Goal: Feedback & Contribution: Leave review/rating

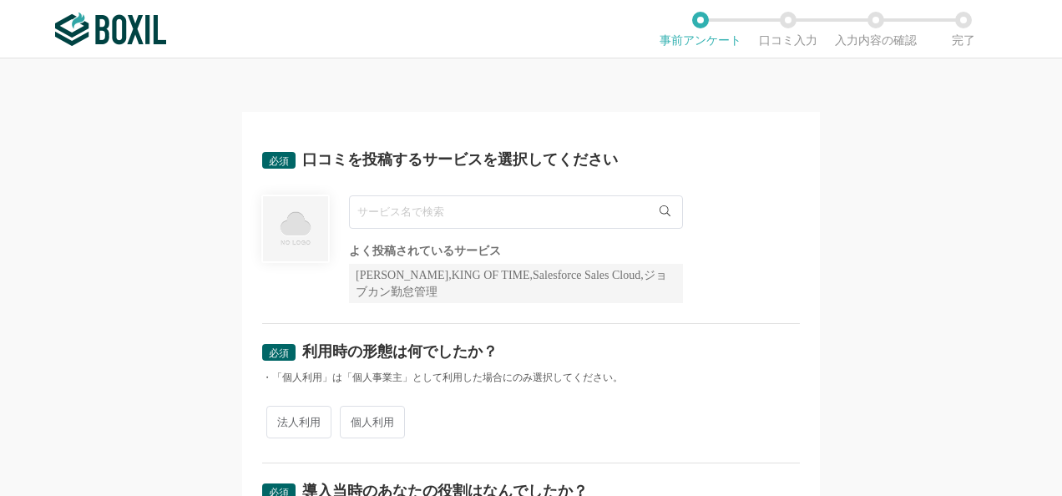
click at [414, 218] on input "text" at bounding box center [516, 211] width 334 height 33
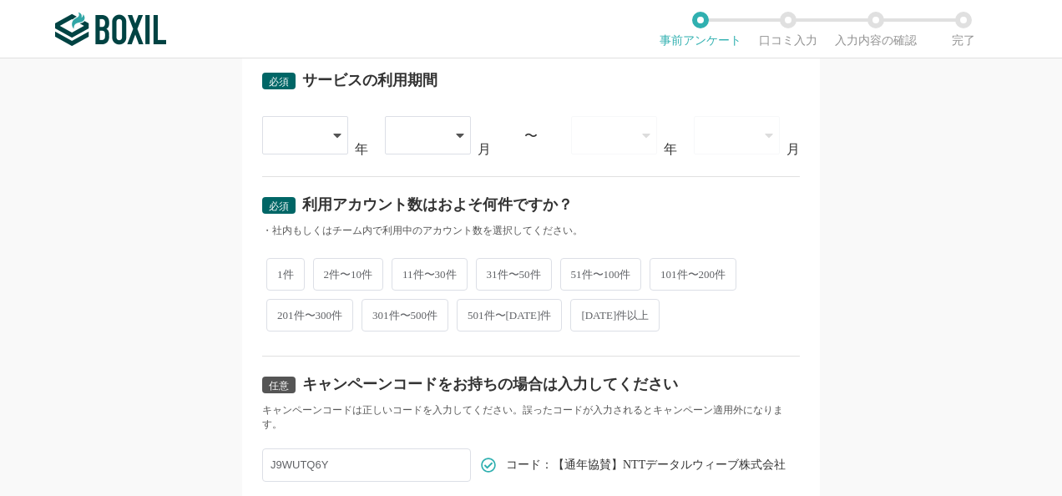
scroll to position [663, 0]
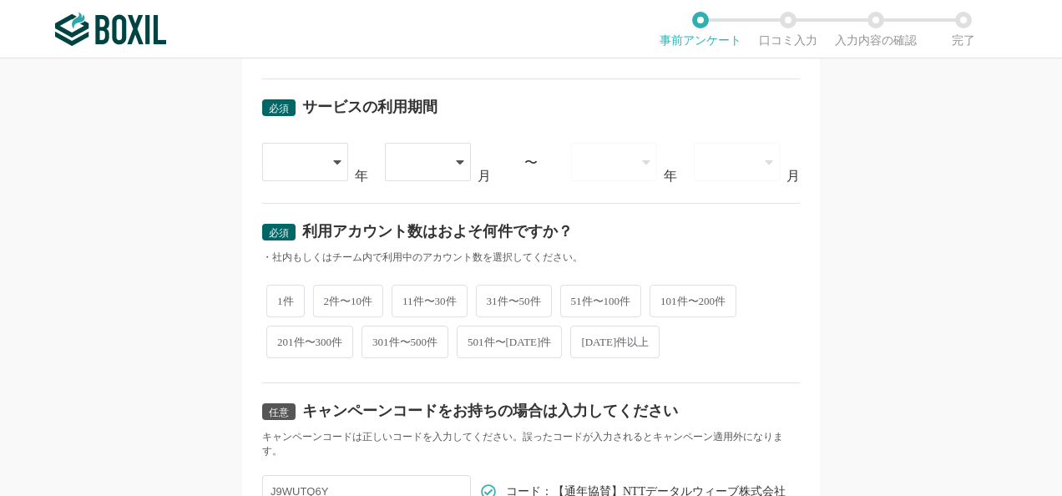
click at [602, 293] on span "51件〜100件" at bounding box center [601, 301] width 82 height 33
click at [575, 293] on input "51件〜100件" at bounding box center [569, 292] width 11 height 11
radio input "true"
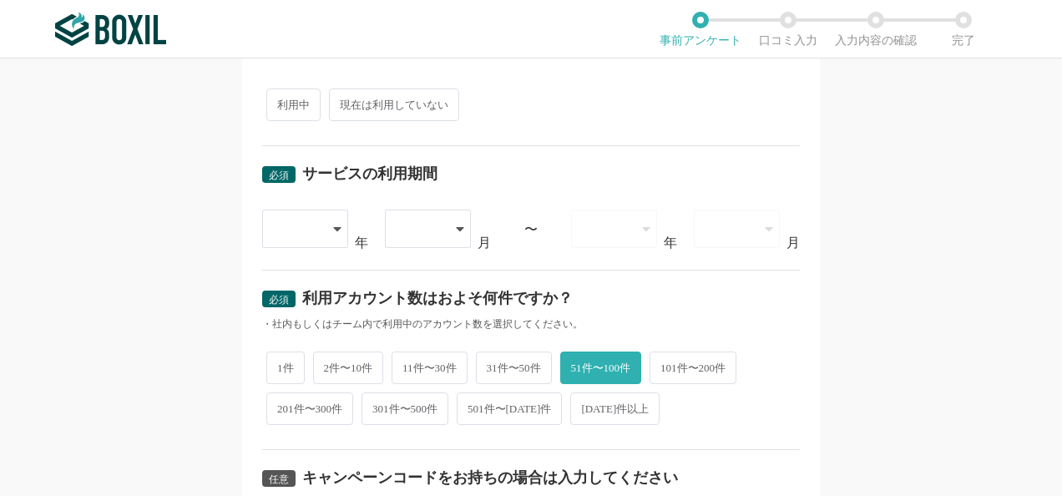
scroll to position [514, 0]
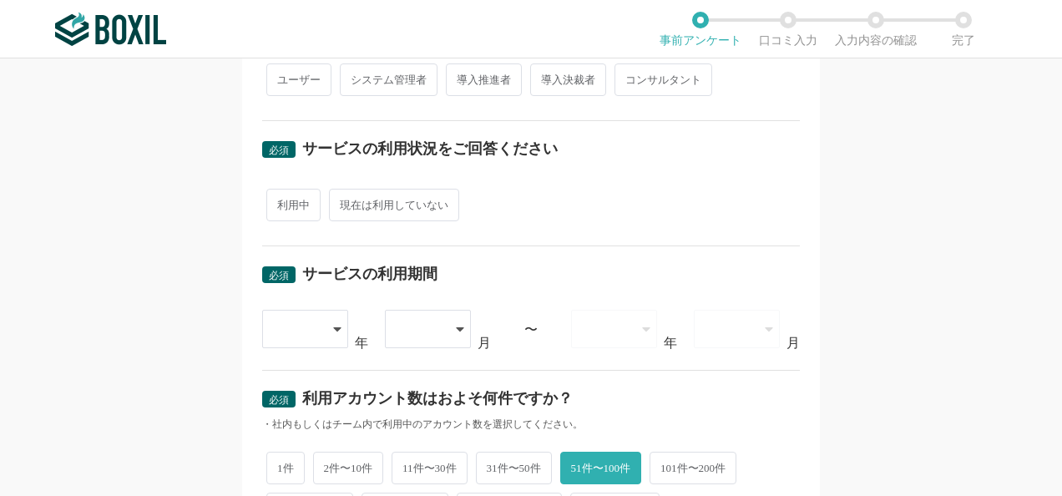
click at [315, 326] on div at bounding box center [305, 329] width 86 height 38
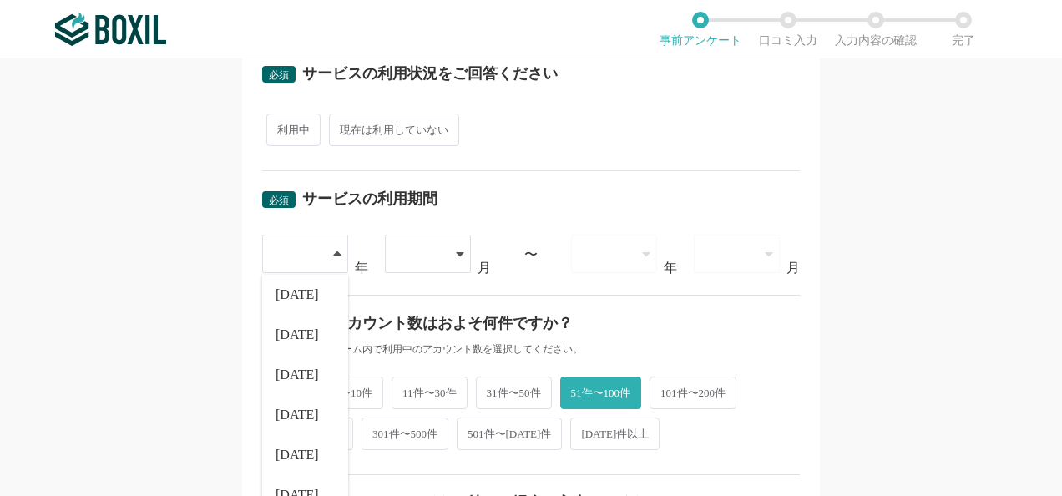
scroll to position [681, 0]
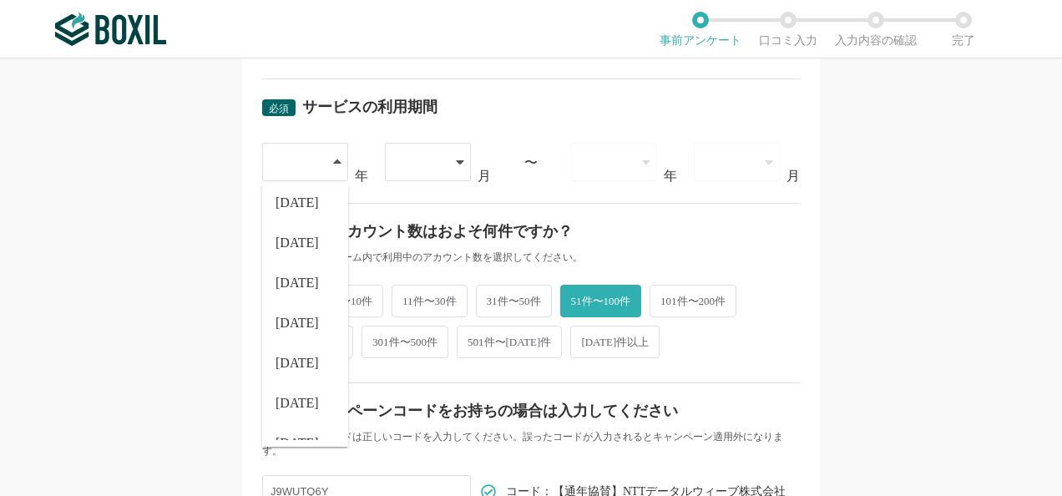
click at [299, 362] on li "[DATE]" at bounding box center [305, 363] width 86 height 40
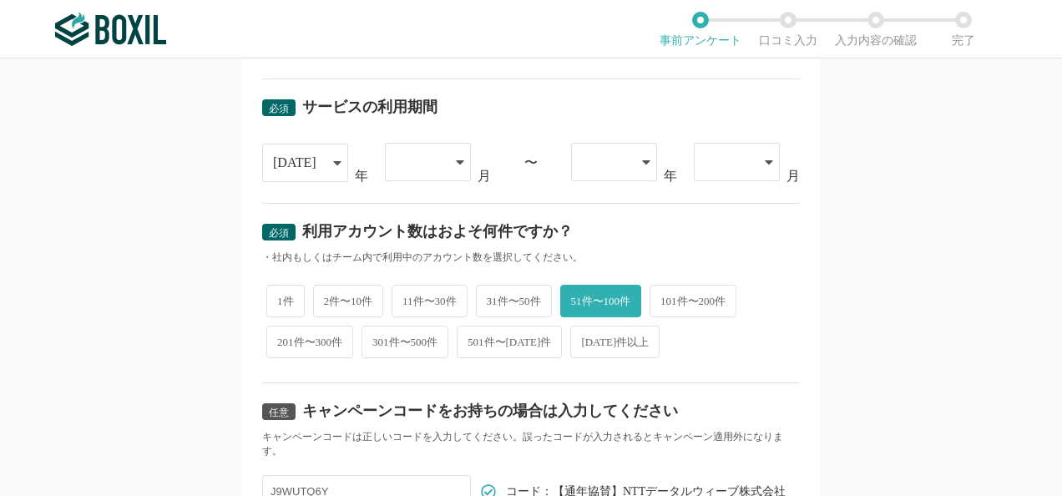
drag, startPoint x: 444, startPoint y: 117, endPoint x: 439, endPoint y: 144, distance: 28.0
click at [445, 119] on div "必須 サービスの利用期間" at bounding box center [531, 112] width 538 height 27
click at [437, 159] on div at bounding box center [420, 162] width 48 height 37
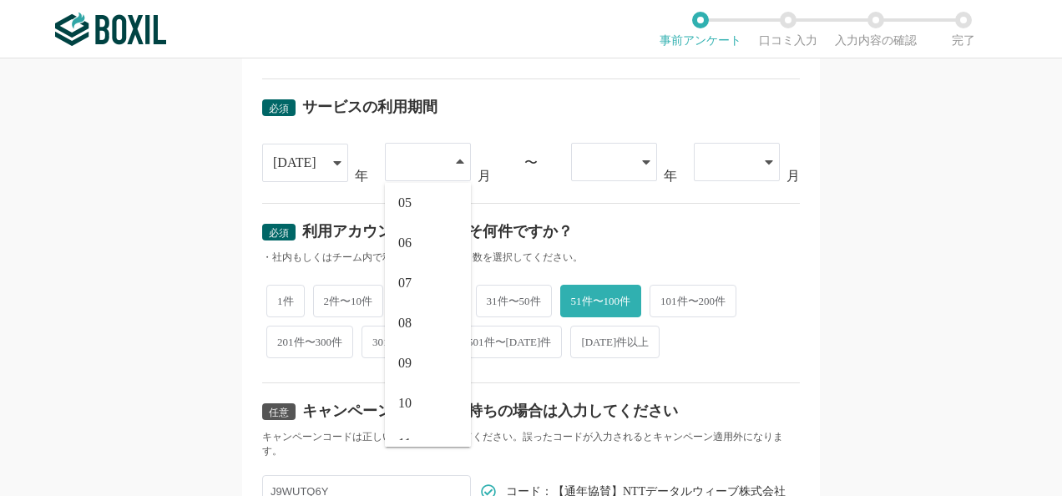
click at [417, 311] on li "08" at bounding box center [428, 323] width 86 height 40
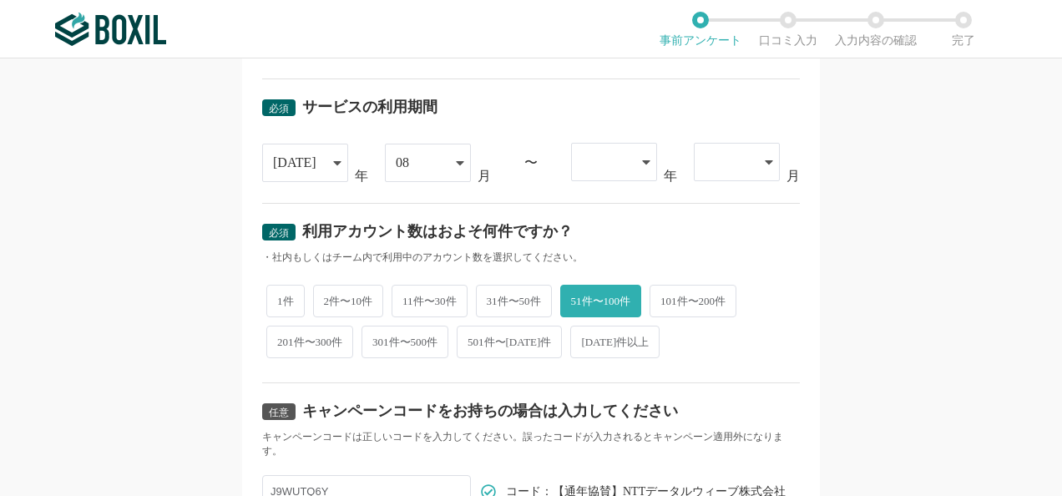
click at [596, 159] on div at bounding box center [606, 162] width 48 height 37
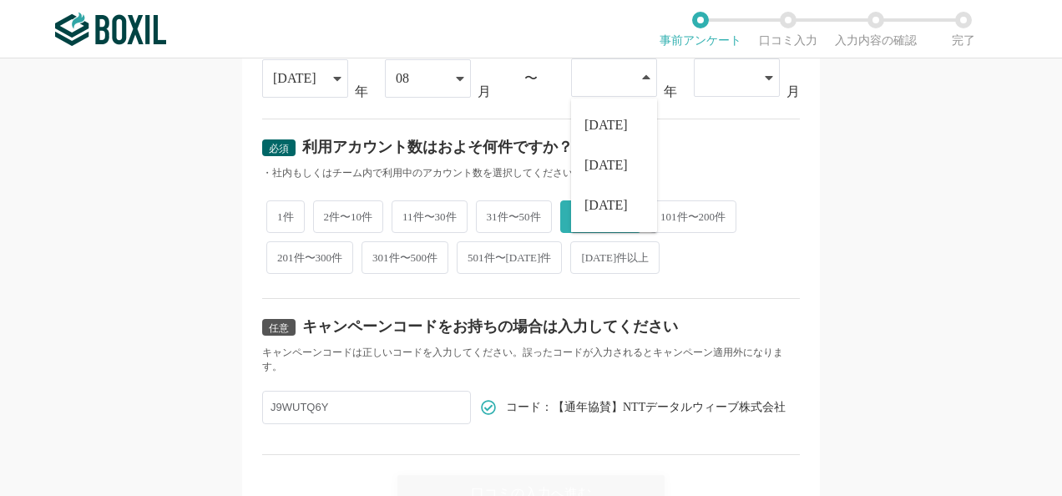
scroll to position [848, 0]
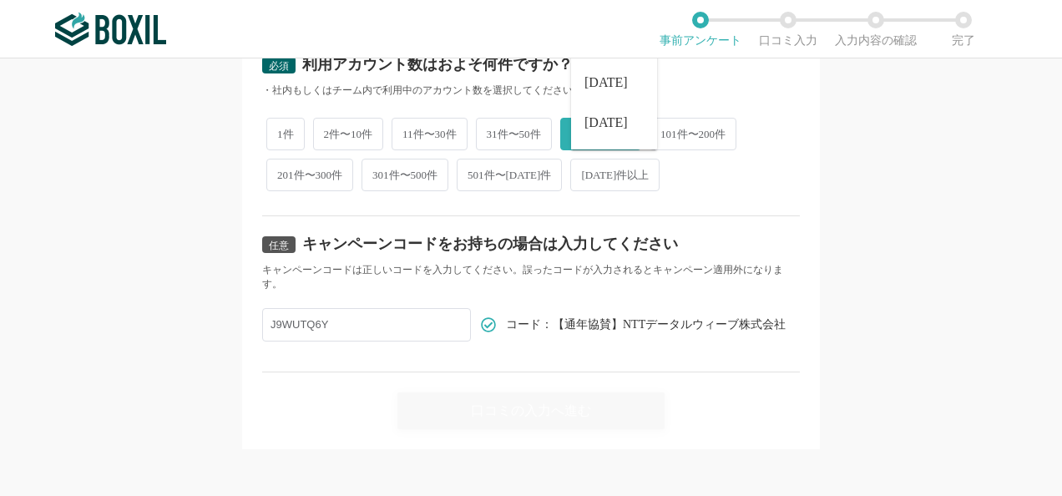
click at [596, 132] on li "[DATE]" at bounding box center [614, 123] width 86 height 40
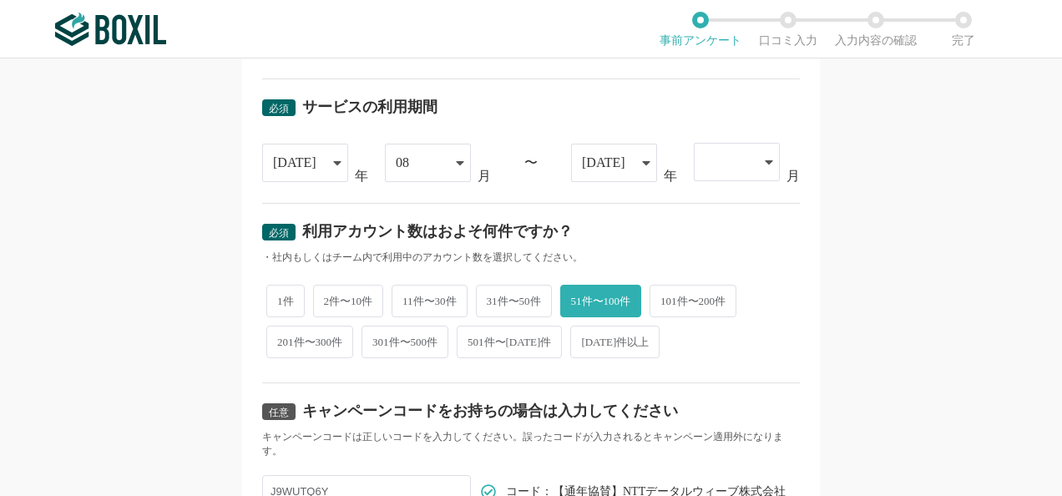
click at [717, 183] on div "必須 サービスの利用期間 [DATE] [DATE] [DATE] [DATE] [DATE] [DATE] [DATE] [DATE] [DATE] [DA…" at bounding box center [531, 141] width 538 height 124
click at [720, 169] on div at bounding box center [729, 162] width 48 height 37
click at [719, 422] on li "10" at bounding box center [737, 420] width 86 height 40
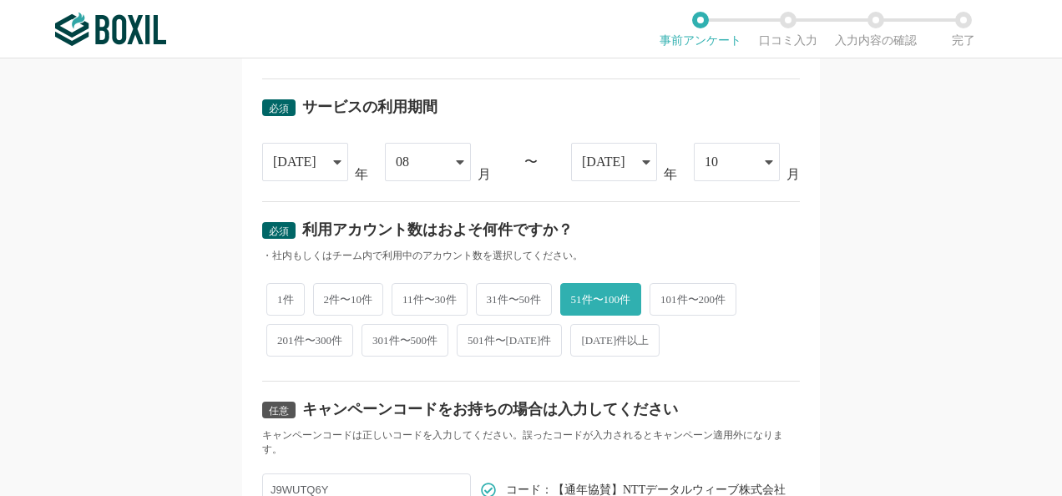
click at [634, 260] on div "必須 利用アカウント数はおよそ何件ですか？ ・社内もしくはチーム内で利用中のアカウント数を選択してください。 1件 2件〜10件 11件〜30件 31件〜50…" at bounding box center [531, 292] width 538 height 180
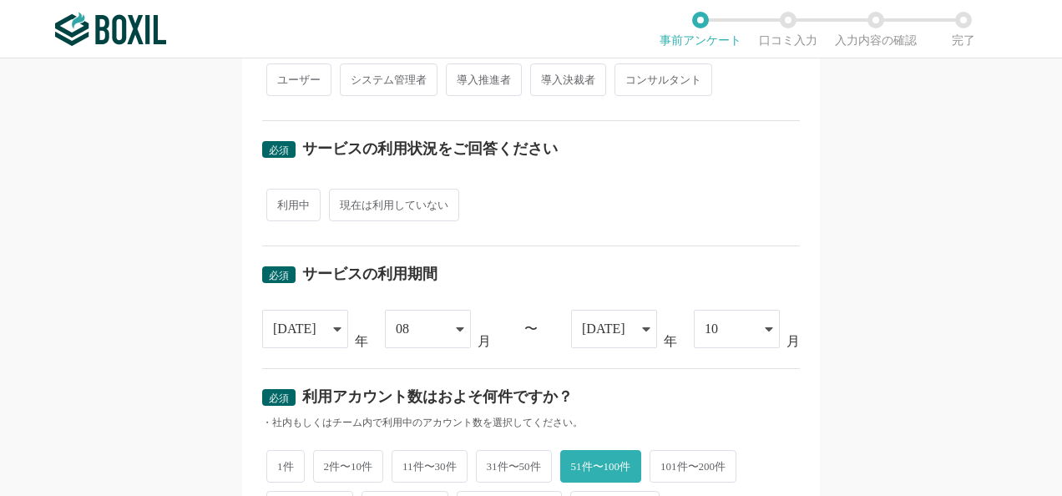
scroll to position [431, 0]
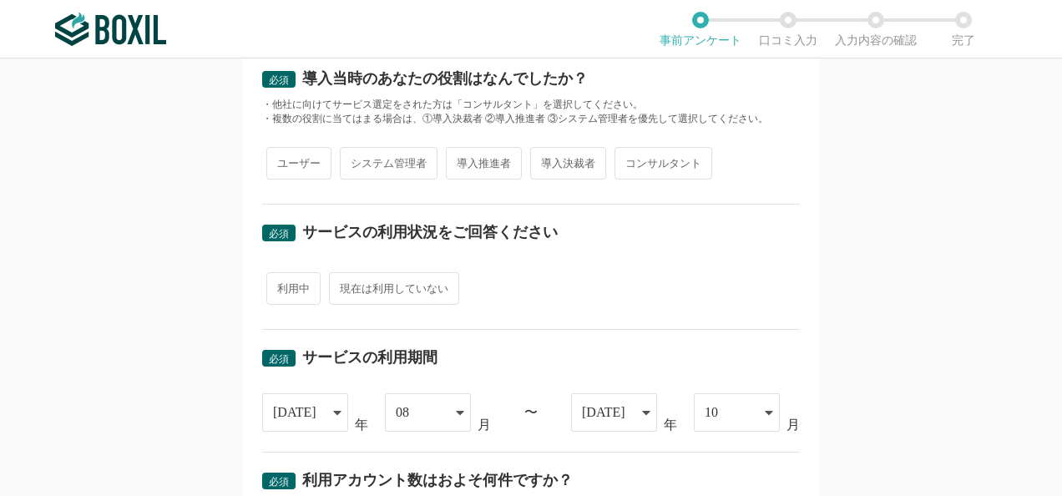
click at [301, 288] on span "利用中" at bounding box center [293, 288] width 54 height 33
click at [281, 286] on input "利用中" at bounding box center [275, 280] width 11 height 11
radio input "true"
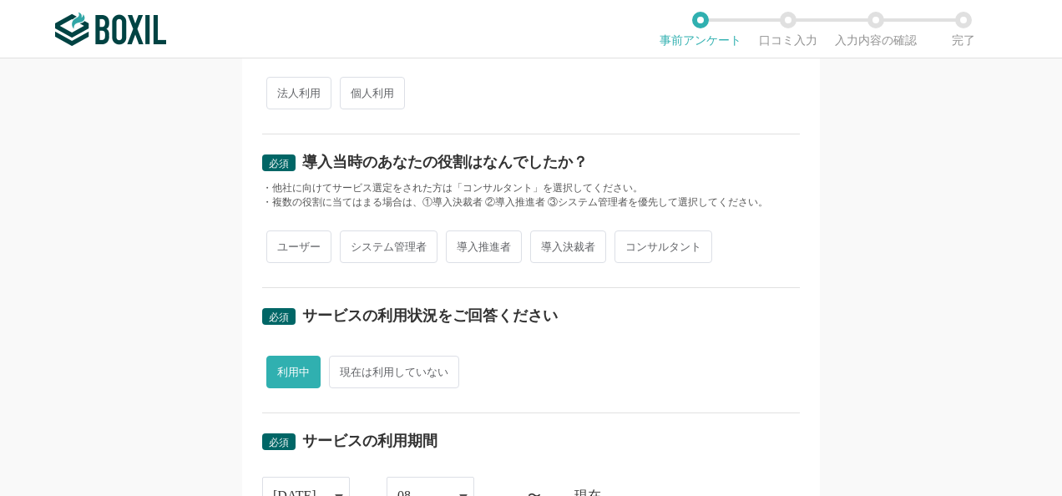
click at [391, 237] on span "システム管理者" at bounding box center [389, 246] width 98 height 33
click at [355, 237] on input "システム管理者" at bounding box center [349, 238] width 11 height 11
radio input "true"
click at [644, 237] on span "コンサルタント" at bounding box center [663, 246] width 98 height 33
click at [629, 237] on input "コンサルタント" at bounding box center [624, 238] width 11 height 11
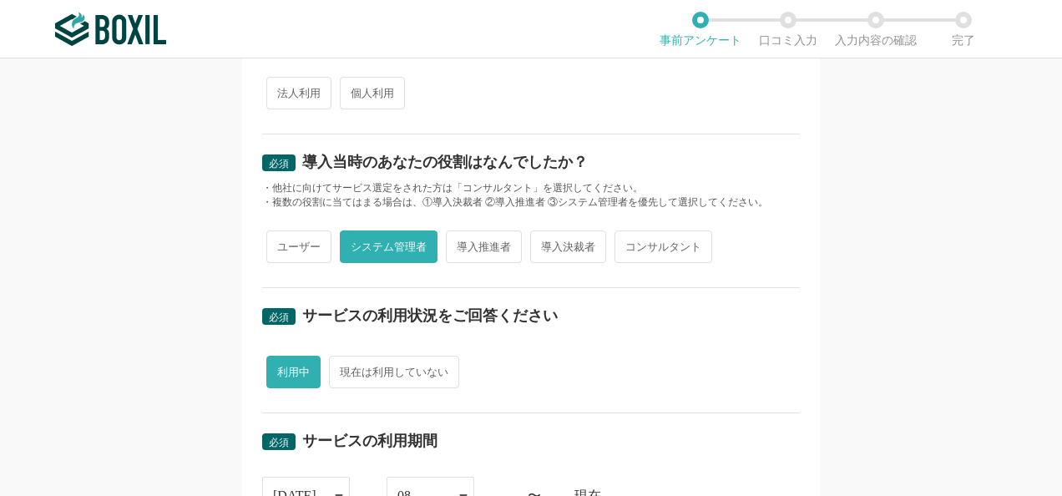
radio input "true"
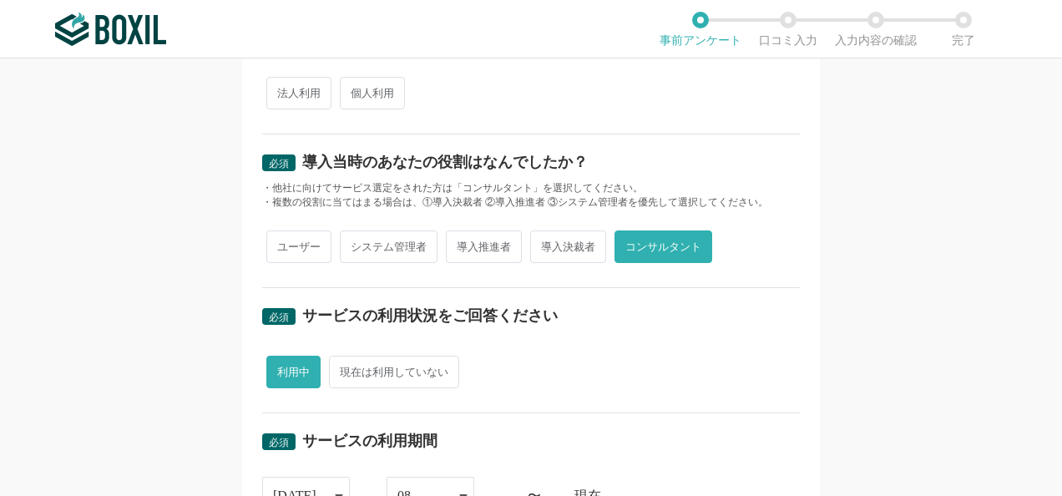
click at [382, 244] on span "システム管理者" at bounding box center [389, 246] width 98 height 33
click at [355, 244] on input "システム管理者" at bounding box center [349, 238] width 11 height 11
radio input "true"
radio input "false"
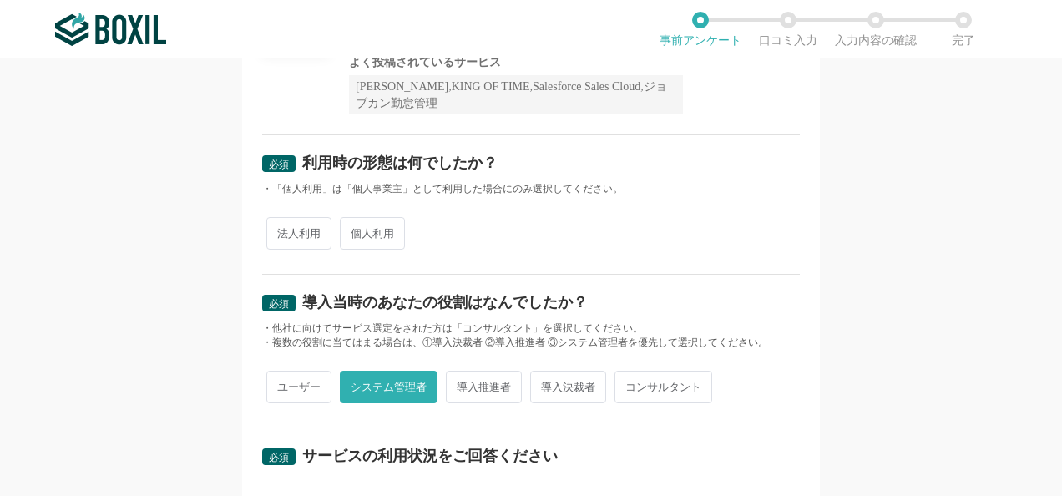
scroll to position [180, 0]
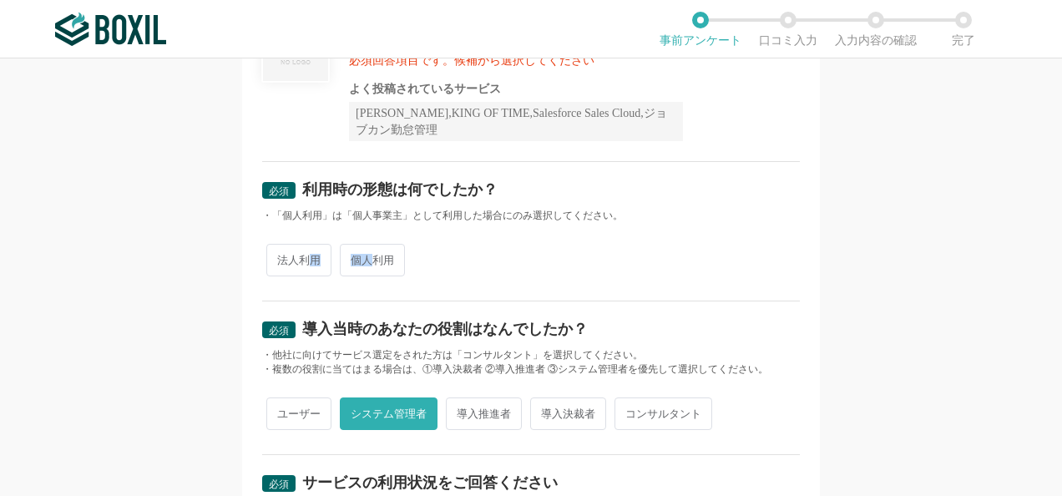
drag, startPoint x: 366, startPoint y: 255, endPoint x: 303, endPoint y: 259, distance: 62.7
click at [303, 259] on div "法人利用 個人利用" at bounding box center [531, 260] width 538 height 41
click at [301, 259] on span "法人利用" at bounding box center [298, 260] width 65 height 33
click at [281, 257] on input "法人利用" at bounding box center [275, 251] width 11 height 11
radio input "true"
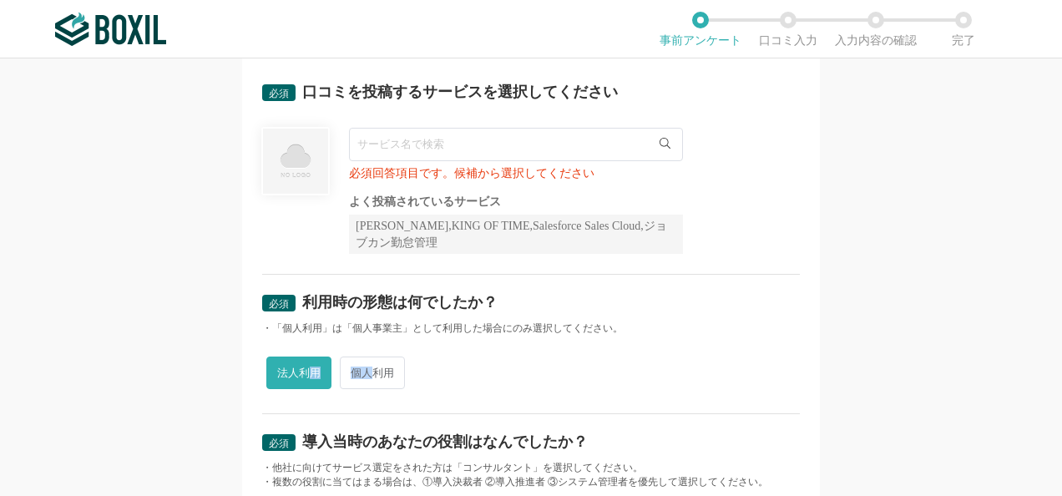
scroll to position [13, 0]
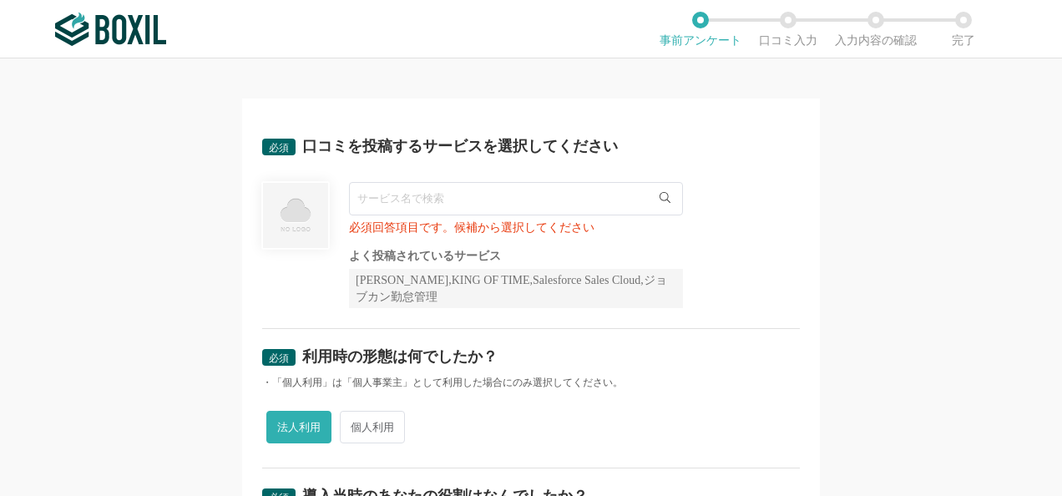
click at [401, 203] on input "text" at bounding box center [516, 198] width 334 height 33
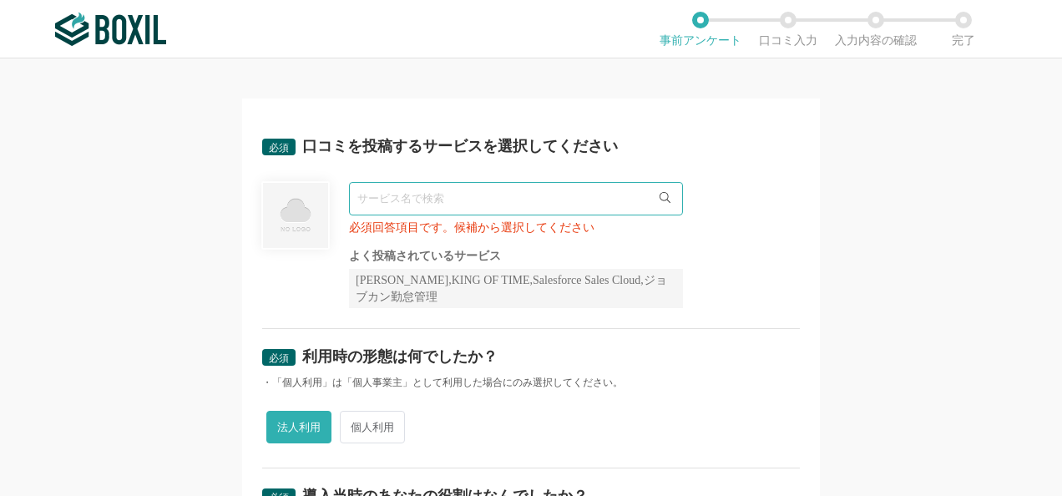
drag, startPoint x: 598, startPoint y: 275, endPoint x: 599, endPoint y: 284, distance: 8.5
click at [599, 284] on div "[PERSON_NAME],KING OF TIME,Salesforce Sales Cloud,ジョブカン勤怠管理" at bounding box center [516, 288] width 334 height 39
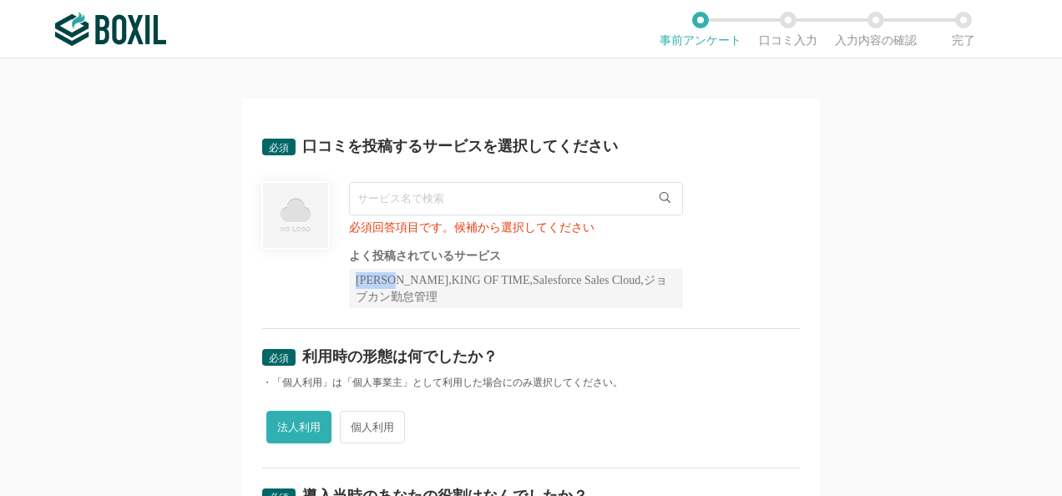
drag, startPoint x: 389, startPoint y: 280, endPoint x: 349, endPoint y: 280, distance: 40.1
click at [349, 280] on div "[PERSON_NAME],KING OF TIME,Salesforce Sales Cloud,ジョブカン勤怠管理" at bounding box center [516, 288] width 334 height 39
copy div "Sansan"
click at [401, 194] on input "text" at bounding box center [516, 198] width 334 height 33
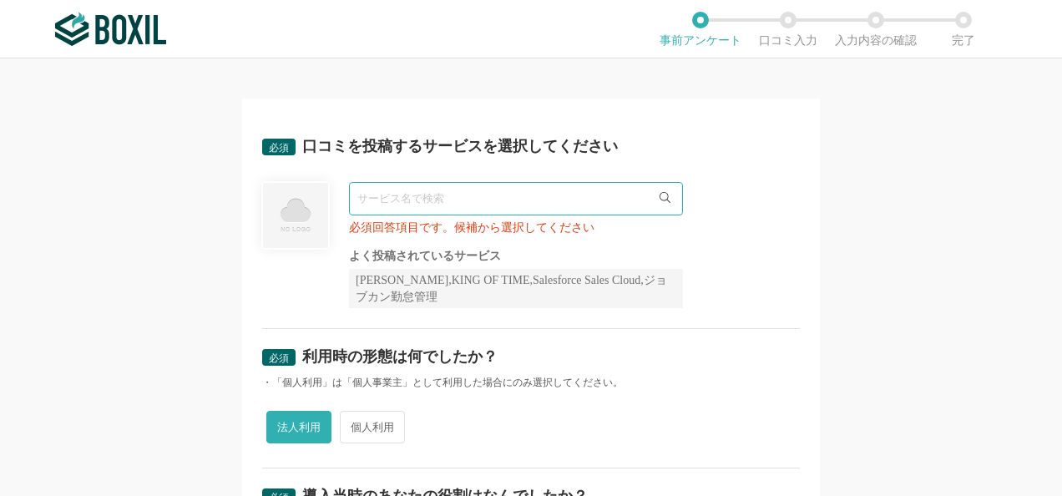
paste input "Sansan"
type input "Sansan"
click at [481, 237] on li "Sansan" at bounding box center [516, 232] width 332 height 33
radio input "false"
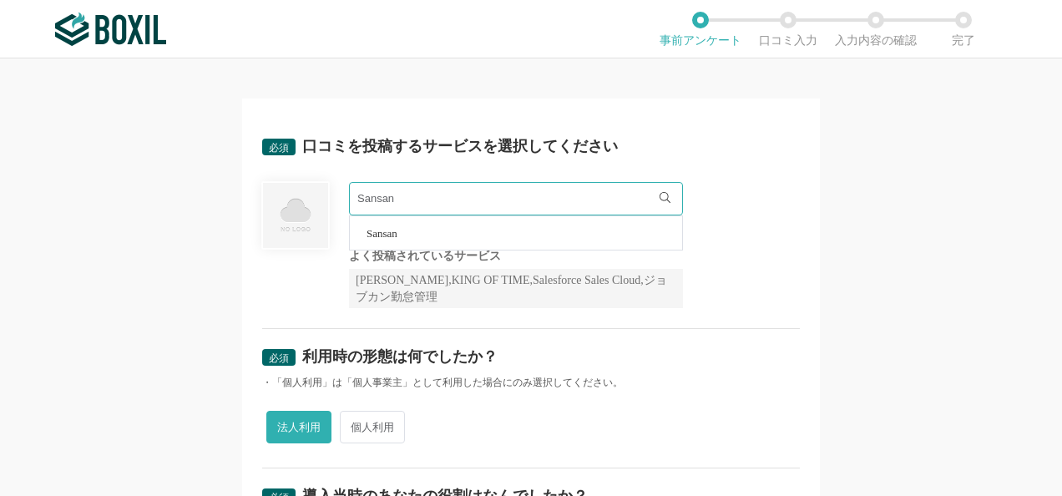
radio input "false"
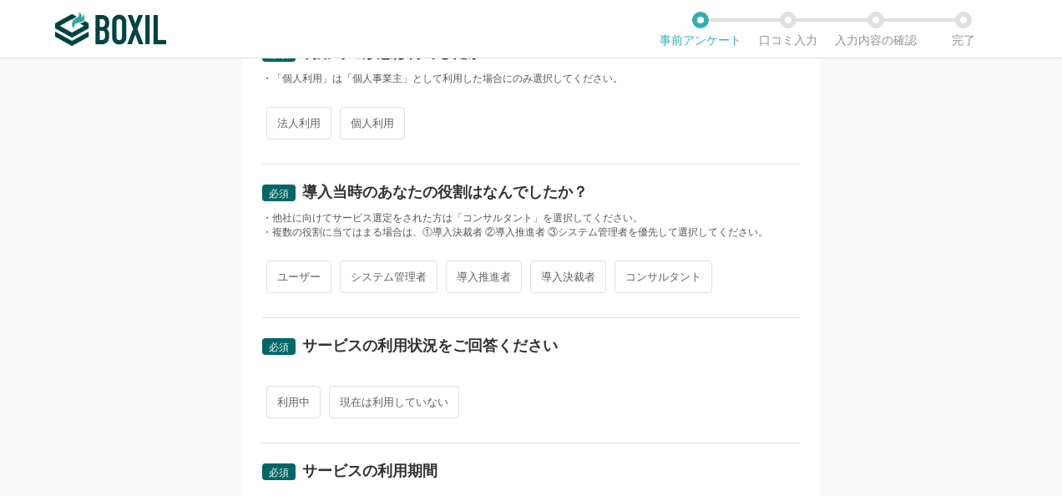
scroll to position [0, 0]
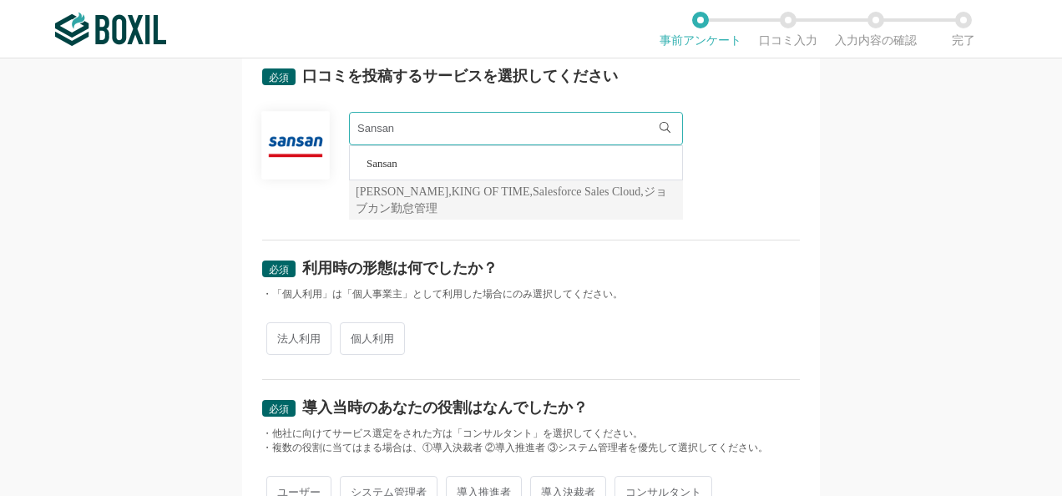
click at [291, 331] on span "法人利用" at bounding box center [298, 338] width 65 height 33
click at [281, 331] on input "法人利用" at bounding box center [275, 330] width 11 height 11
radio input "true"
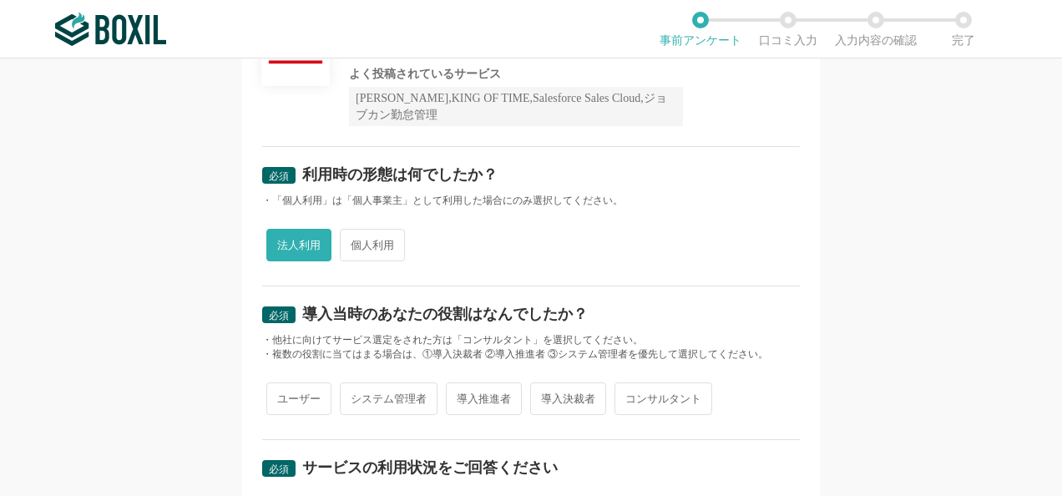
scroll to position [250, 0]
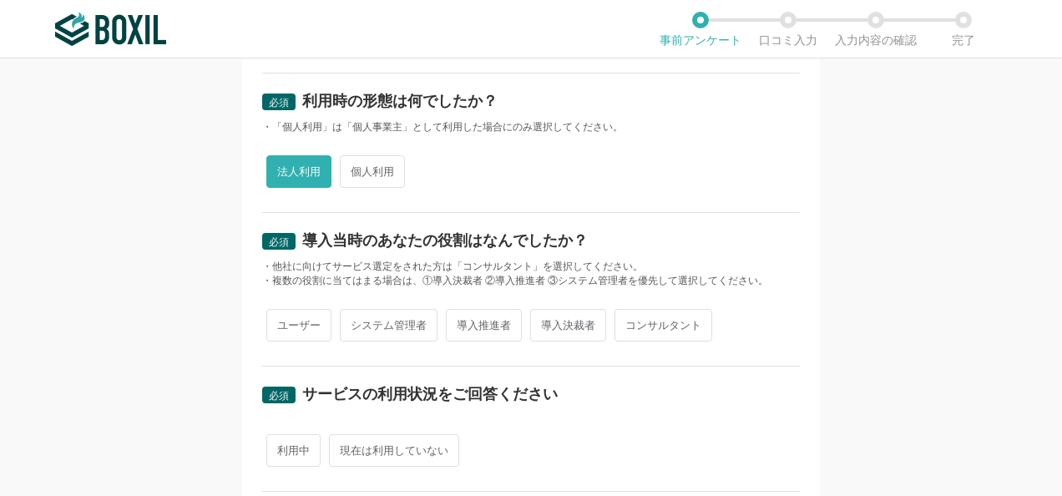
click at [391, 319] on span "システム管理者" at bounding box center [389, 325] width 98 height 33
click at [355, 319] on input "システム管理者" at bounding box center [349, 316] width 11 height 11
radio input "true"
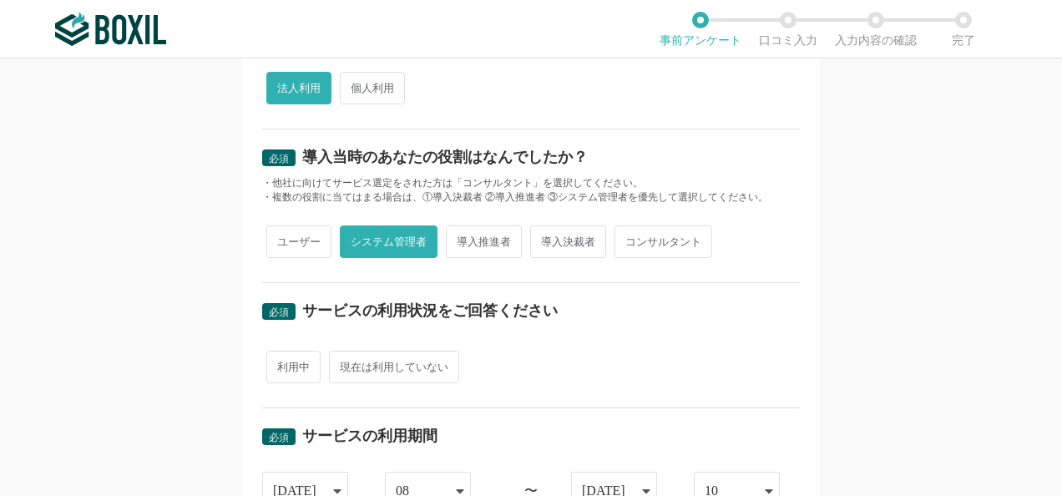
click at [299, 365] on span "利用中" at bounding box center [293, 367] width 54 height 33
click at [281, 364] on input "利用中" at bounding box center [275, 358] width 11 height 11
radio input "true"
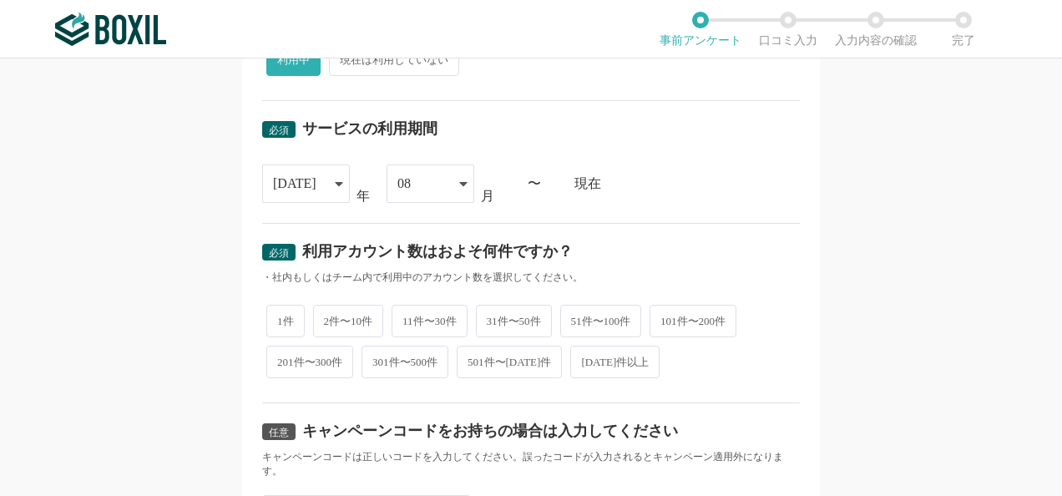
scroll to position [668, 0]
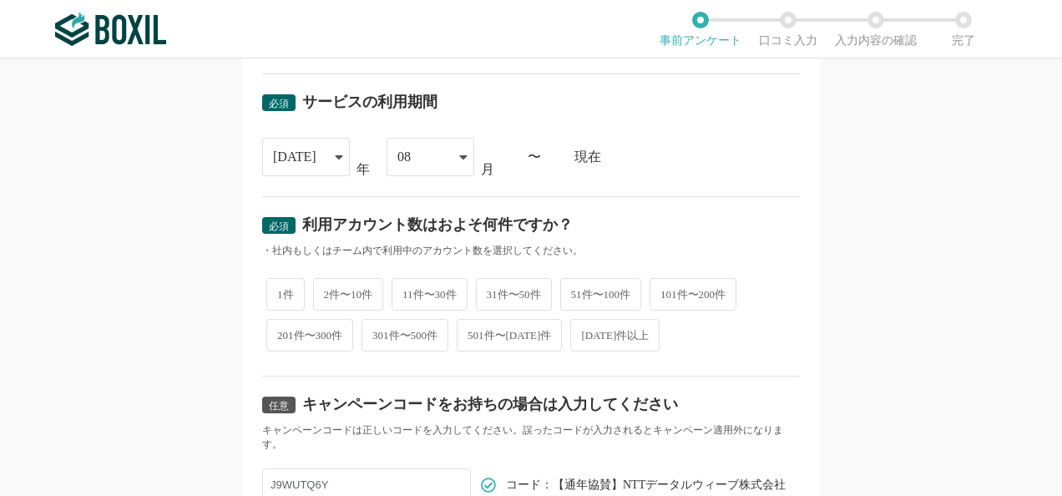
click at [580, 288] on span "51件〜100件" at bounding box center [601, 294] width 82 height 33
click at [575, 288] on input "51件〜100件" at bounding box center [569, 285] width 11 height 11
radio input "true"
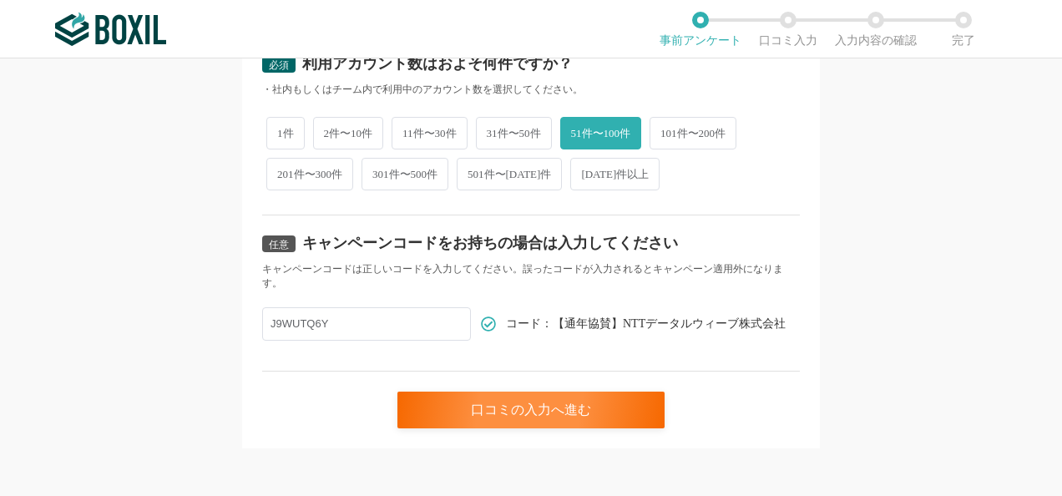
scroll to position [830, 0]
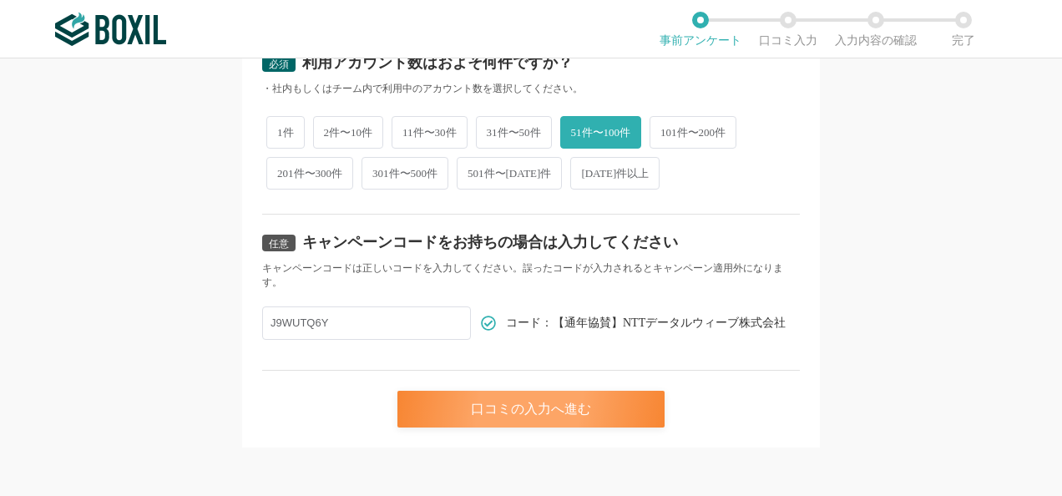
click at [472, 395] on div "口コミの入力へ進む" at bounding box center [530, 409] width 267 height 37
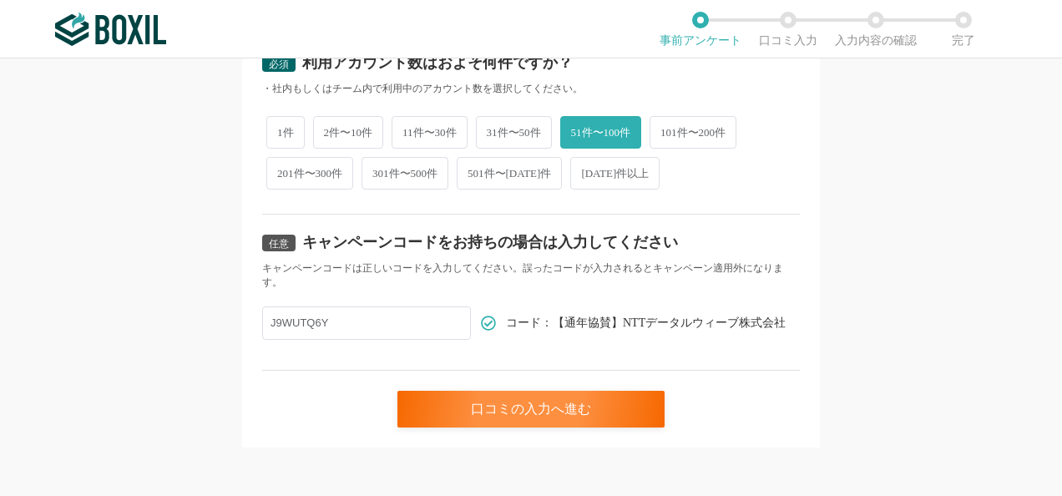
scroll to position [0, 0]
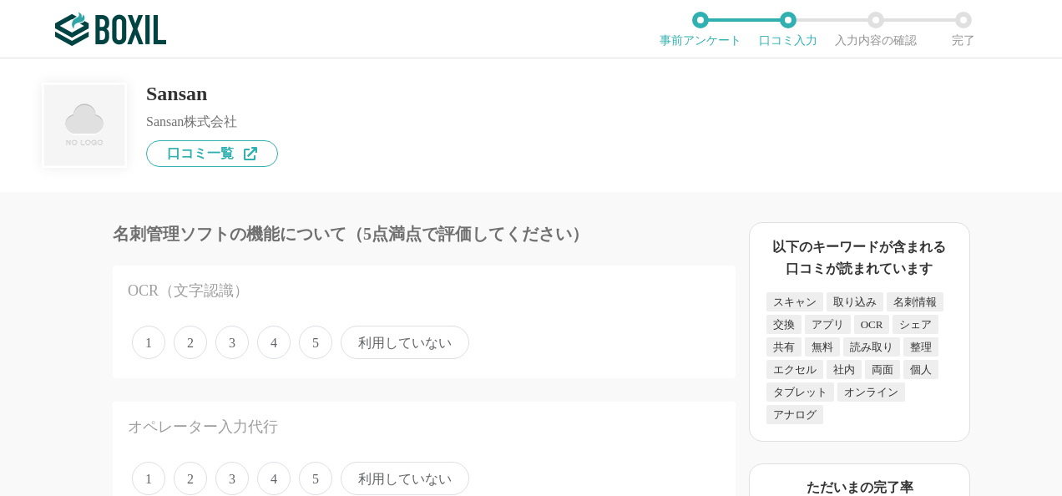
click at [366, 342] on span "利用していない" at bounding box center [405, 342] width 129 height 33
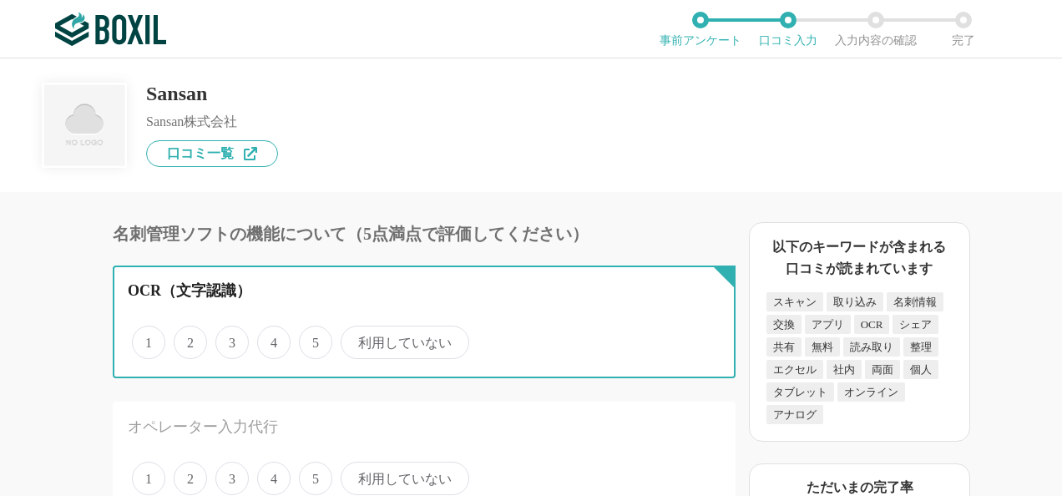
click at [356, 339] on input "利用していない" at bounding box center [350, 333] width 11 height 11
radio input "true"
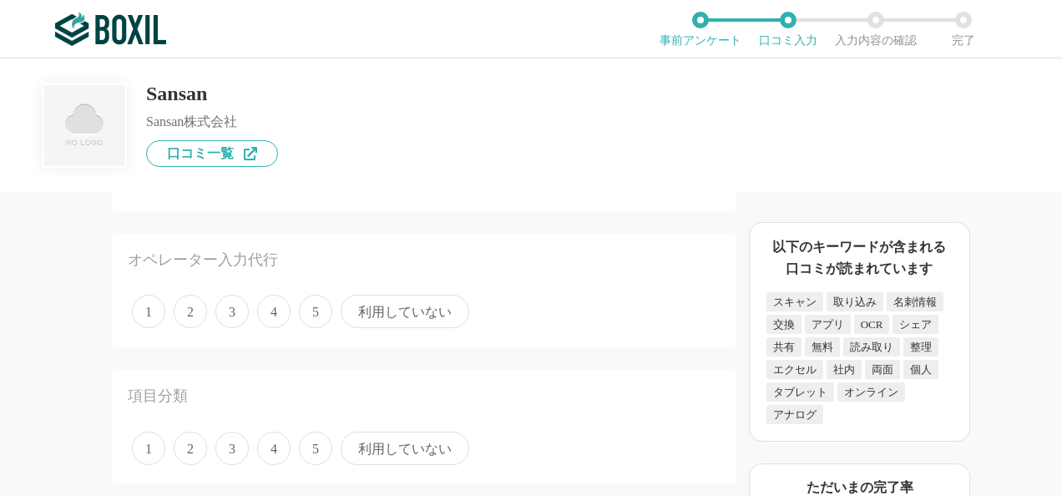
click at [391, 316] on span "利用していない" at bounding box center [405, 311] width 129 height 33
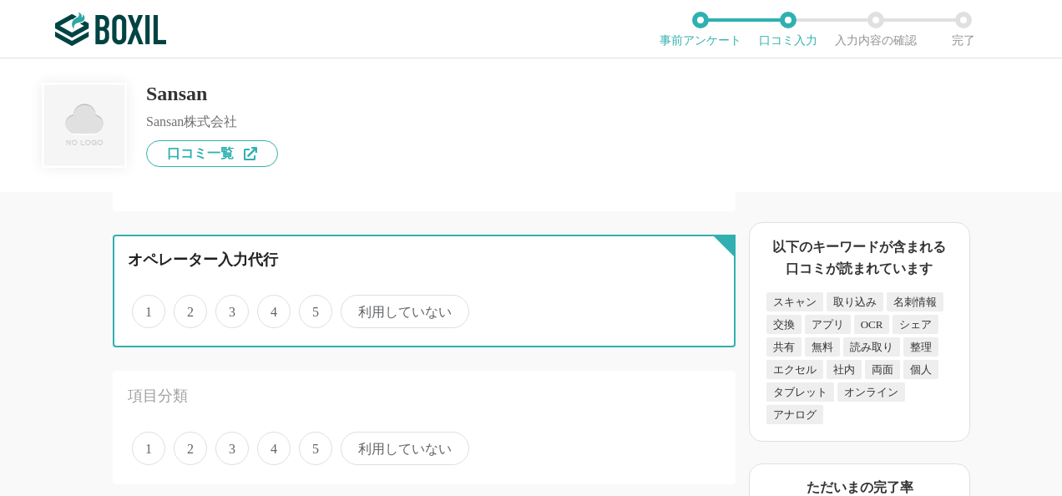
click at [356, 308] on input "利用していない" at bounding box center [350, 302] width 11 height 11
radio input "true"
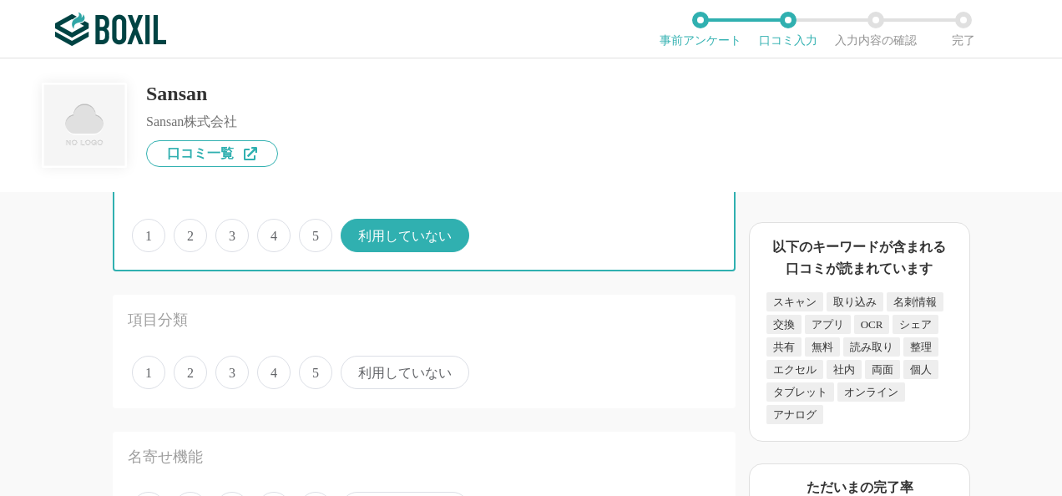
scroll to position [334, 0]
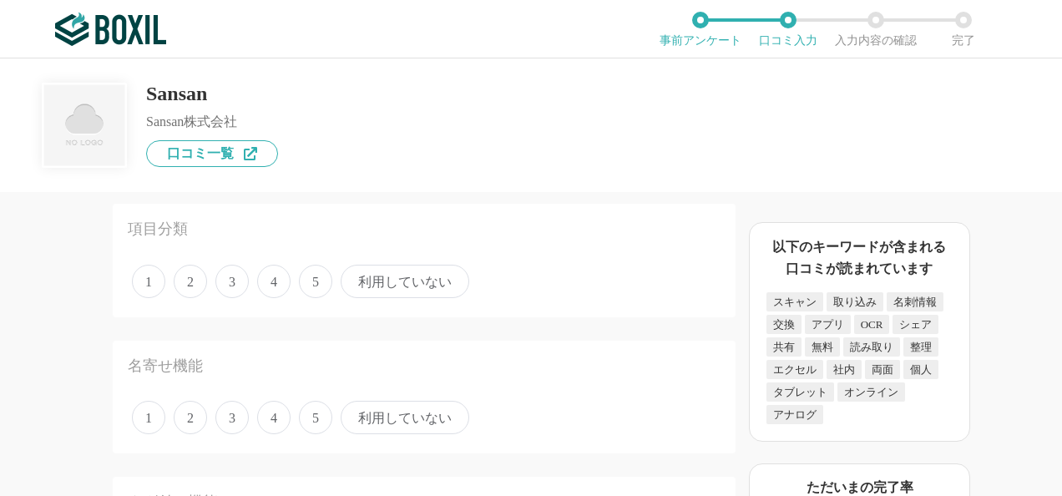
click at [396, 275] on span "利用していない" at bounding box center [405, 281] width 129 height 33
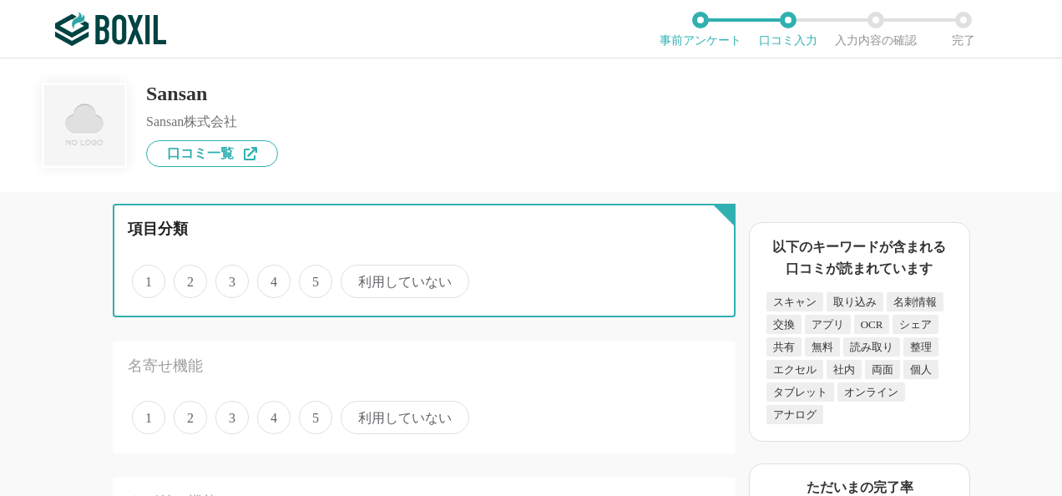
click at [356, 275] on input "利用していない" at bounding box center [350, 272] width 11 height 11
radio input "true"
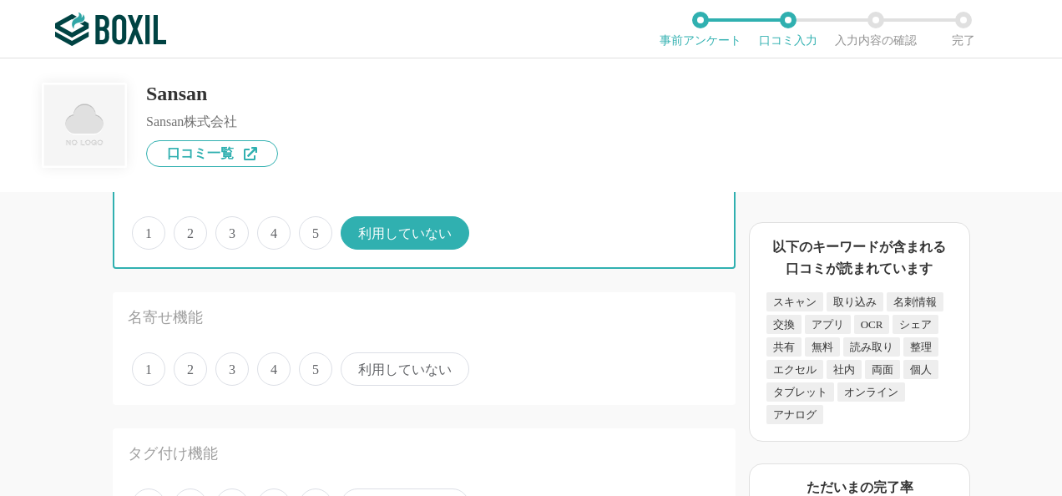
scroll to position [417, 0]
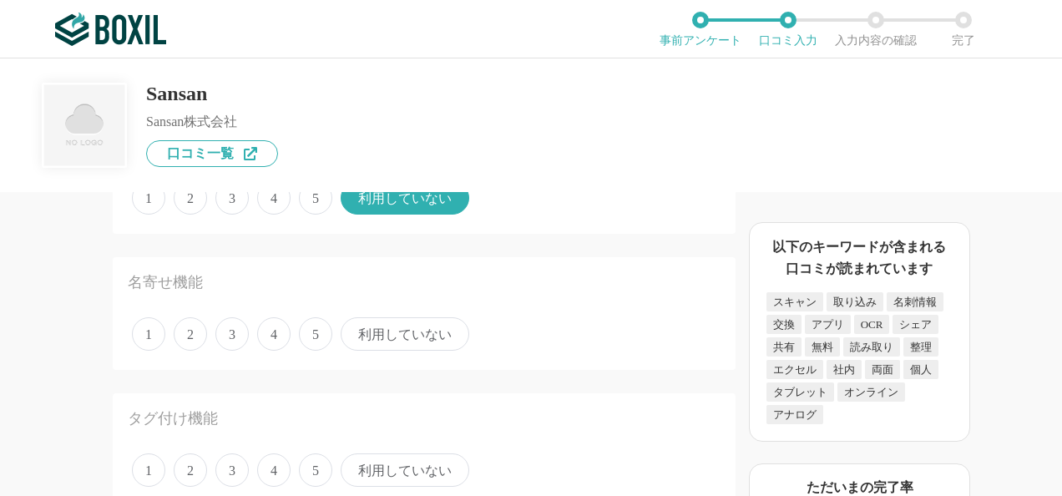
click at [407, 334] on span "利用していない" at bounding box center [405, 333] width 129 height 33
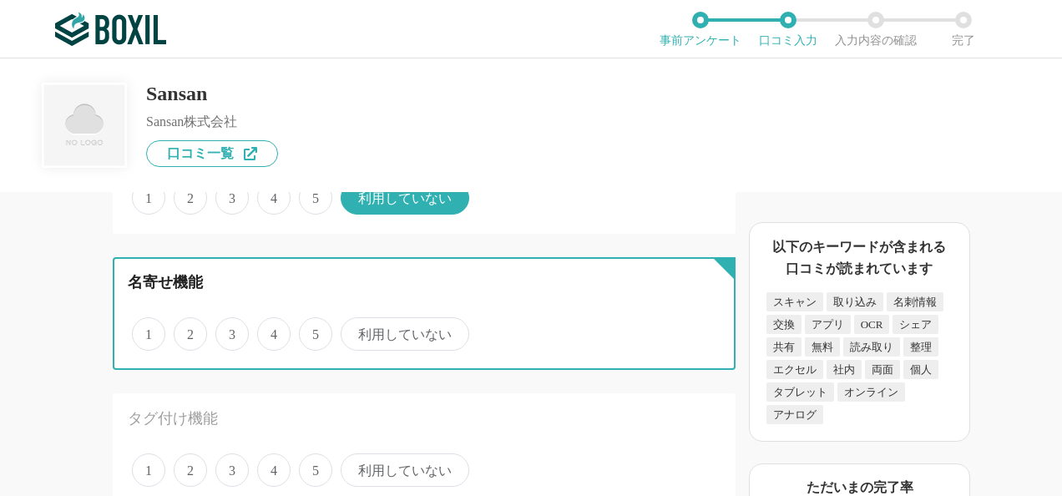
click at [356, 331] on input "利用していない" at bounding box center [350, 325] width 11 height 11
radio input "true"
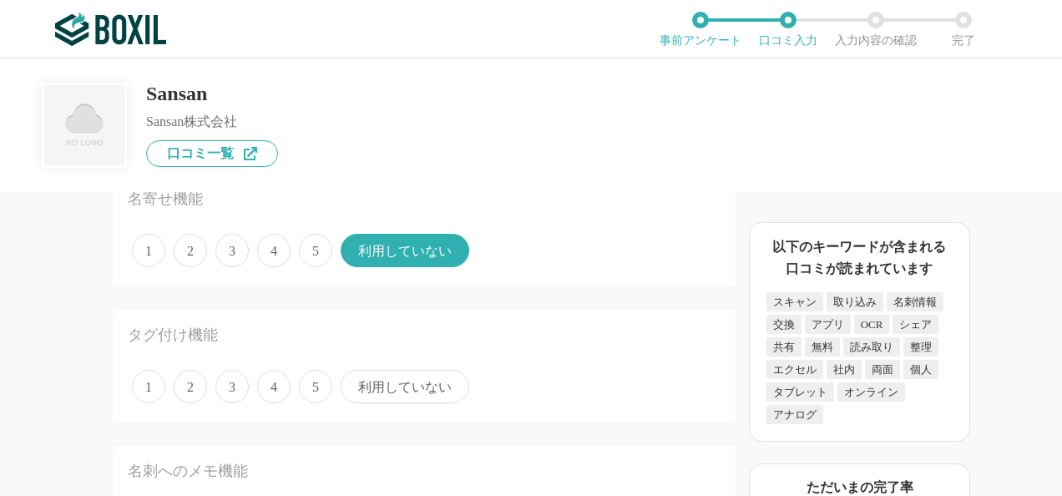
click at [406, 380] on span "利用していない" at bounding box center [405, 386] width 129 height 33
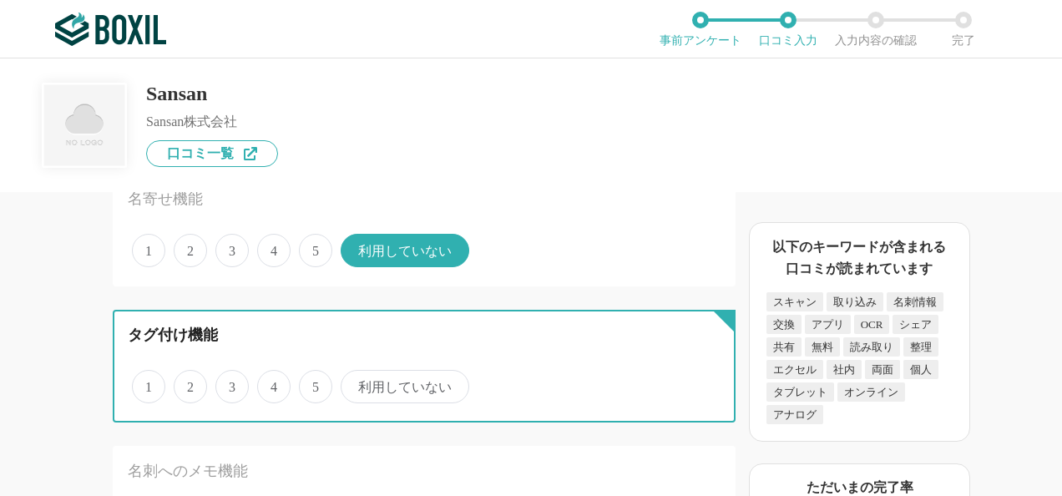
click at [356, 380] on input "利用していない" at bounding box center [350, 377] width 11 height 11
radio input "true"
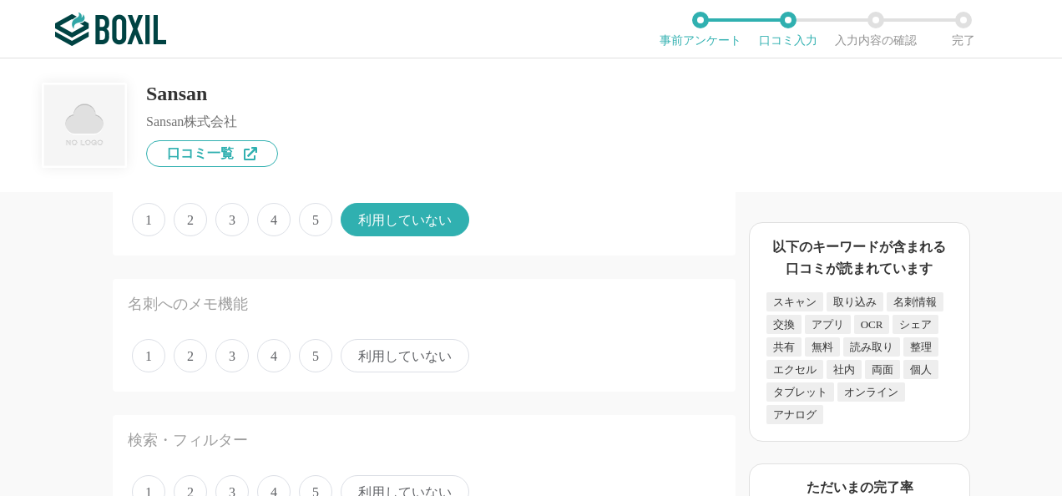
click at [402, 359] on span "利用していない" at bounding box center [405, 355] width 129 height 33
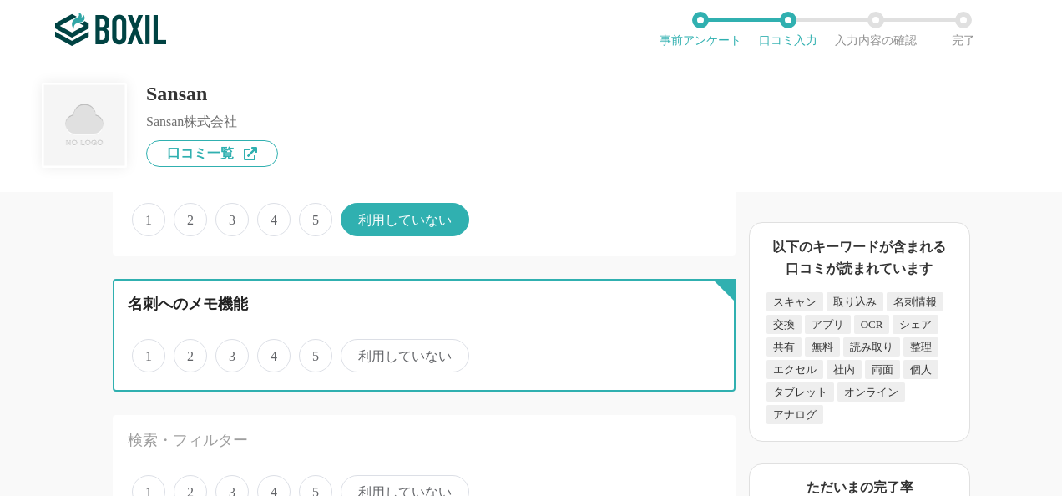
click at [356, 352] on input "利用していない" at bounding box center [350, 346] width 11 height 11
radio input "true"
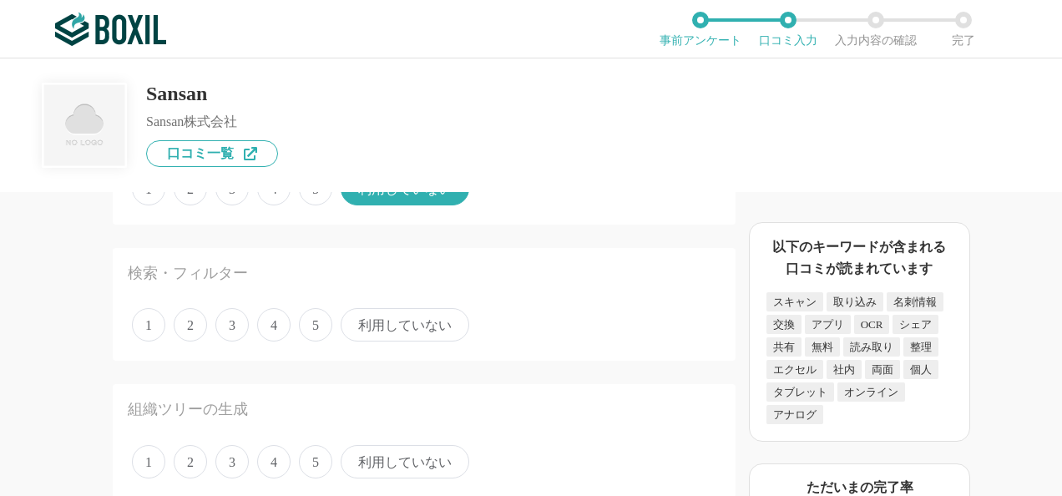
click at [394, 338] on span "利用していない" at bounding box center [405, 324] width 129 height 33
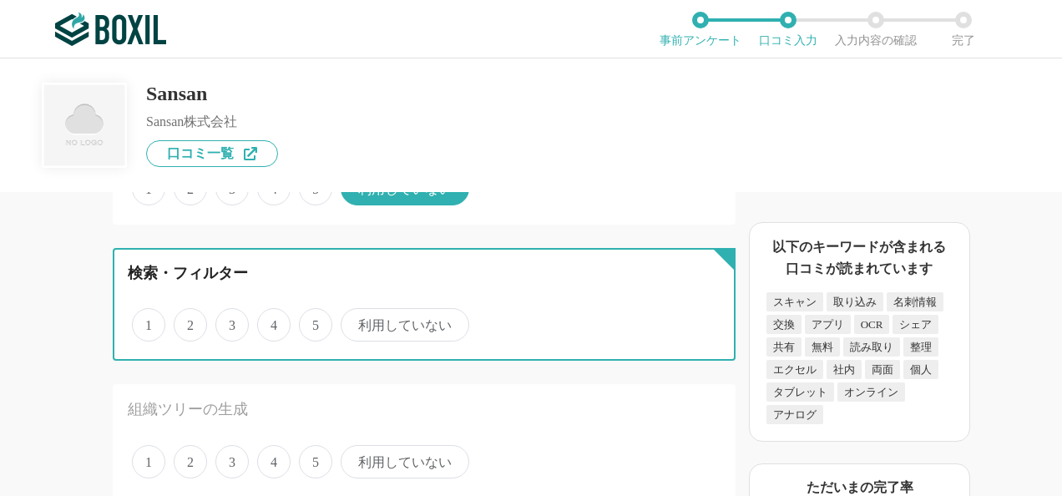
click at [356, 321] on input "利用していない" at bounding box center [350, 316] width 11 height 11
radio input "true"
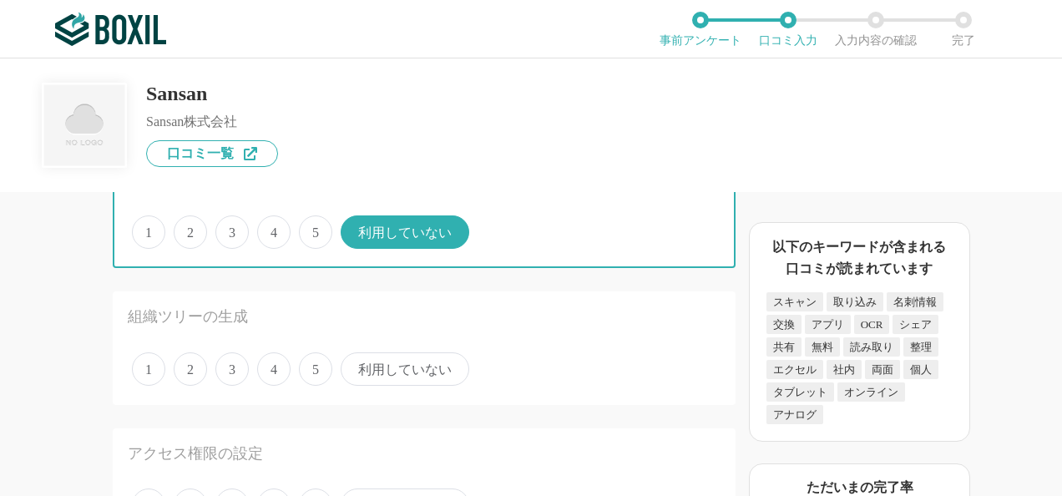
scroll to position [1002, 0]
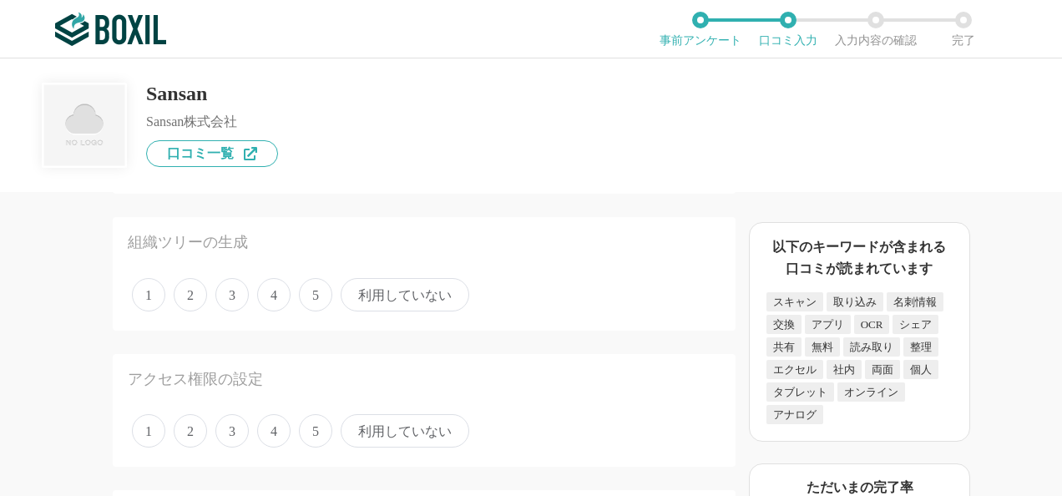
click at [393, 301] on span "利用していない" at bounding box center [405, 294] width 129 height 33
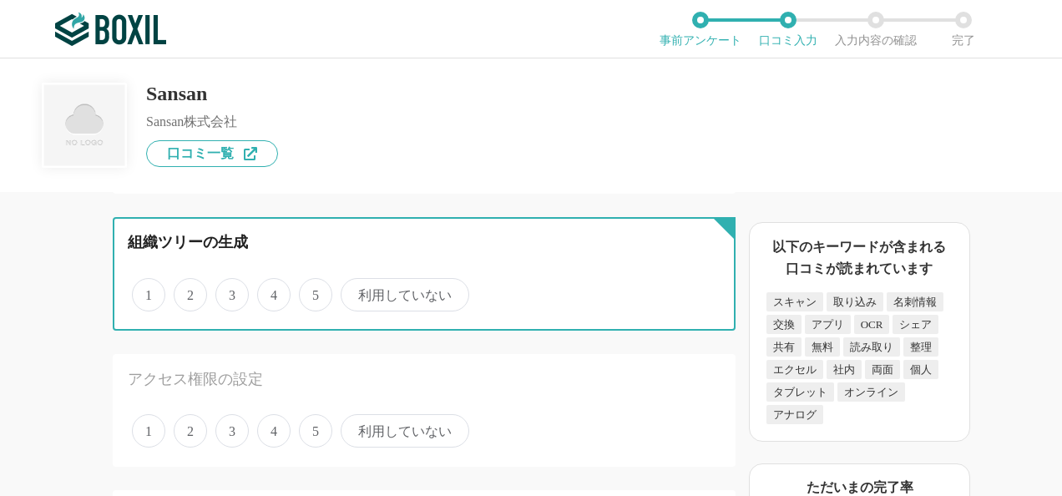
click at [356, 291] on input "利用していない" at bounding box center [350, 285] width 11 height 11
radio input "true"
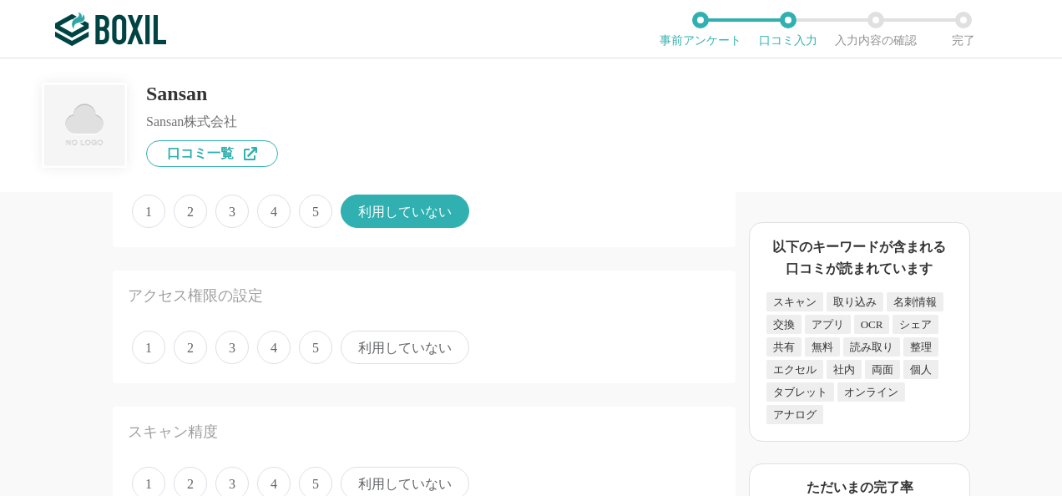
click at [396, 351] on span "利用していない" at bounding box center [405, 347] width 129 height 33
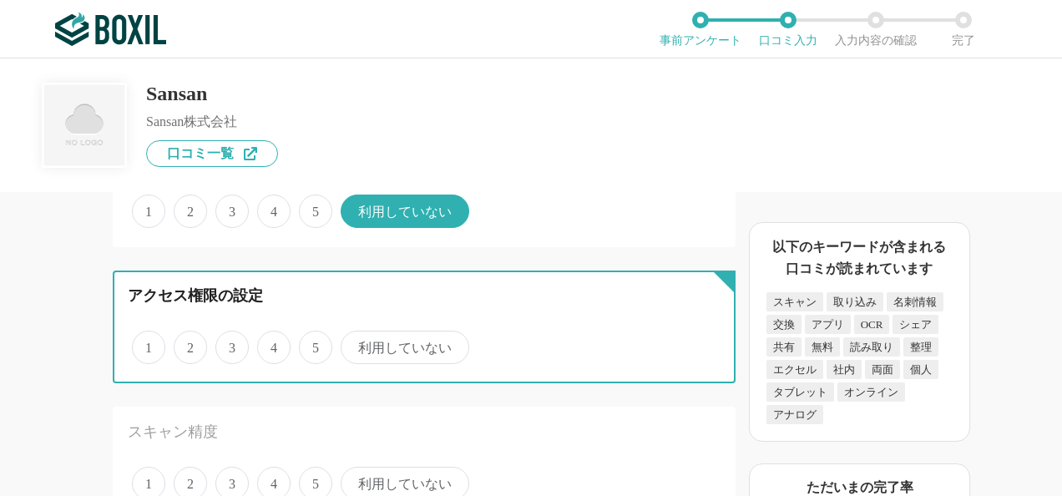
click at [356, 344] on input "利用していない" at bounding box center [350, 338] width 11 height 11
radio input "true"
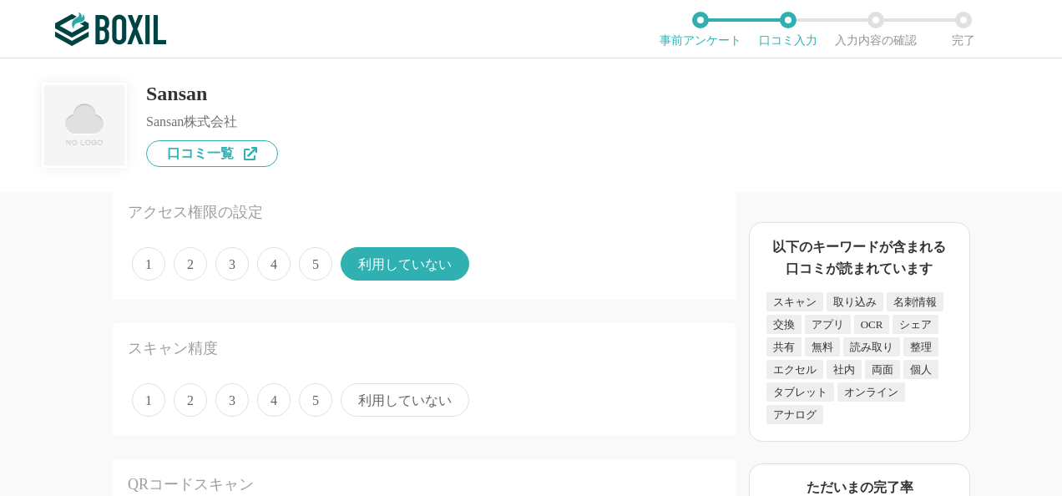
click at [406, 391] on div "スキャン精度 1 2 3 4 5 利用していない" at bounding box center [424, 379] width 623 height 113
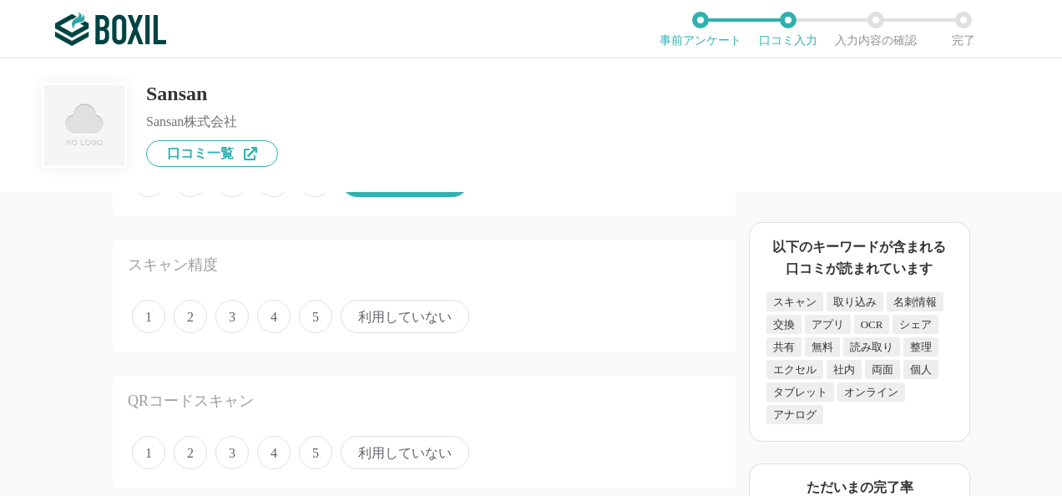
click at [397, 314] on span "利用していない" at bounding box center [405, 316] width 129 height 33
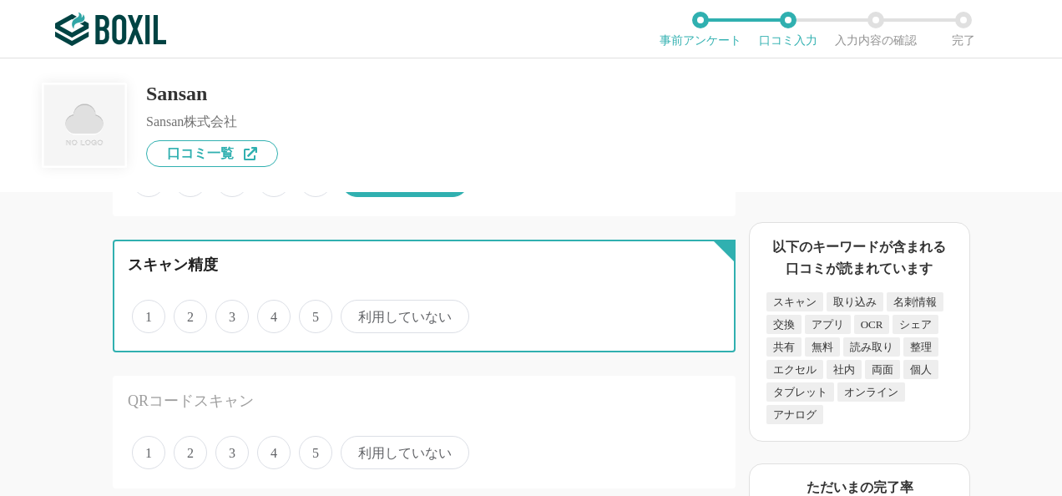
click at [356, 313] on input "利用していない" at bounding box center [350, 307] width 11 height 11
radio input "true"
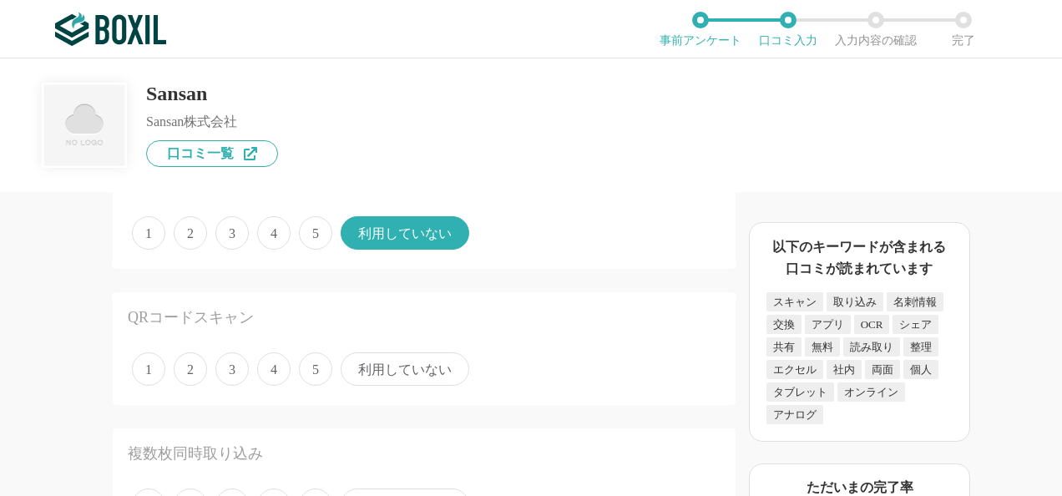
click at [397, 373] on span "利用していない" at bounding box center [405, 368] width 129 height 33
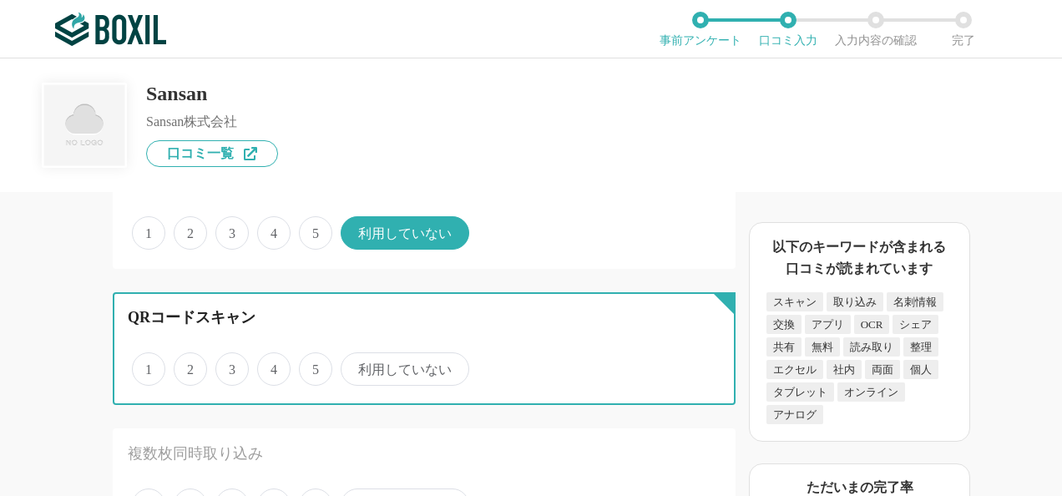
click at [356, 366] on input "利用していない" at bounding box center [350, 360] width 11 height 11
radio input "true"
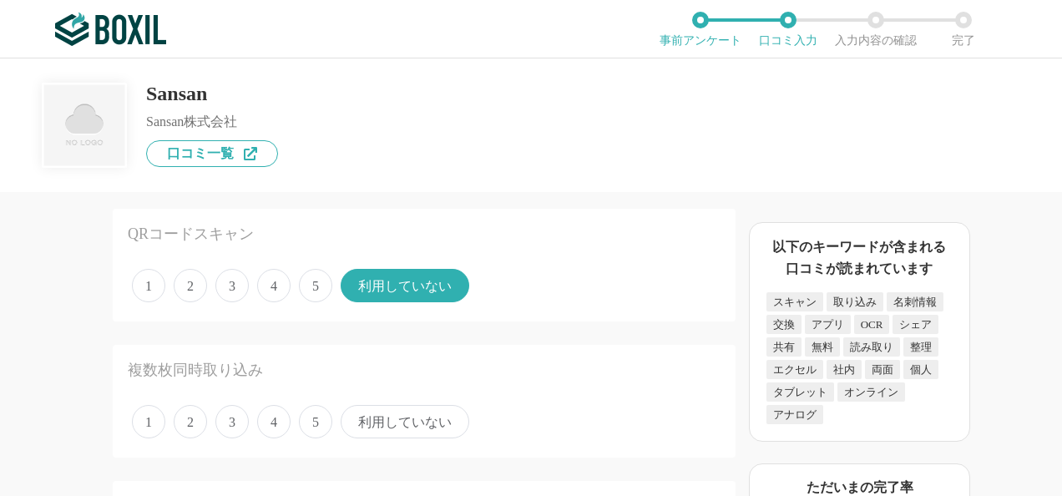
click at [402, 409] on span "利用していない" at bounding box center [405, 421] width 129 height 33
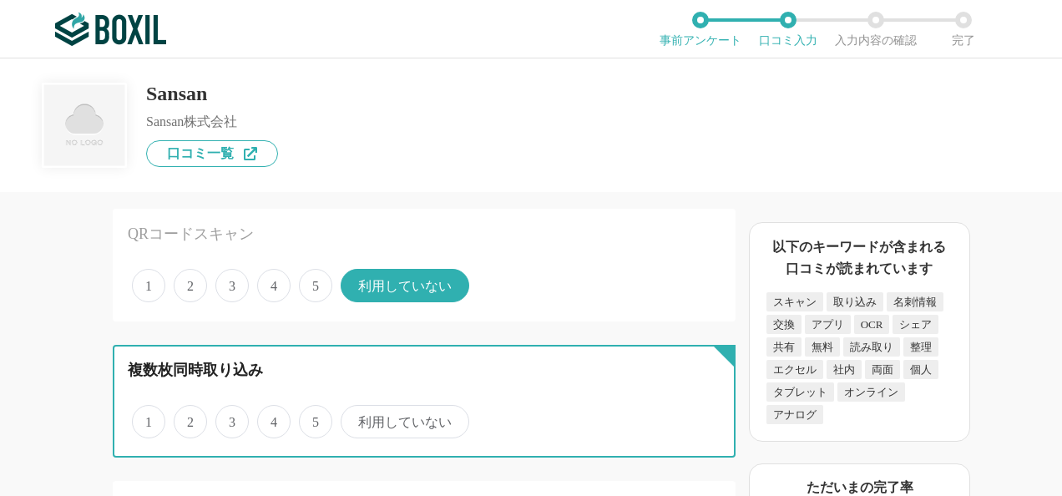
click at [356, 409] on input "利用していない" at bounding box center [350, 412] width 11 height 11
radio input "true"
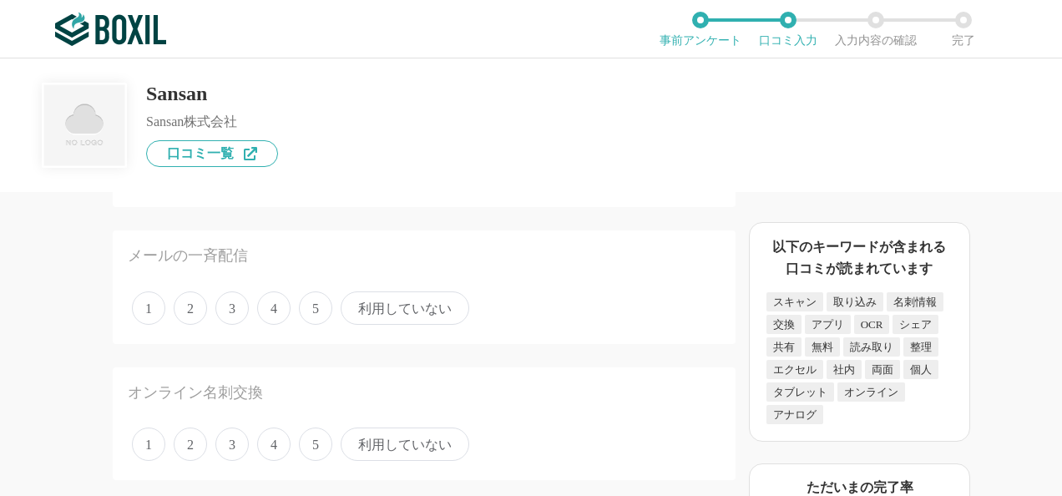
click at [392, 306] on span "利用していない" at bounding box center [405, 307] width 129 height 33
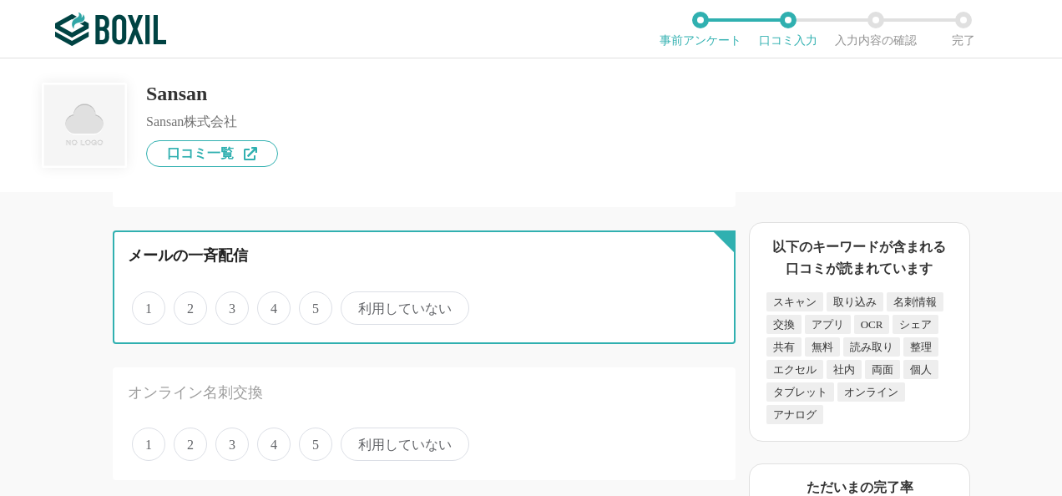
click at [356, 305] on input "利用していない" at bounding box center [350, 299] width 11 height 11
radio input "true"
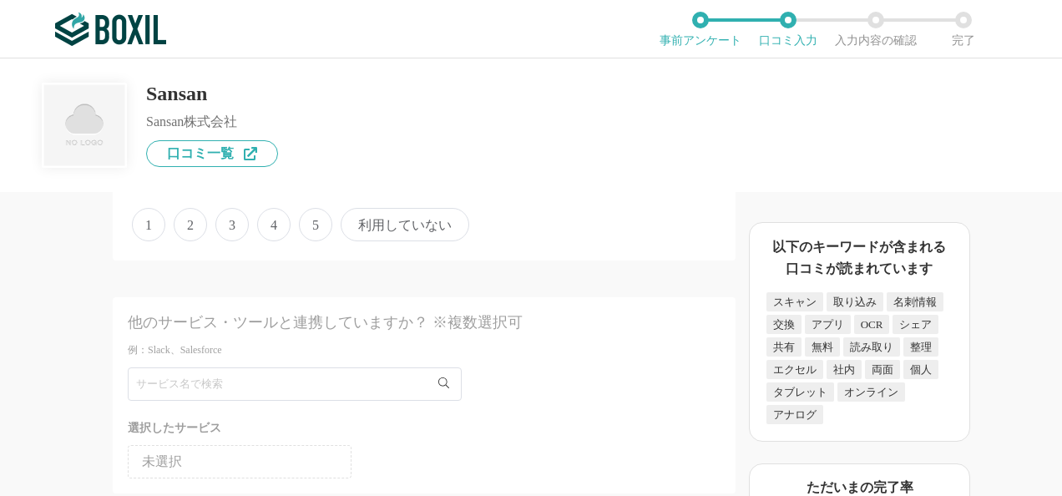
scroll to position [2004, 0]
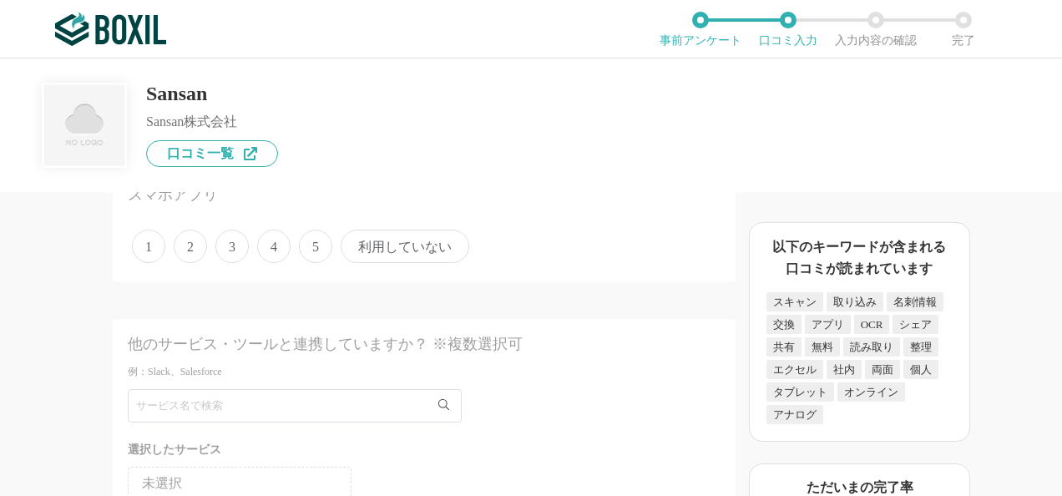
click at [394, 259] on span "利用していない" at bounding box center [405, 246] width 129 height 33
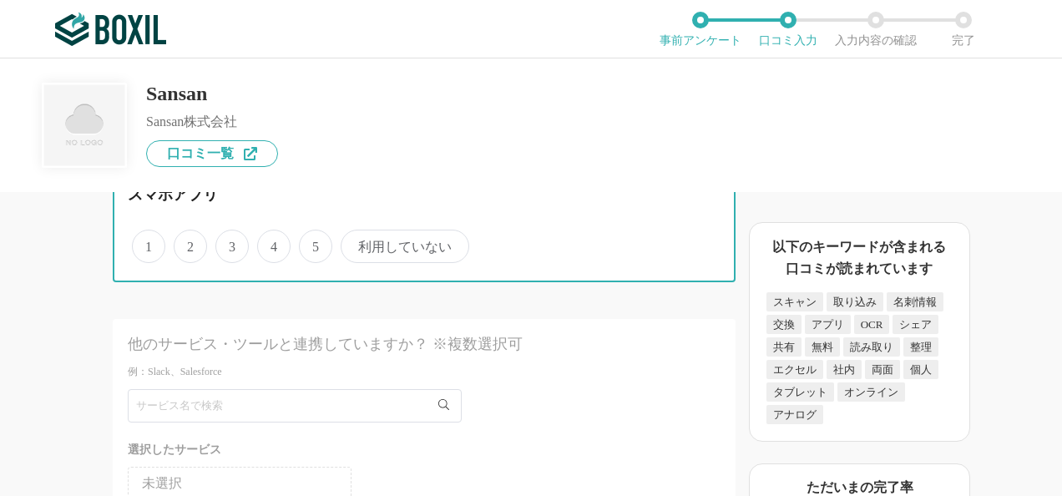
click at [356, 243] on input "利用していない" at bounding box center [350, 237] width 11 height 11
radio input "true"
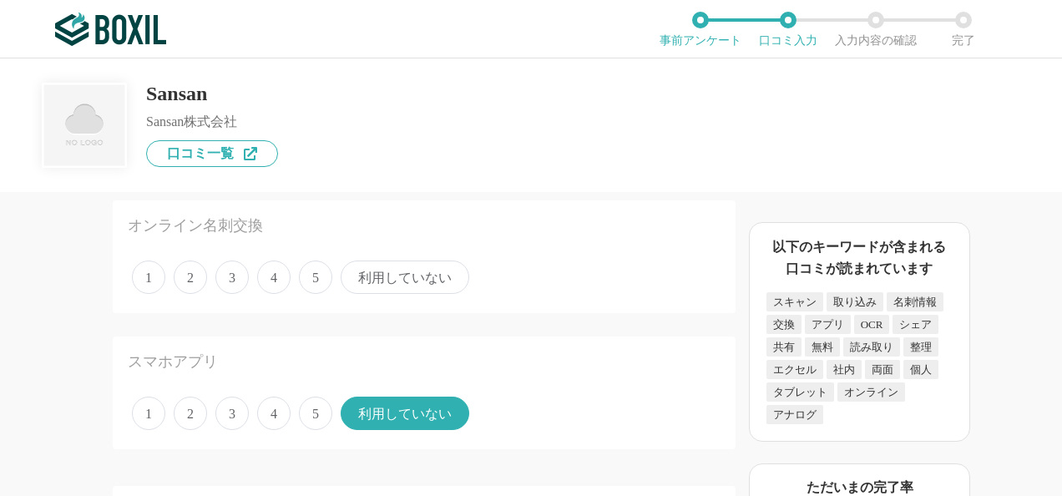
click at [397, 280] on span "利用していない" at bounding box center [405, 276] width 129 height 33
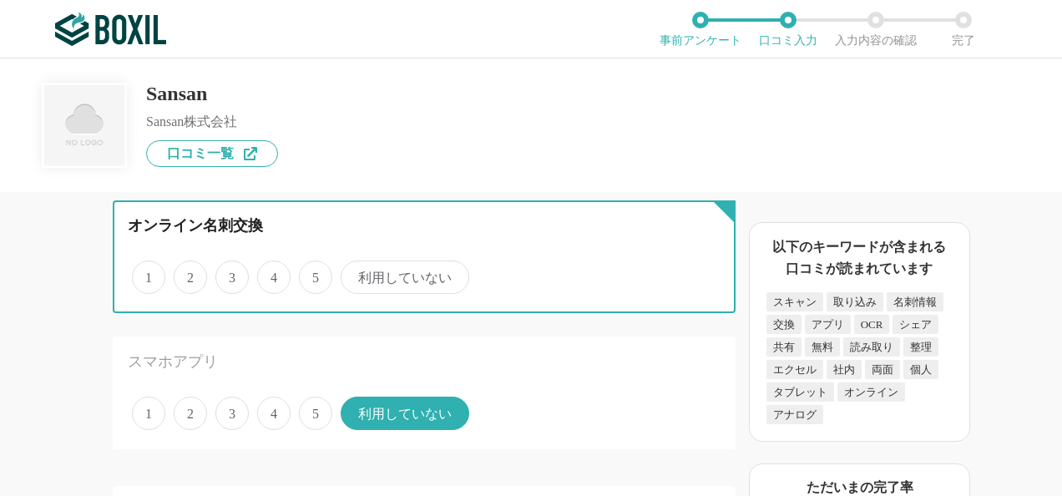
click at [356, 274] on input "利用していない" at bounding box center [350, 268] width 11 height 11
radio input "true"
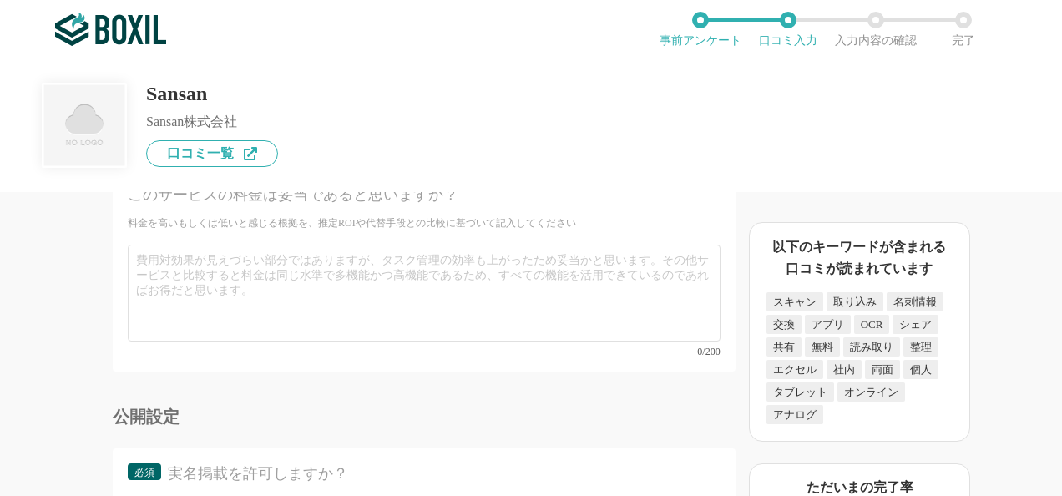
scroll to position [6671, 0]
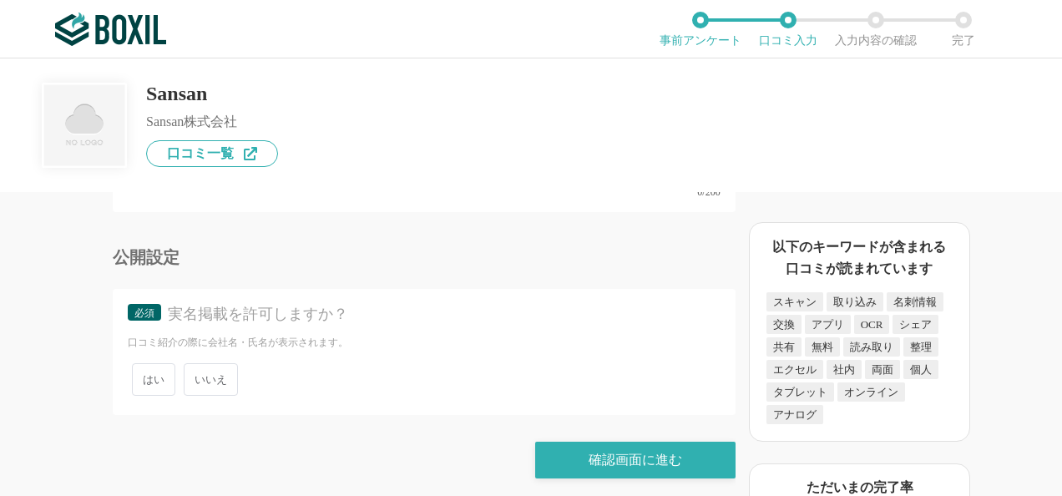
click at [205, 370] on span "いいえ" at bounding box center [211, 379] width 54 height 33
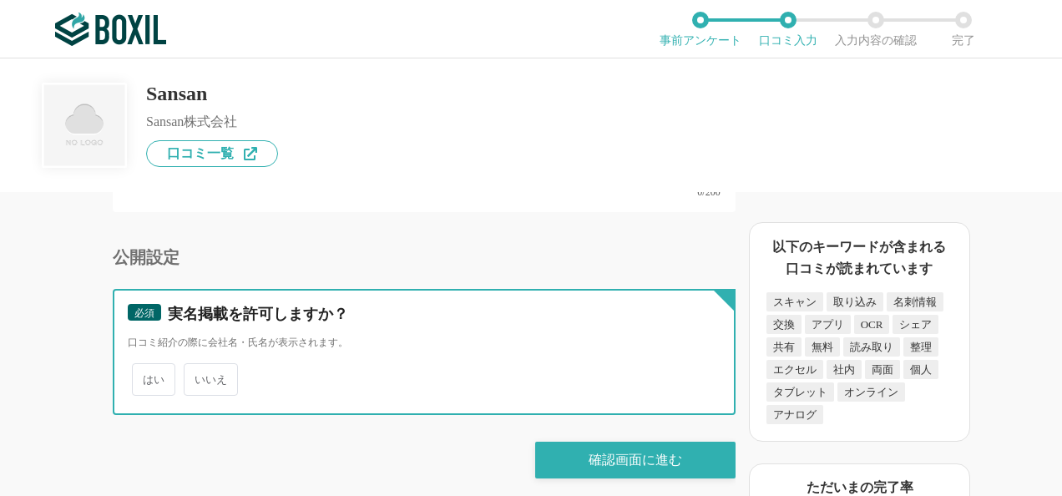
click at [199, 370] on input "いいえ" at bounding box center [193, 371] width 11 height 11
radio input "true"
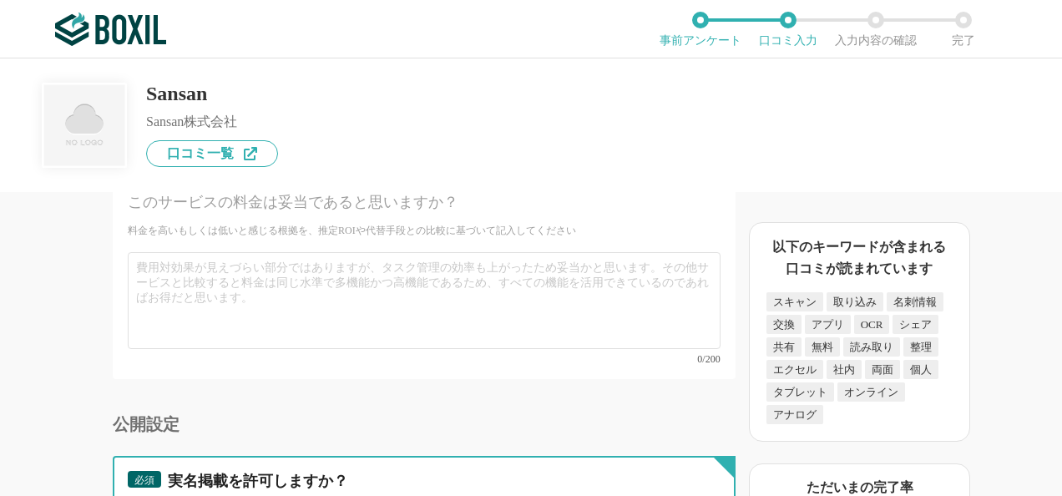
scroll to position [6337, 0]
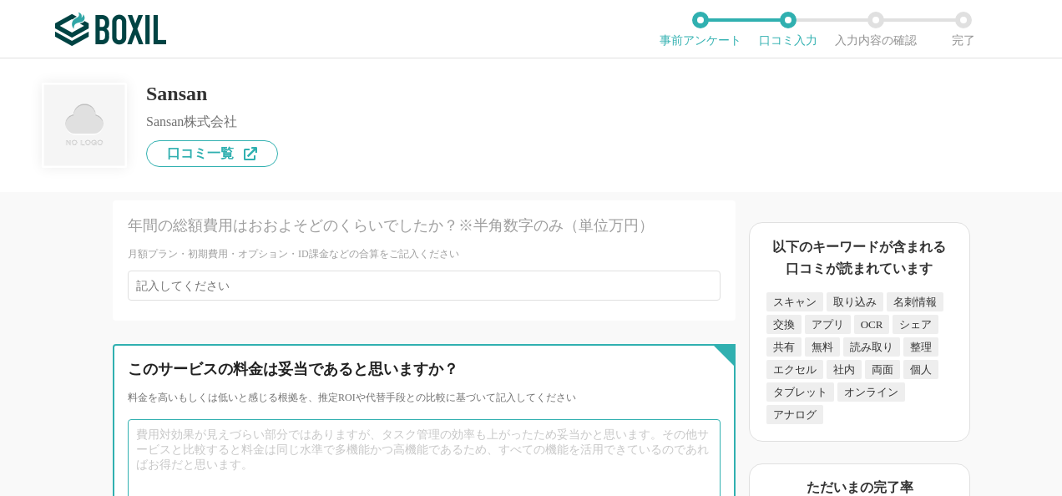
click at [220, 429] on textarea at bounding box center [424, 467] width 593 height 97
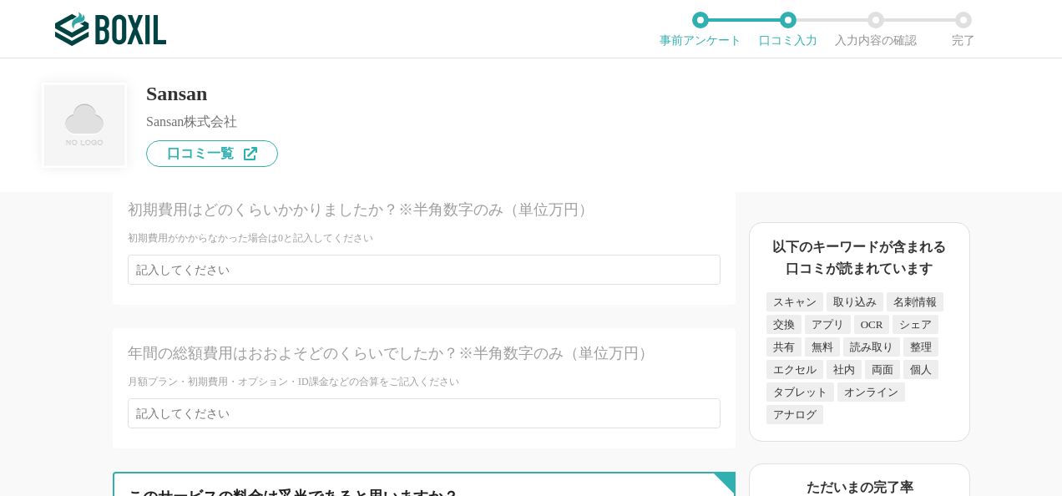
scroll to position [6170, 0]
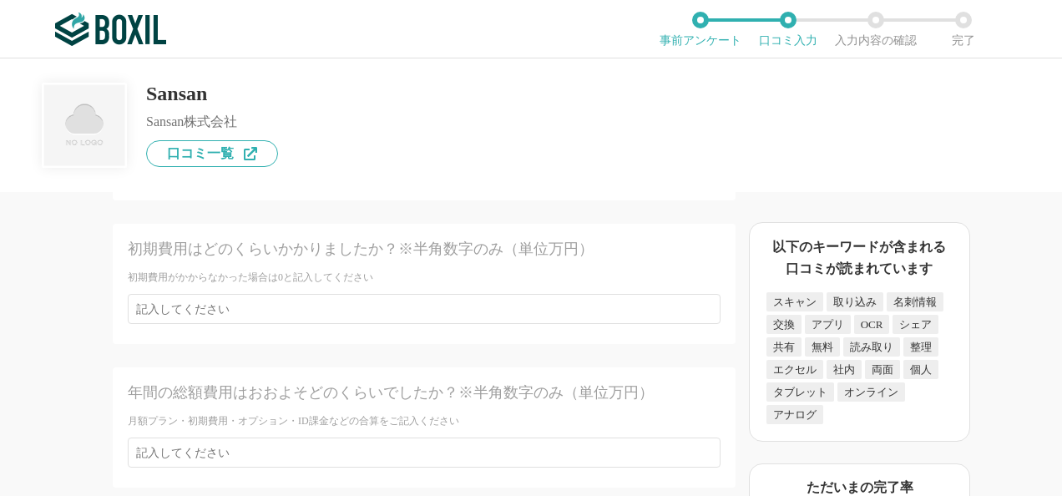
type textarea "妥当である。"
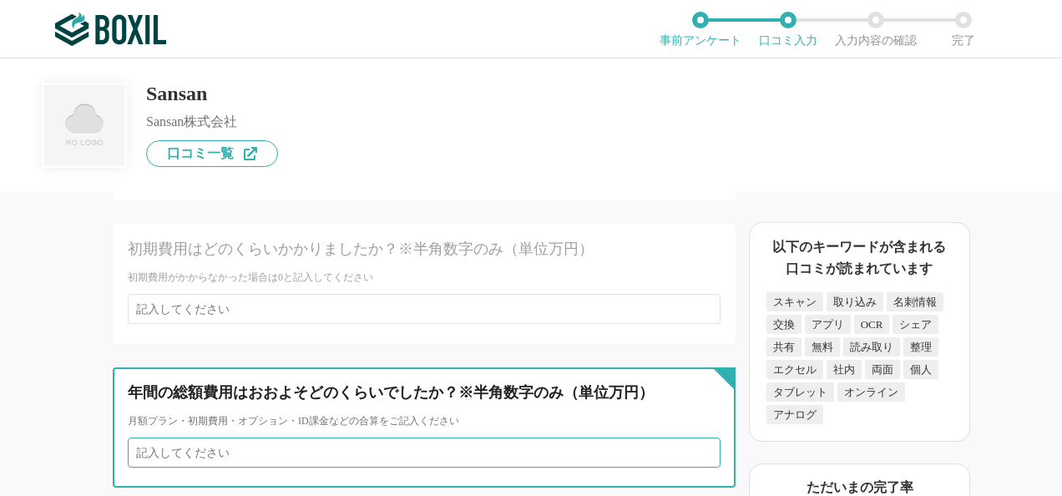
click at [259, 464] on input "number" at bounding box center [424, 452] width 593 height 30
click at [257, 459] on input "number" at bounding box center [424, 452] width 593 height 30
type input "100"
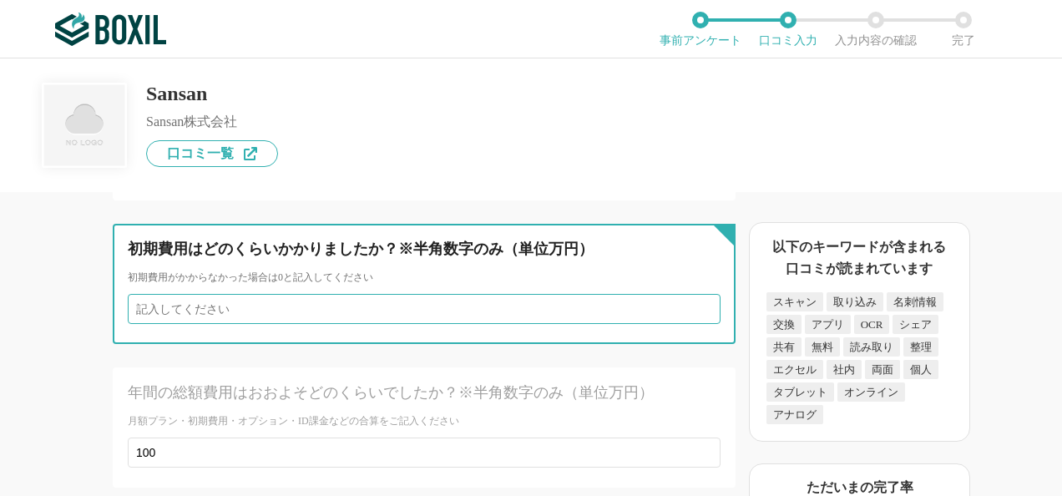
click at [248, 322] on input "number" at bounding box center [424, 309] width 593 height 30
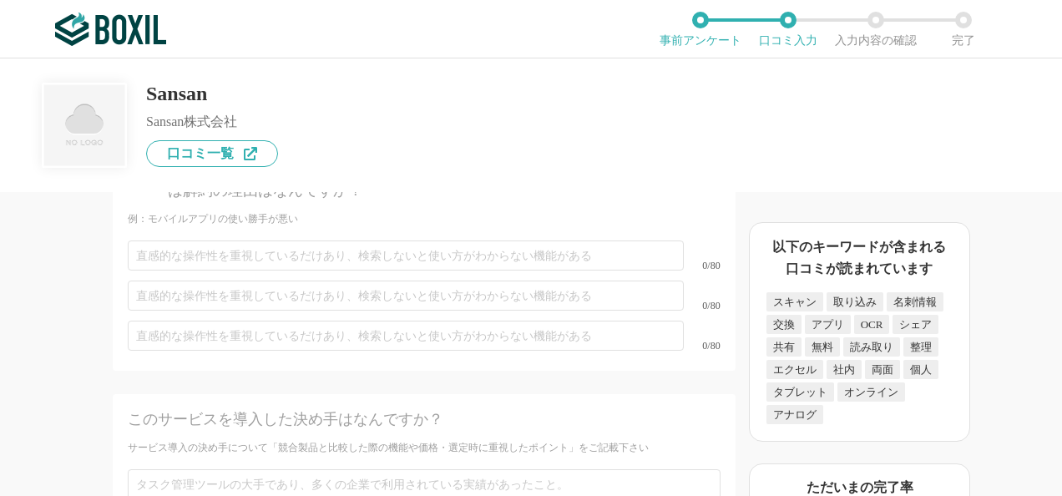
scroll to position [5753, 0]
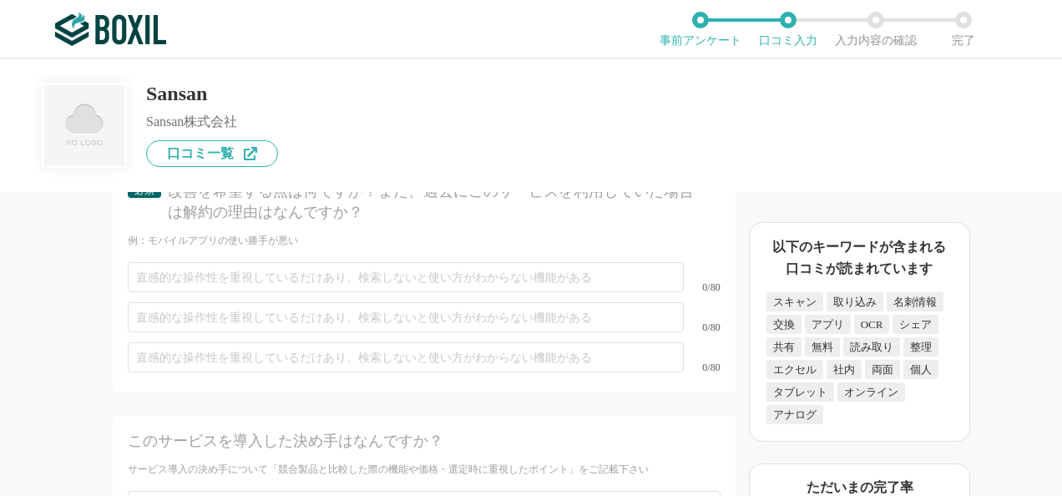
type input "10"
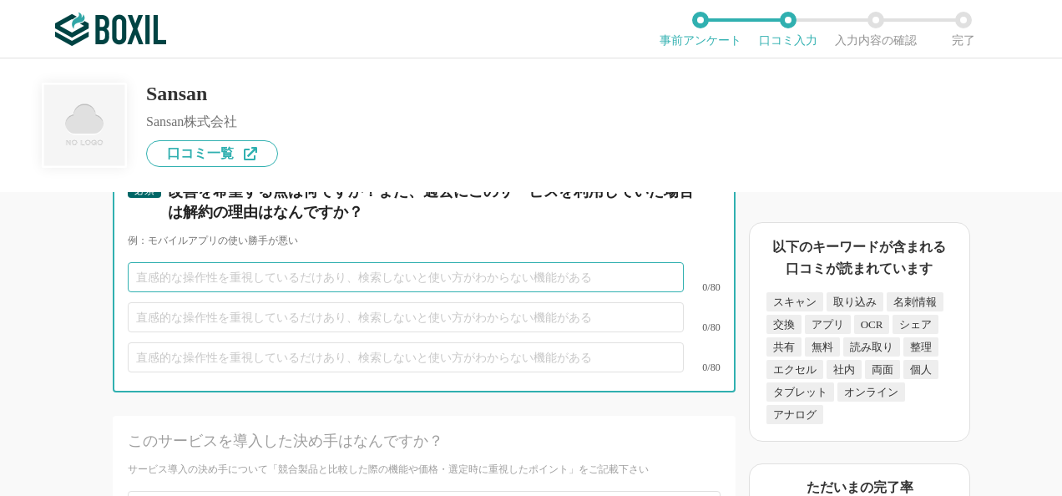
click at [234, 292] on input "text" at bounding box center [406, 277] width 556 height 30
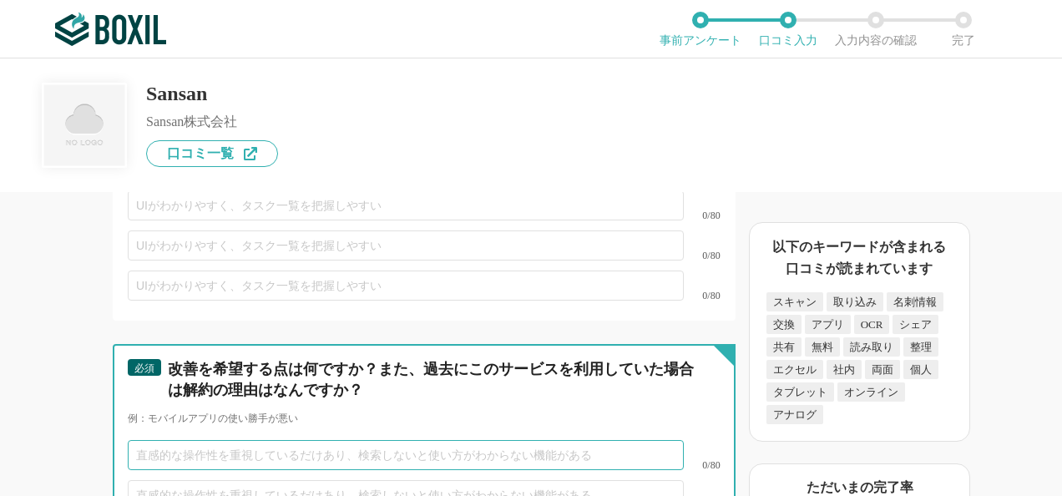
scroll to position [5502, 0]
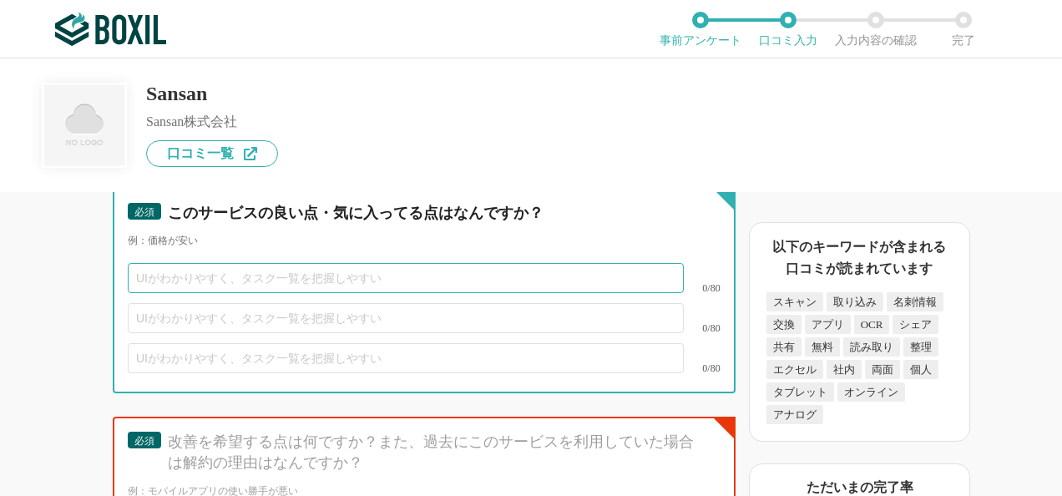
click at [235, 293] on input "text" at bounding box center [406, 278] width 556 height 30
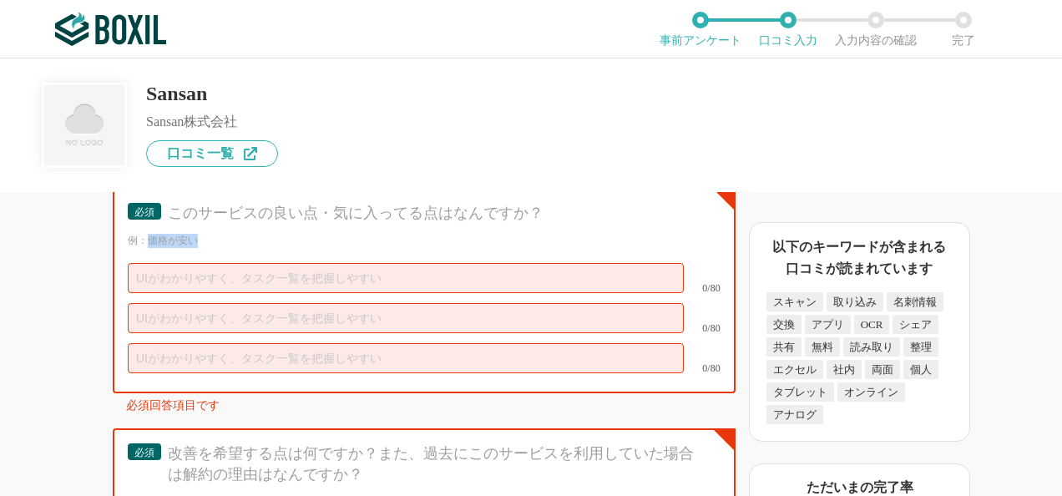
drag, startPoint x: 205, startPoint y: 255, endPoint x: 148, endPoint y: 254, distance: 57.6
click at [148, 248] on div "例：価格が安い" at bounding box center [424, 241] width 593 height 14
copy div "価格が安い"
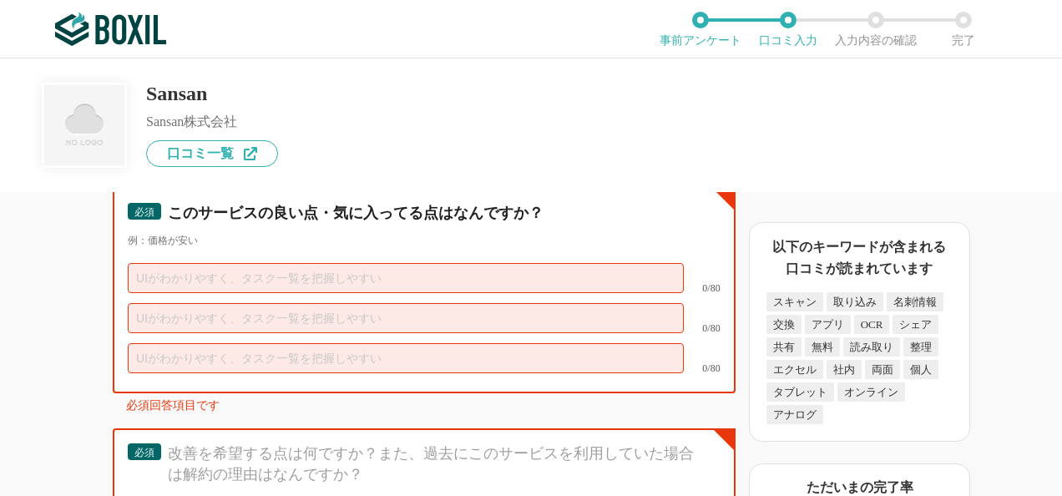
click at [202, 293] on input "text" at bounding box center [406, 278] width 556 height 30
paste input "価格が安い"
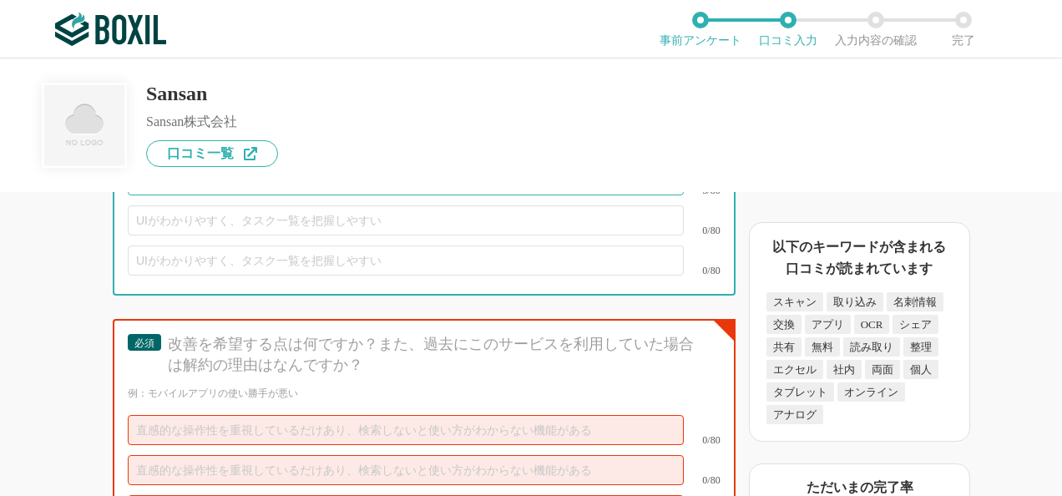
scroll to position [5669, 0]
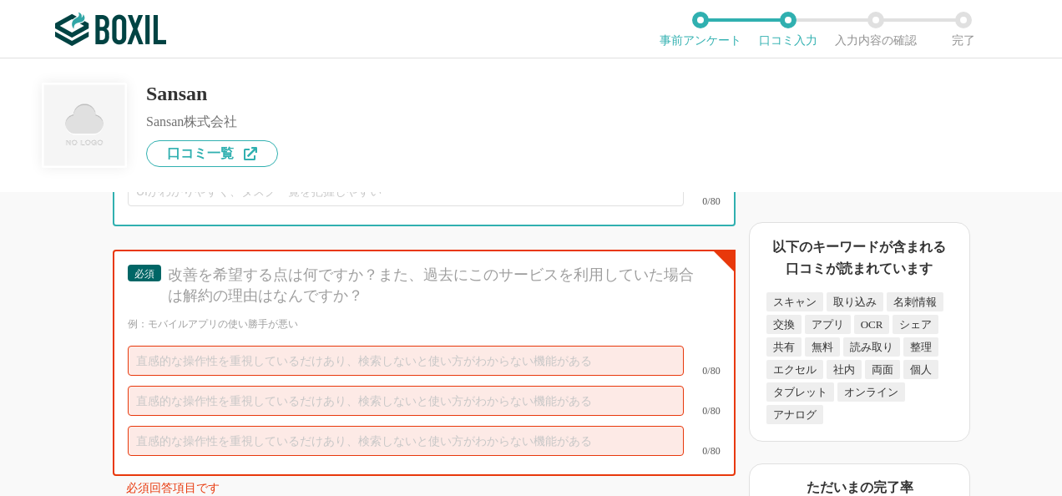
type input "価格が安い"
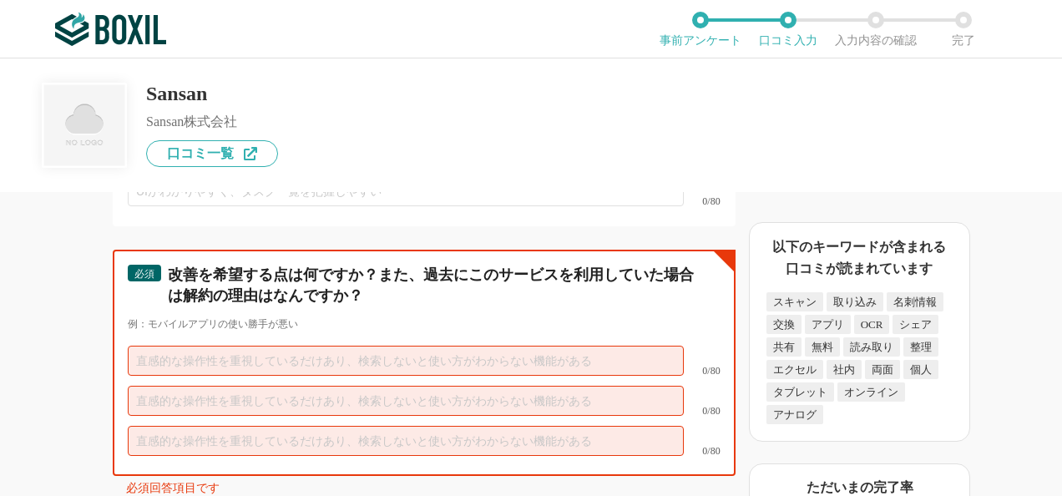
click at [212, 376] on input "text" at bounding box center [406, 361] width 556 height 30
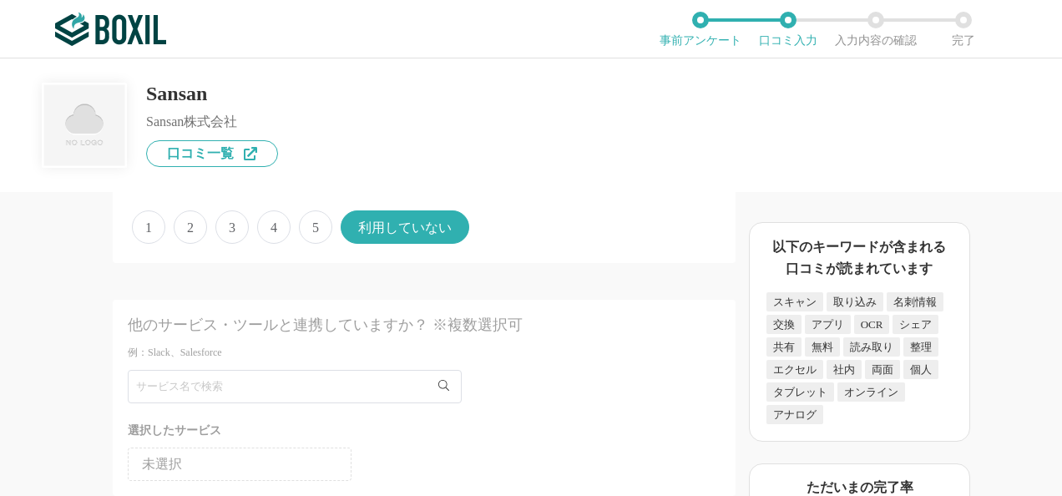
scroll to position [1996, 0]
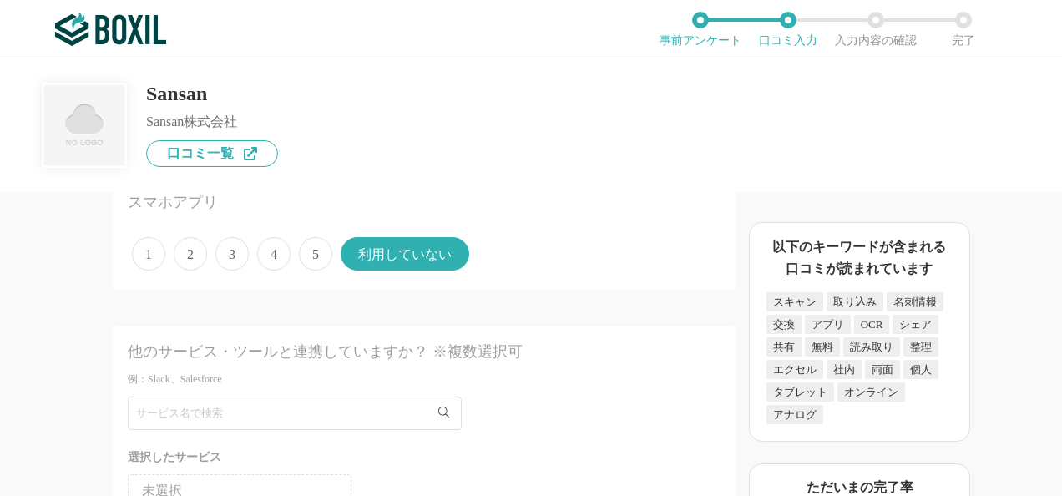
type input "使い勝手"
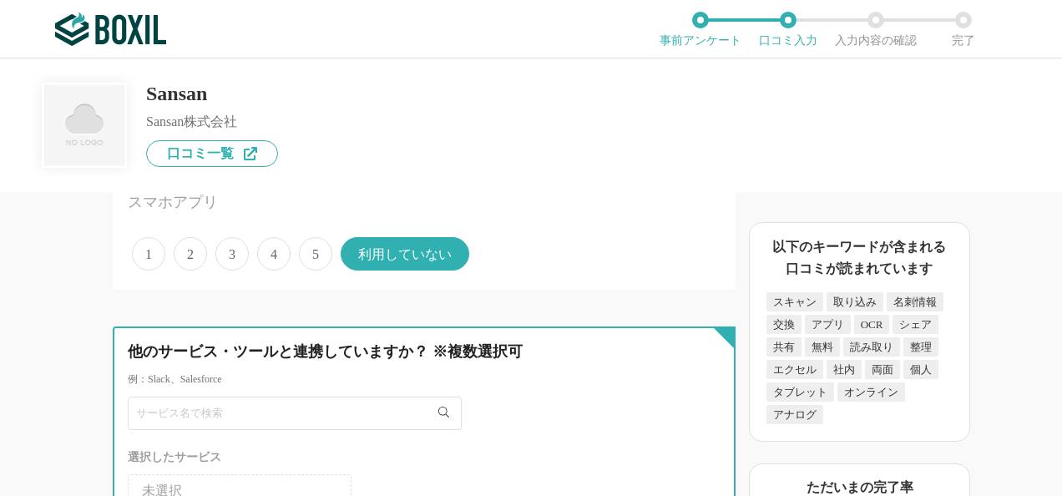
click at [258, 402] on input "text" at bounding box center [295, 413] width 334 height 33
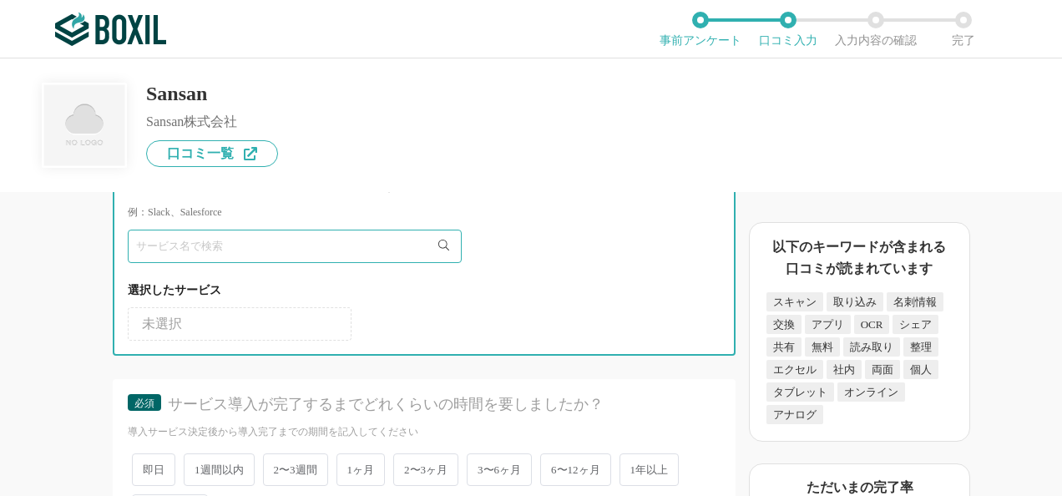
scroll to position [2246, 0]
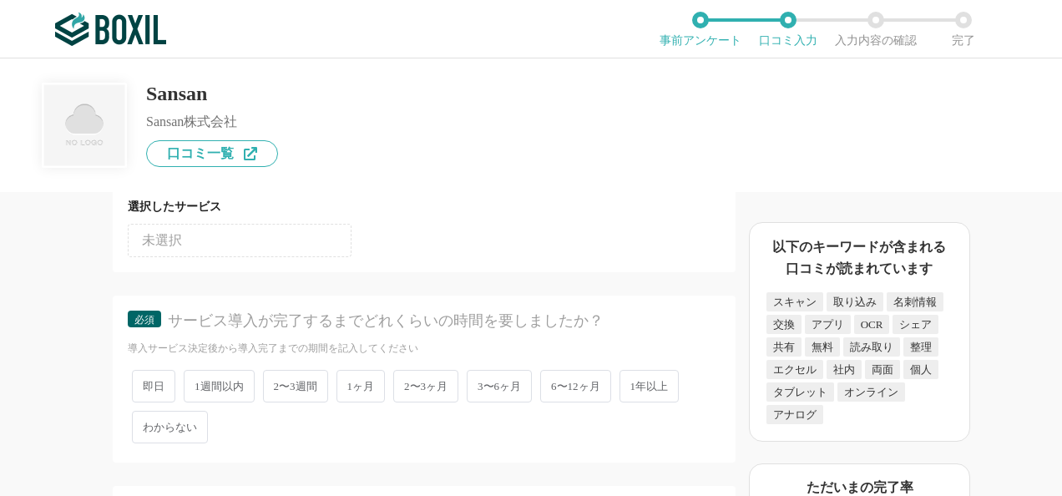
click at [237, 386] on span "1週間以内" at bounding box center [219, 386] width 71 height 33
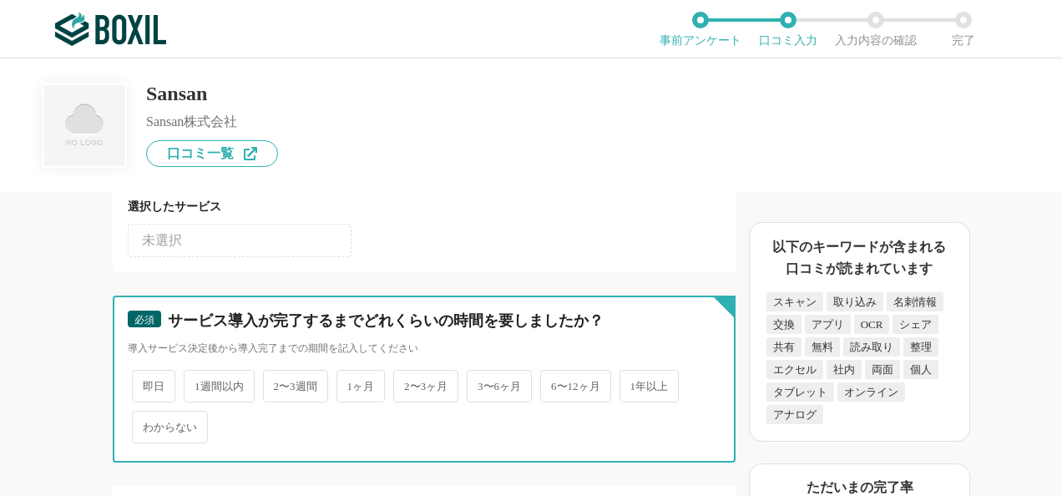
click at [199, 383] on input "1週間以内" at bounding box center [193, 377] width 11 height 11
radio input "true"
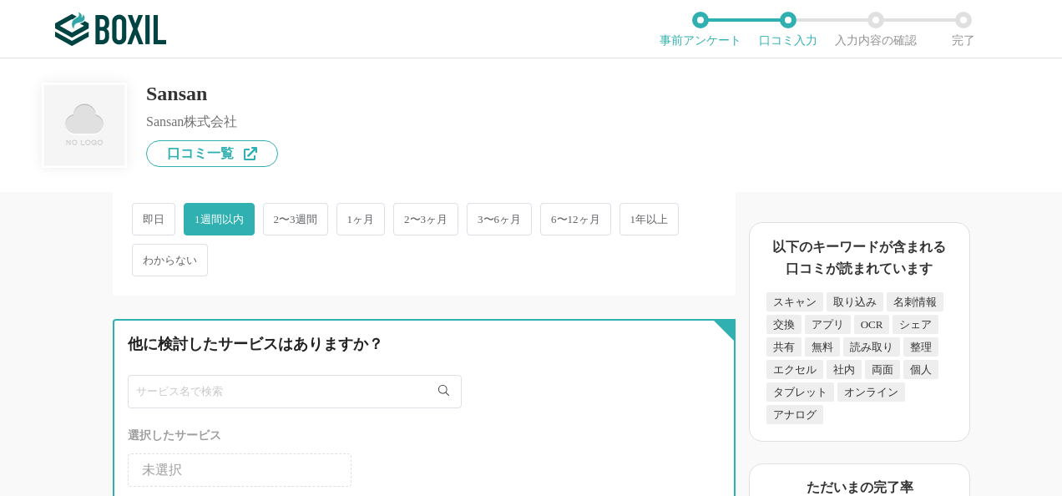
click at [227, 394] on input "text" at bounding box center [295, 391] width 334 height 33
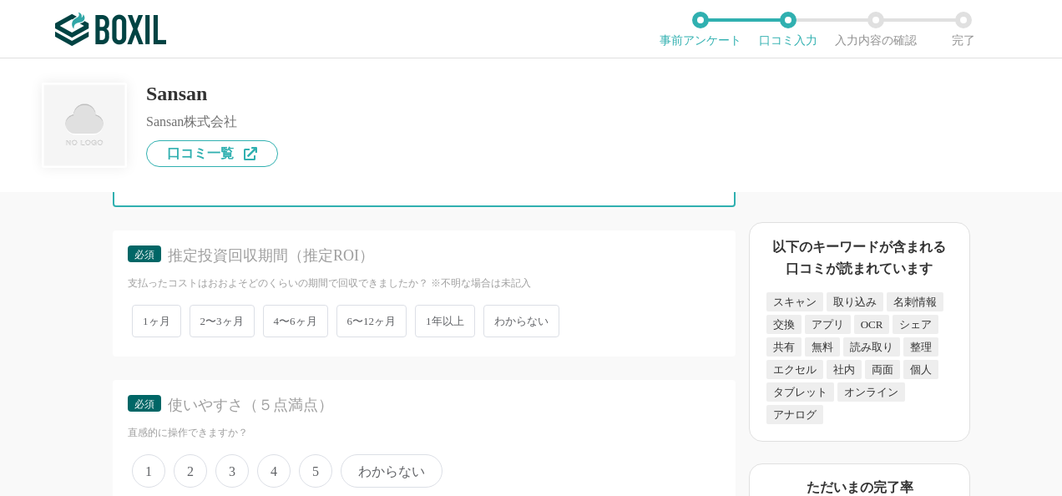
scroll to position [2747, 0]
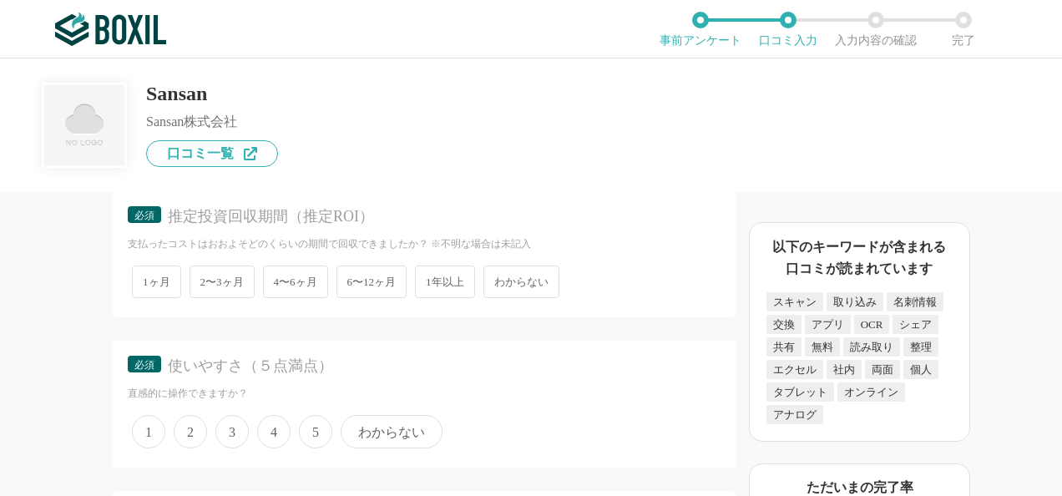
click at [222, 283] on span "2〜3ヶ月" at bounding box center [222, 281] width 65 height 33
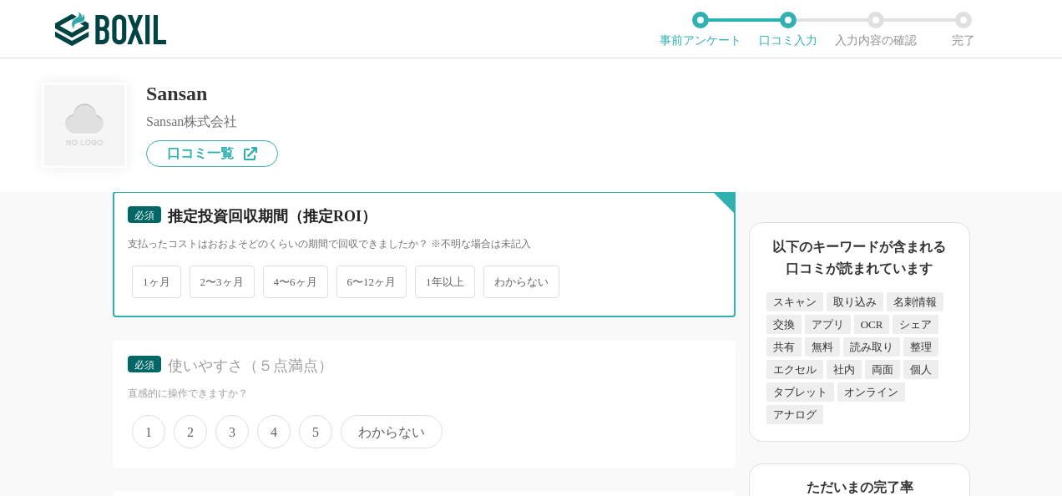
click at [205, 279] on input "2〜3ヶ月" at bounding box center [199, 273] width 11 height 11
radio input "true"
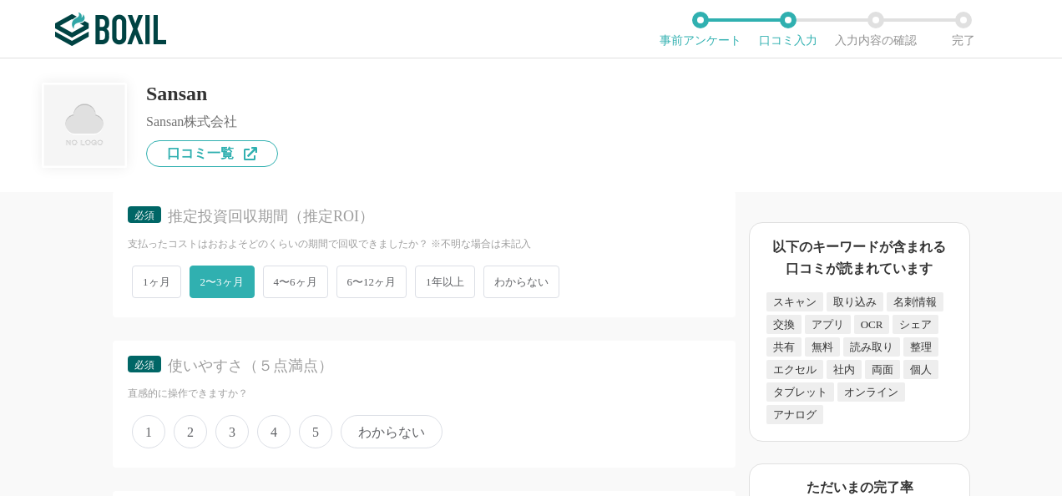
click at [280, 424] on span "4" at bounding box center [273, 431] width 33 height 33
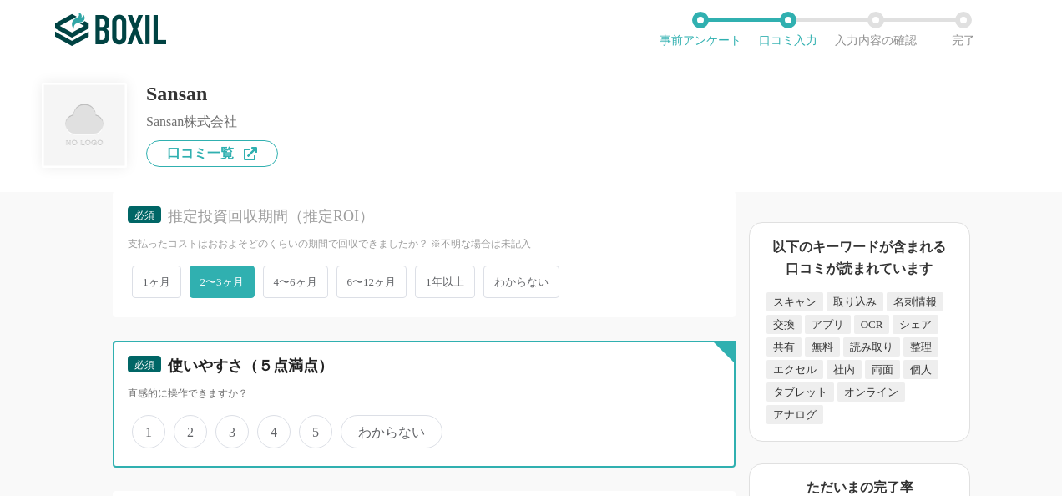
click at [272, 424] on input "4" at bounding box center [266, 422] width 11 height 11
radio input "true"
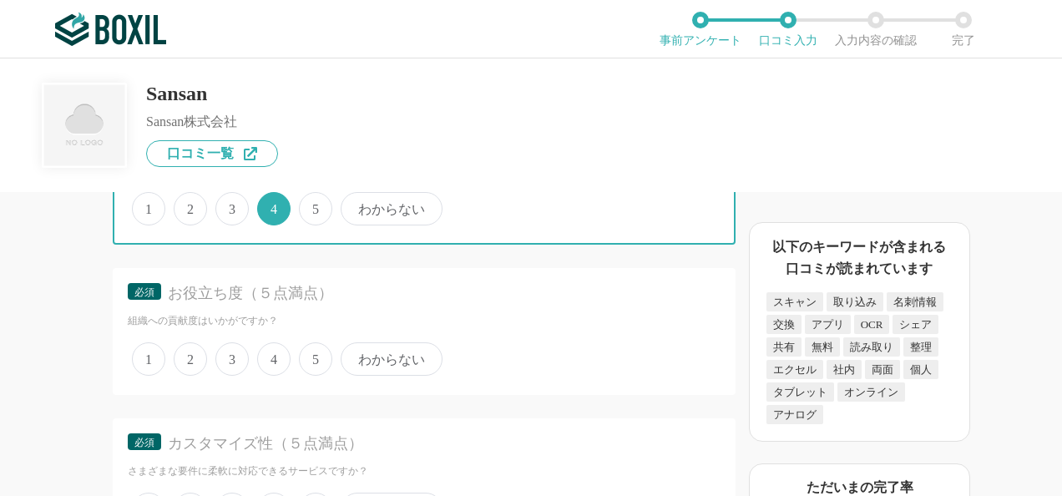
scroll to position [2998, 0]
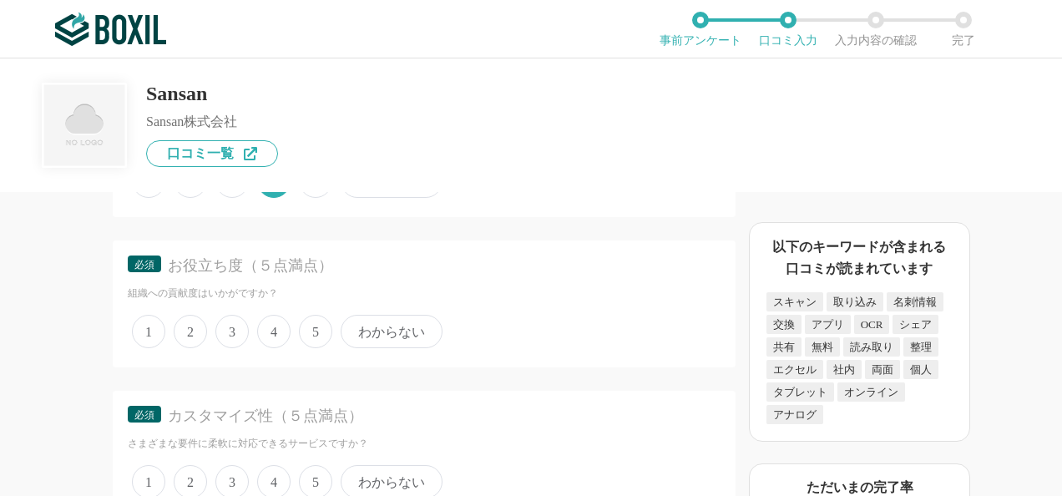
click at [270, 337] on span "4" at bounding box center [273, 331] width 33 height 33
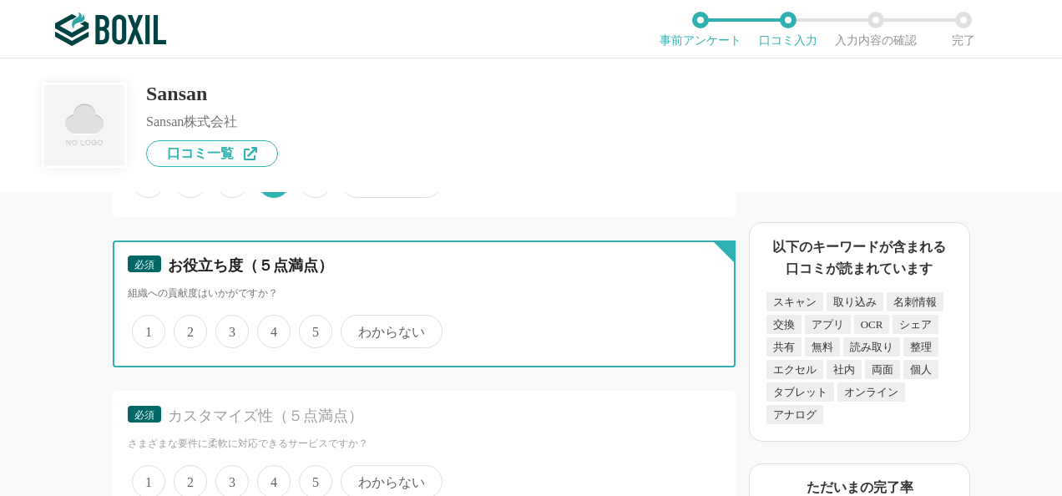
click at [270, 328] on input "4" at bounding box center [266, 322] width 11 height 11
radio input "true"
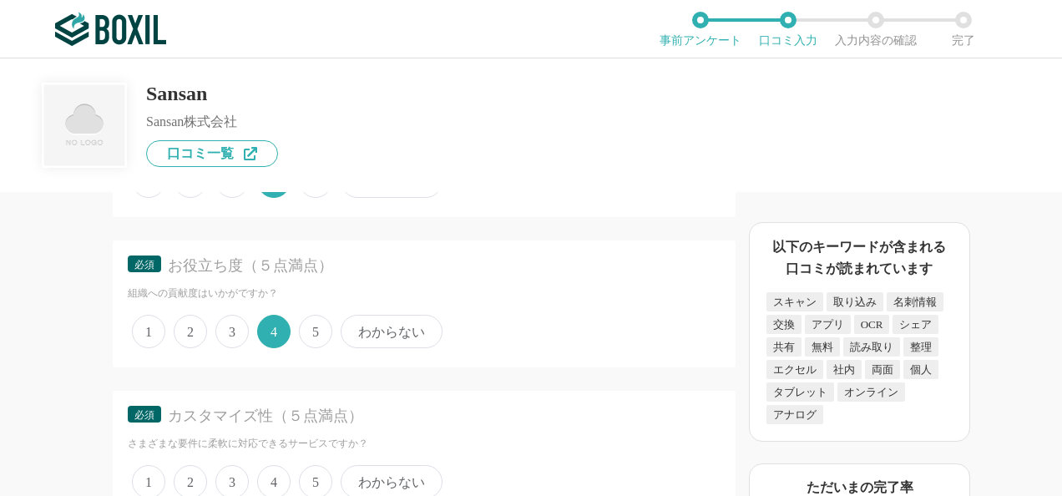
drag, startPoint x: 277, startPoint y: 473, endPoint x: 272, endPoint y: 458, distance: 15.8
click at [277, 473] on span "4" at bounding box center [273, 481] width 33 height 33
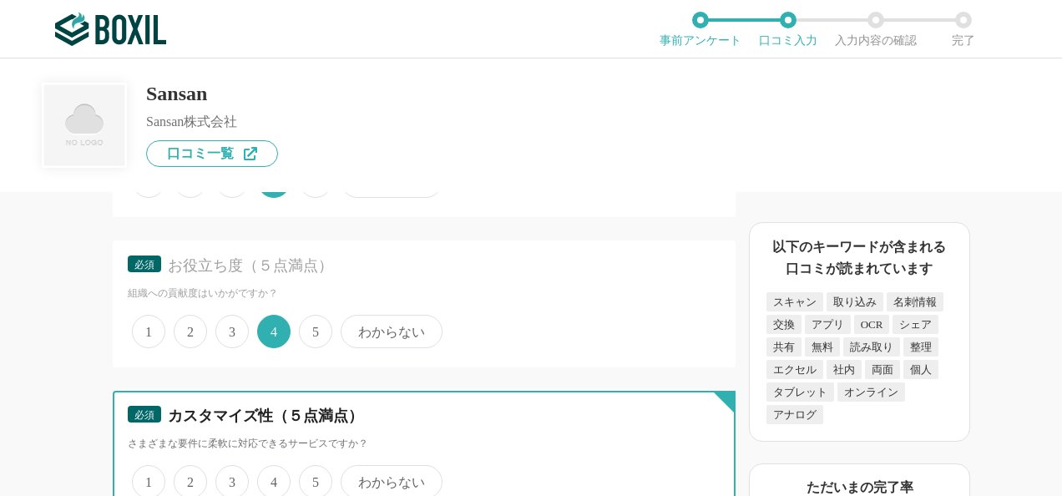
click at [272, 473] on input "4" at bounding box center [266, 472] width 11 height 11
radio input "true"
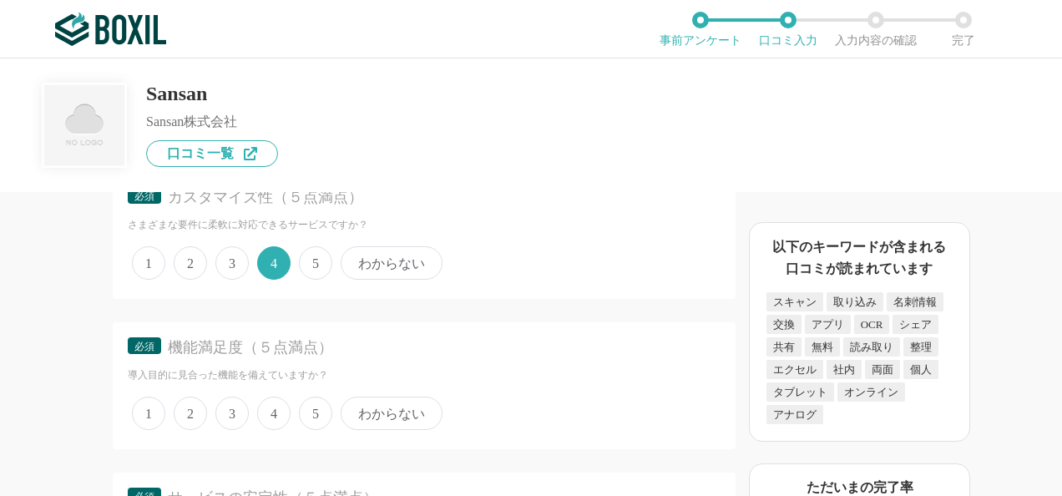
click at [270, 462] on div "他のサービス・ツールと連携していますか？ ※複数選択可 例：Slack、Salesforce 選択したサービス 未選択 必須 サービス導入が完了するまでどれく…" at bounding box center [424, 312] width 623 height 2412
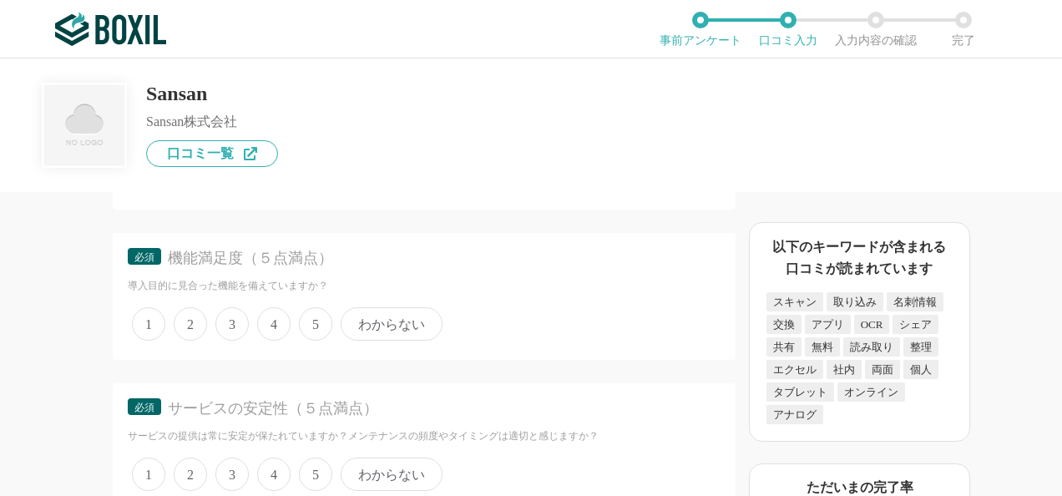
scroll to position [3332, 0]
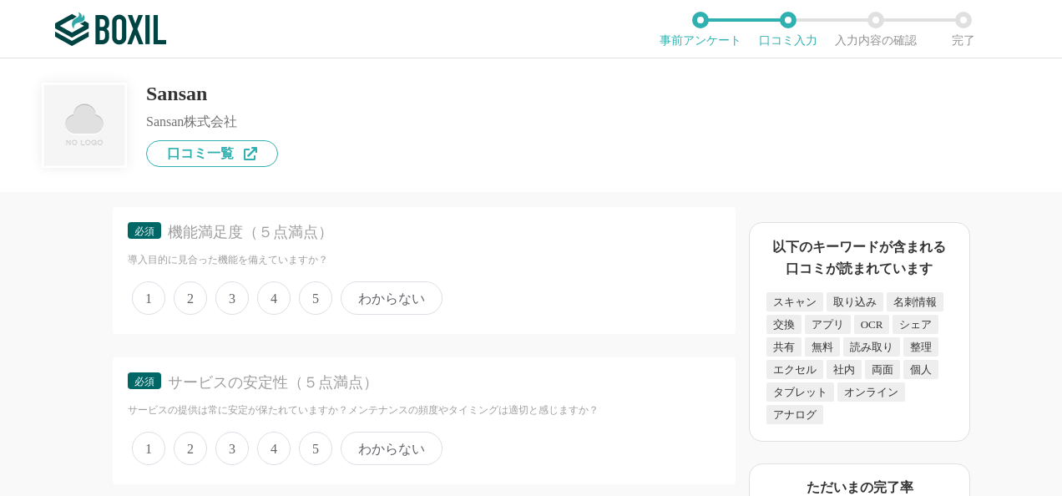
click at [270, 291] on span "4" at bounding box center [273, 297] width 33 height 33
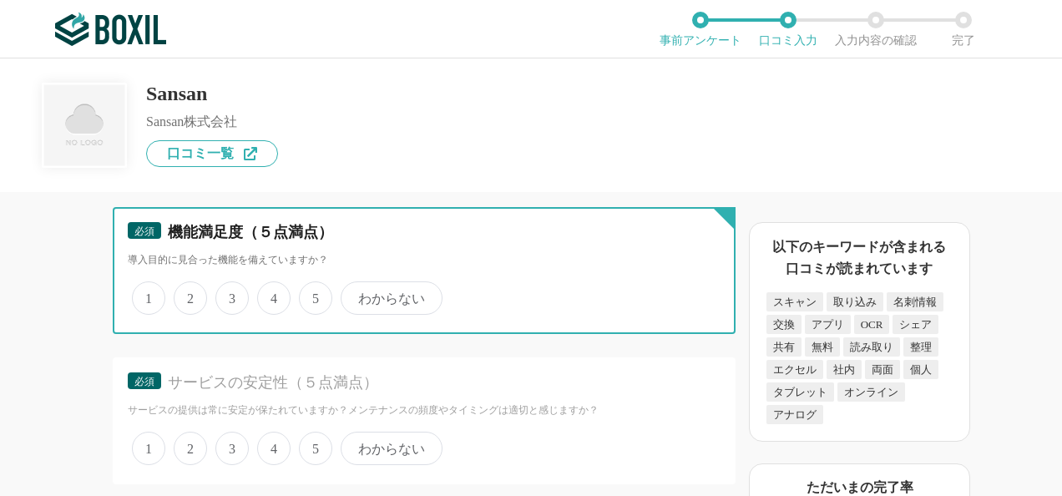
click at [270, 291] on input "4" at bounding box center [266, 289] width 11 height 11
radio input "true"
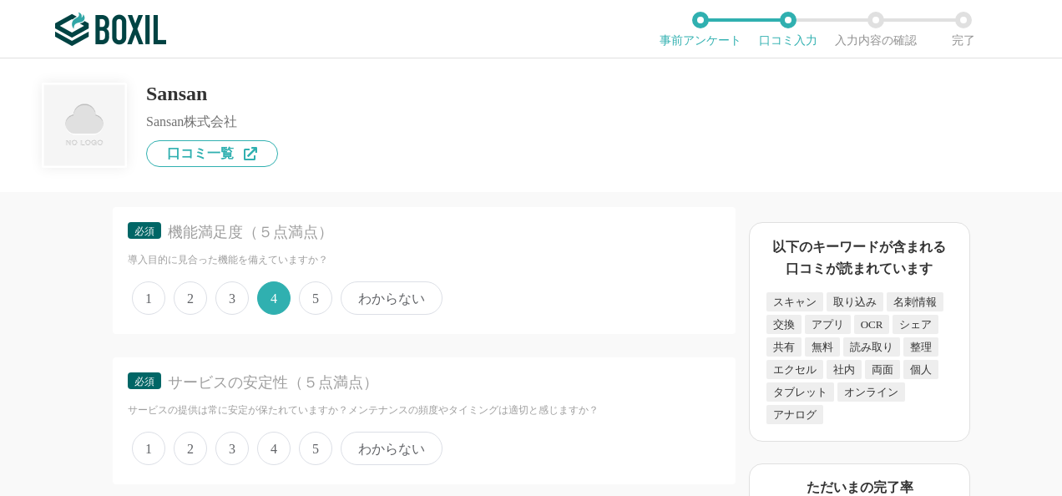
click at [280, 447] on span "4" at bounding box center [273, 448] width 33 height 33
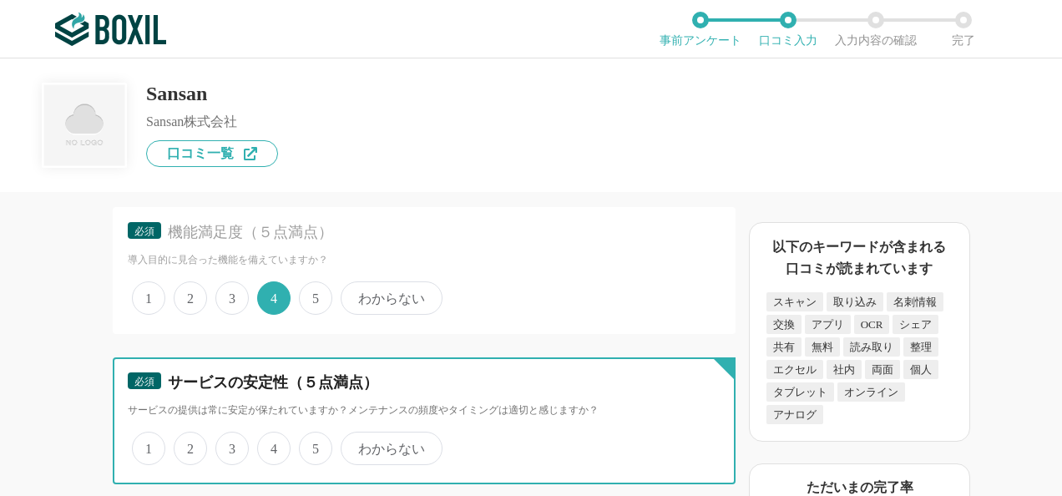
click at [272, 445] on input "4" at bounding box center [266, 439] width 11 height 11
radio input "true"
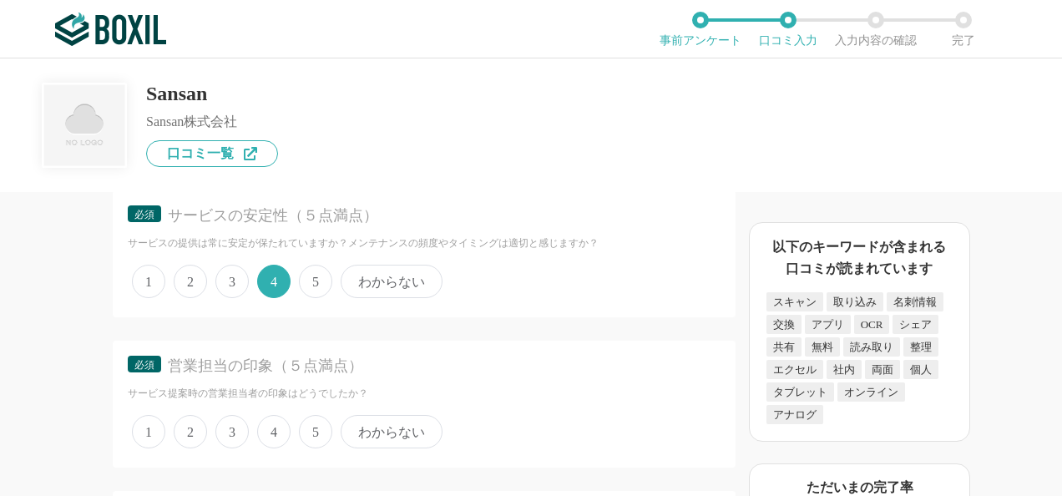
click at [274, 429] on span "4" at bounding box center [273, 431] width 33 height 33
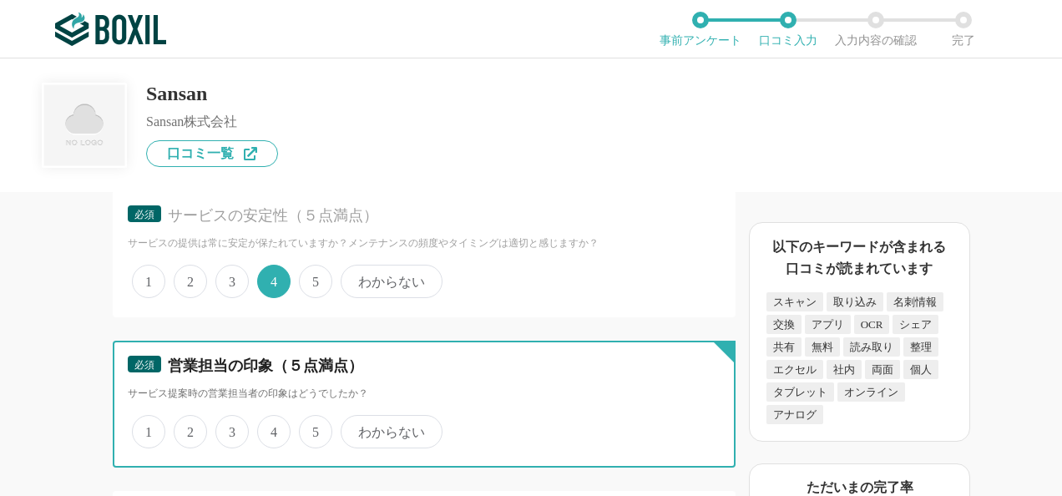
click at [272, 428] on input "4" at bounding box center [266, 422] width 11 height 11
radio input "true"
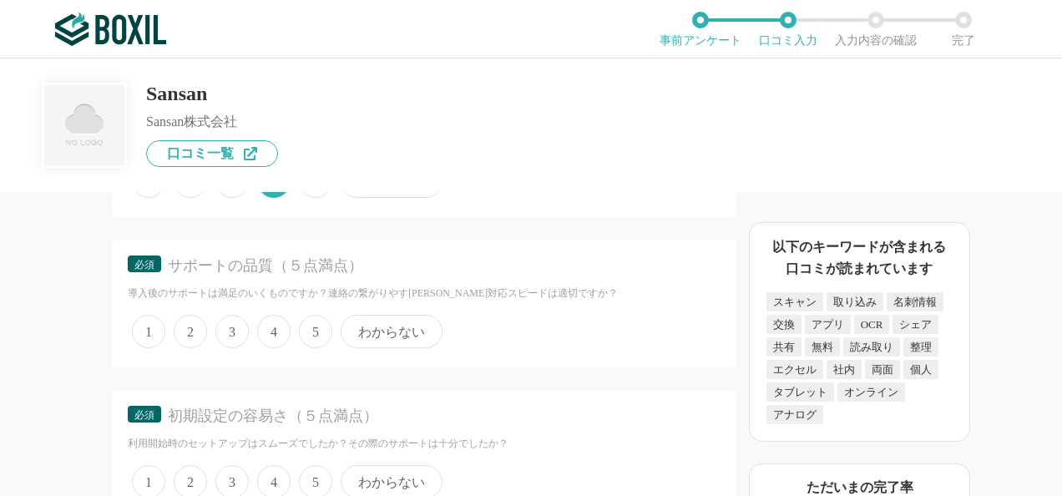
click at [274, 326] on span "4" at bounding box center [273, 331] width 33 height 33
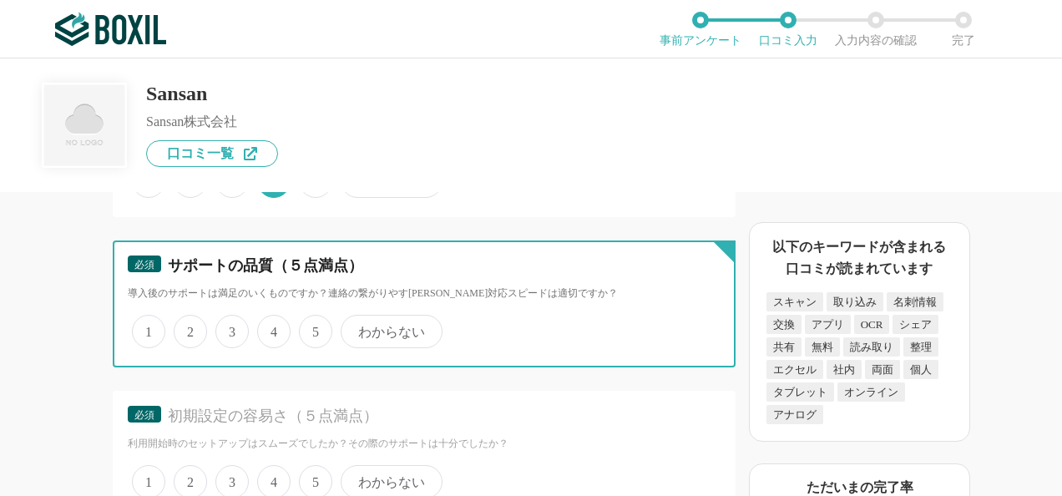
click at [272, 326] on input "4" at bounding box center [266, 322] width 11 height 11
radio input "true"
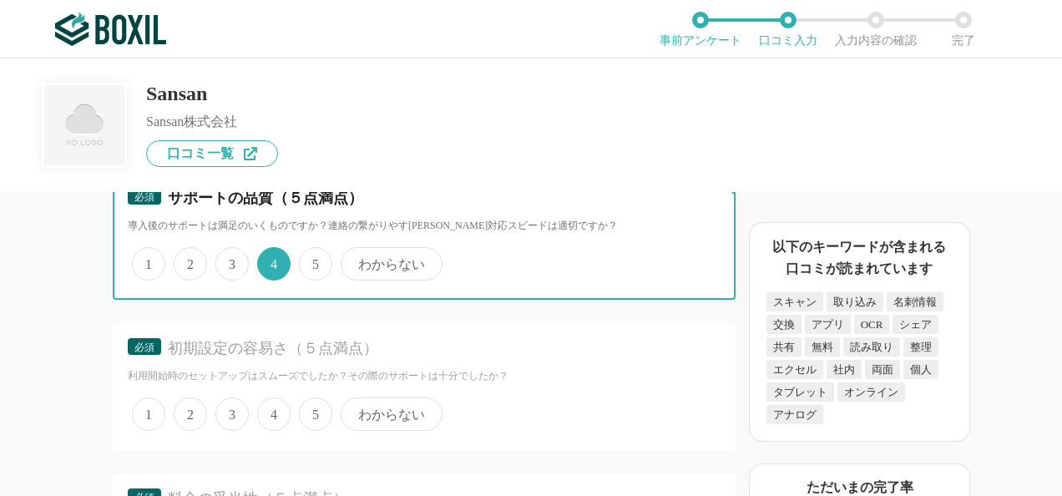
scroll to position [3916, 0]
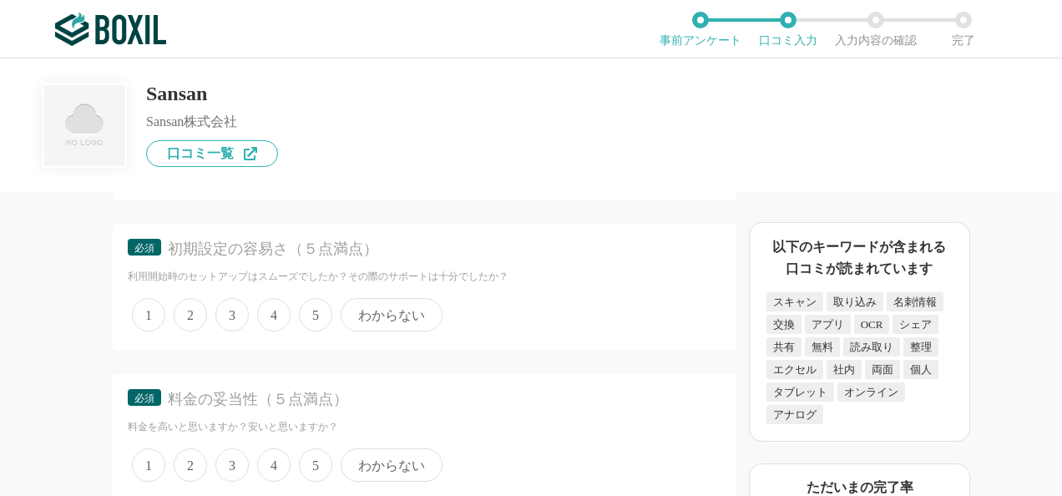
click at [273, 318] on span "4" at bounding box center [273, 314] width 33 height 33
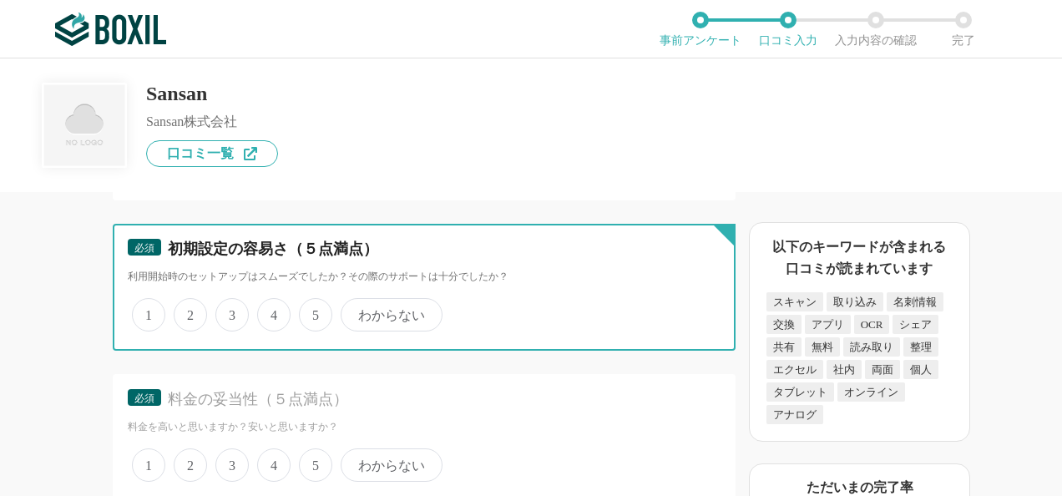
click at [272, 311] on input "4" at bounding box center [266, 306] width 11 height 11
radio input "true"
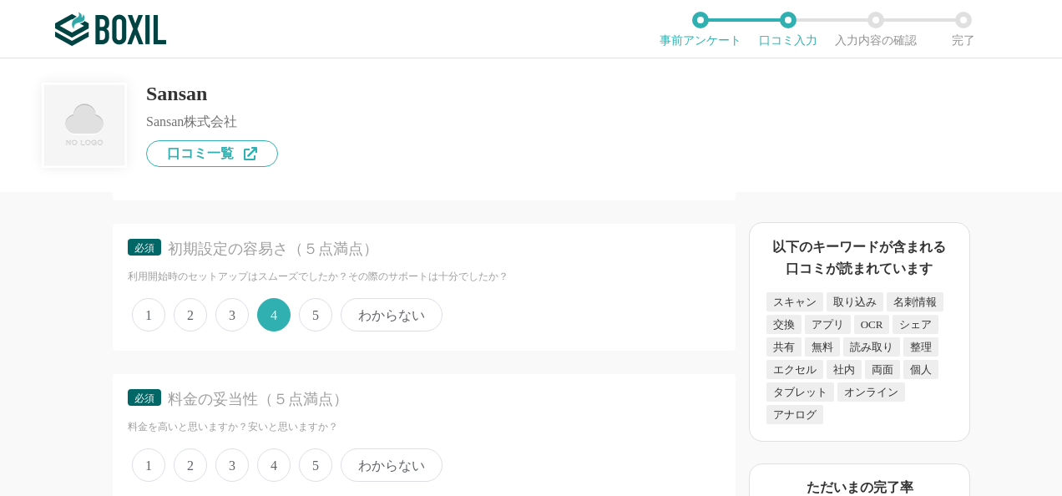
click at [275, 455] on span "4" at bounding box center [273, 464] width 33 height 33
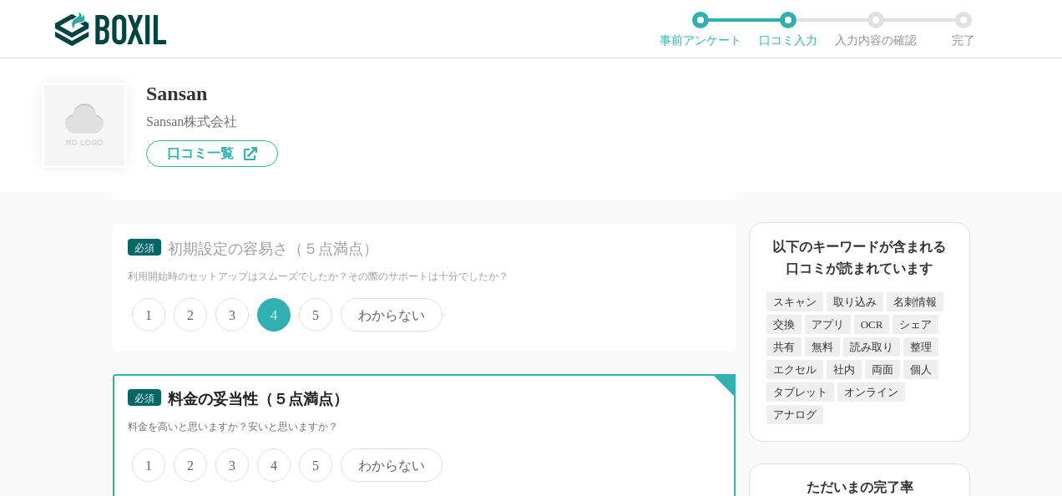
click at [272, 455] on input "4" at bounding box center [266, 456] width 11 height 11
radio input "true"
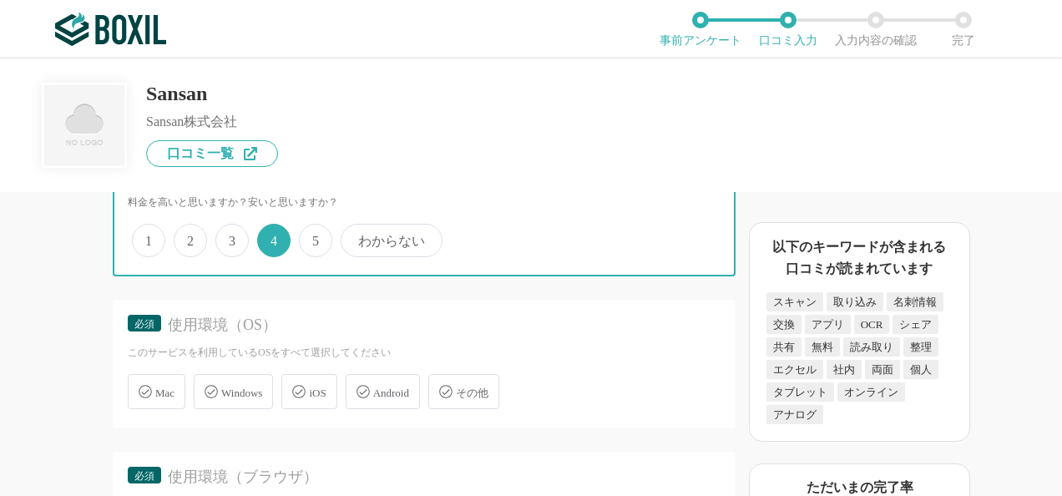
scroll to position [4167, 0]
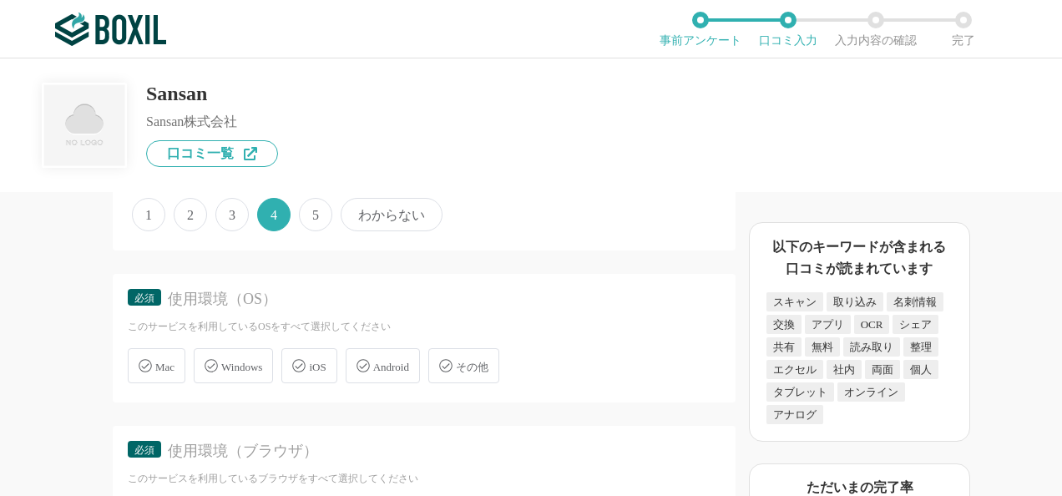
click at [220, 362] on div "Windows" at bounding box center [233, 365] width 79 height 35
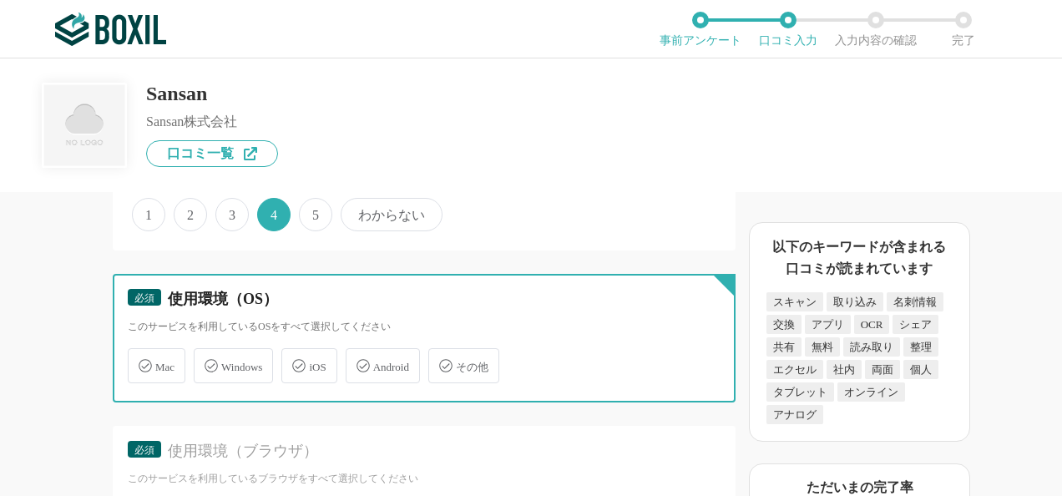
click at [208, 361] on input "Windows" at bounding box center [202, 356] width 11 height 11
checkbox input "true"
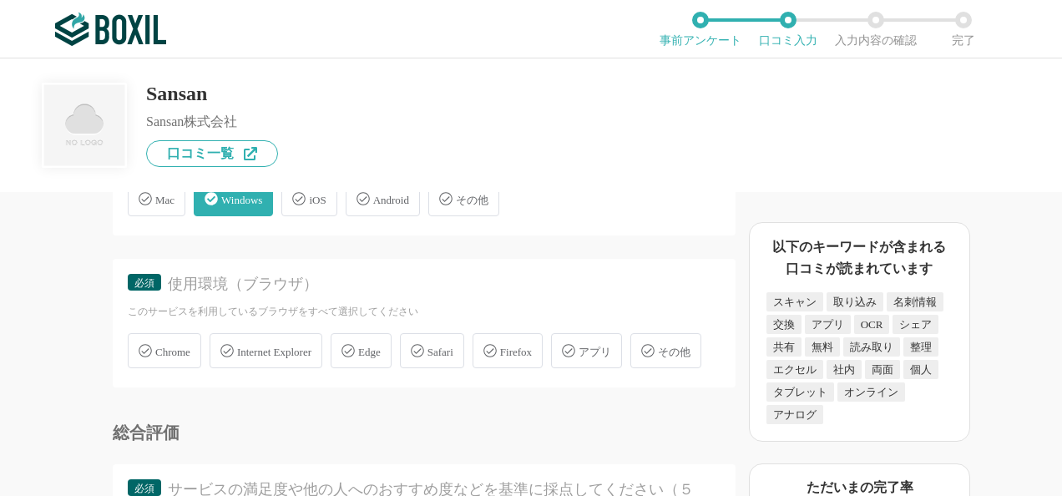
click at [186, 349] on span "Chrome" at bounding box center [172, 352] width 35 height 13
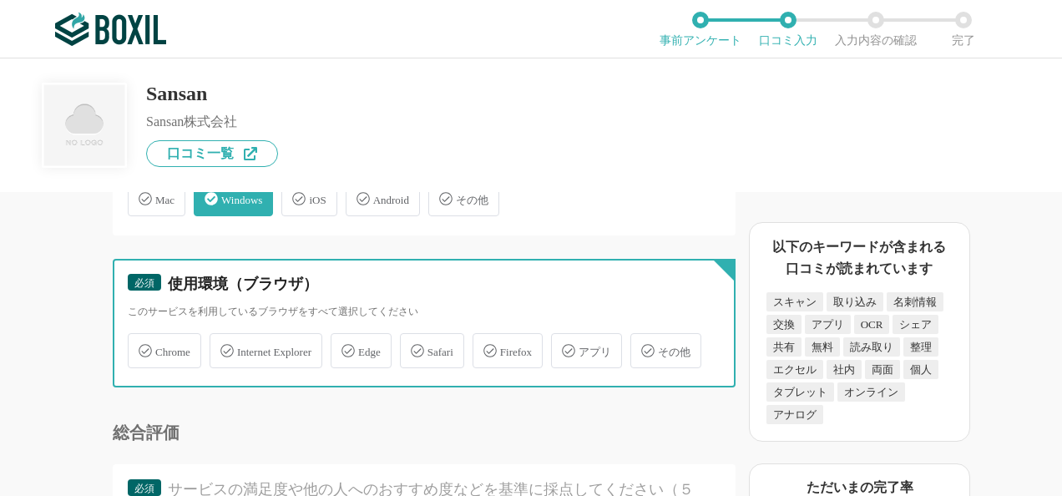
click at [142, 346] on input "Chrome" at bounding box center [136, 341] width 11 height 11
checkbox input "true"
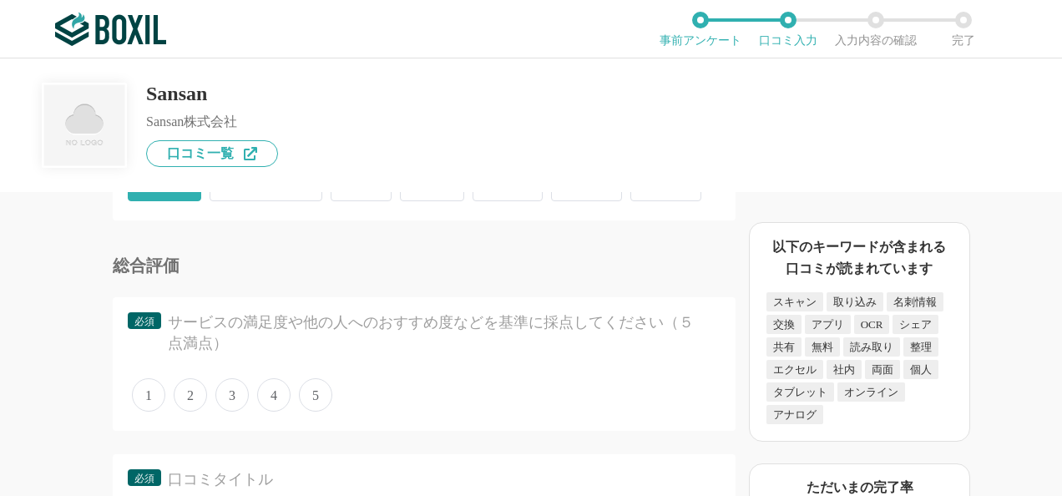
click at [265, 412] on span "4" at bounding box center [273, 394] width 33 height 33
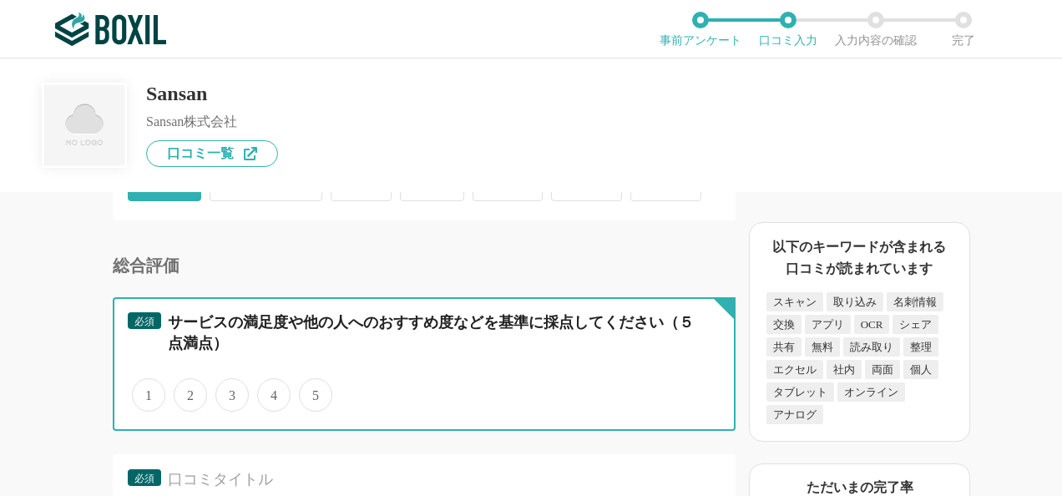
click at [265, 392] on input "4" at bounding box center [266, 386] width 11 height 11
radio input "true"
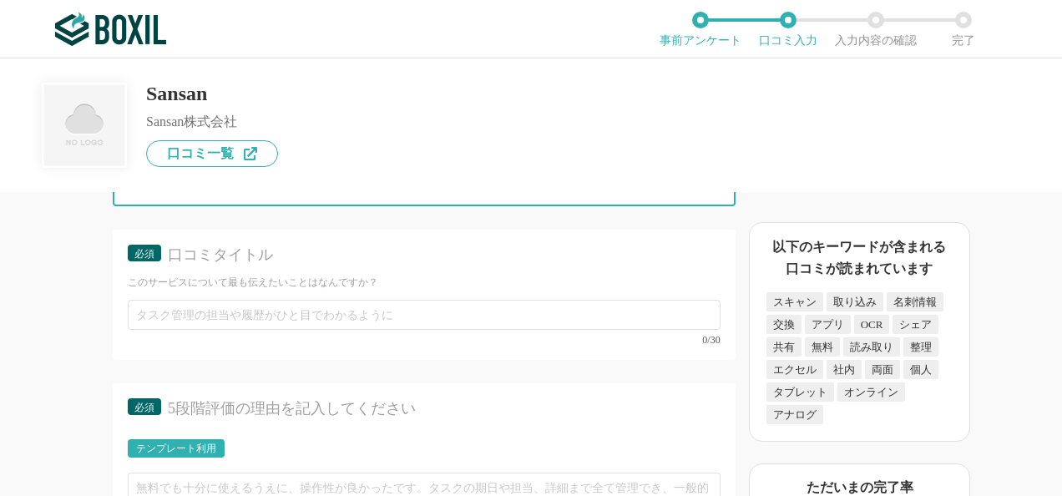
scroll to position [4751, 0]
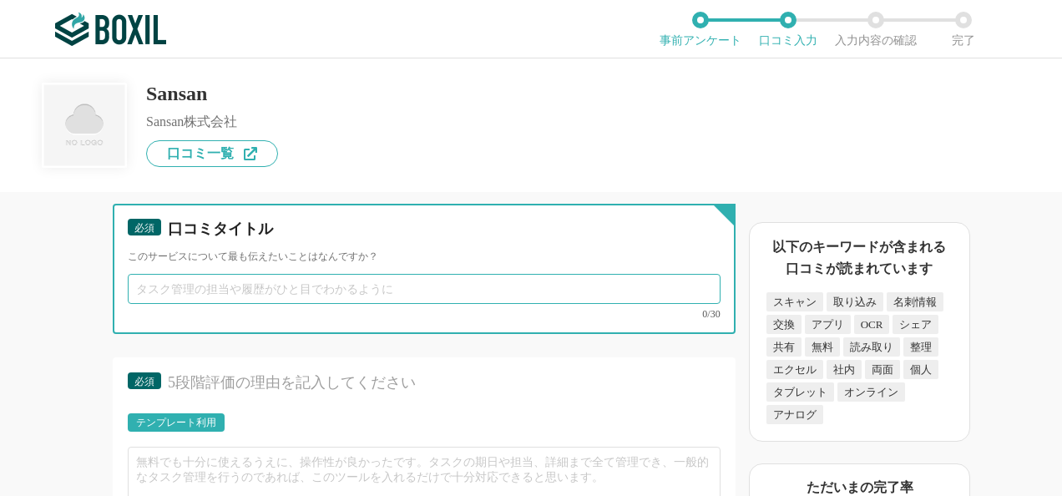
click at [260, 304] on input "text" at bounding box center [424, 289] width 593 height 30
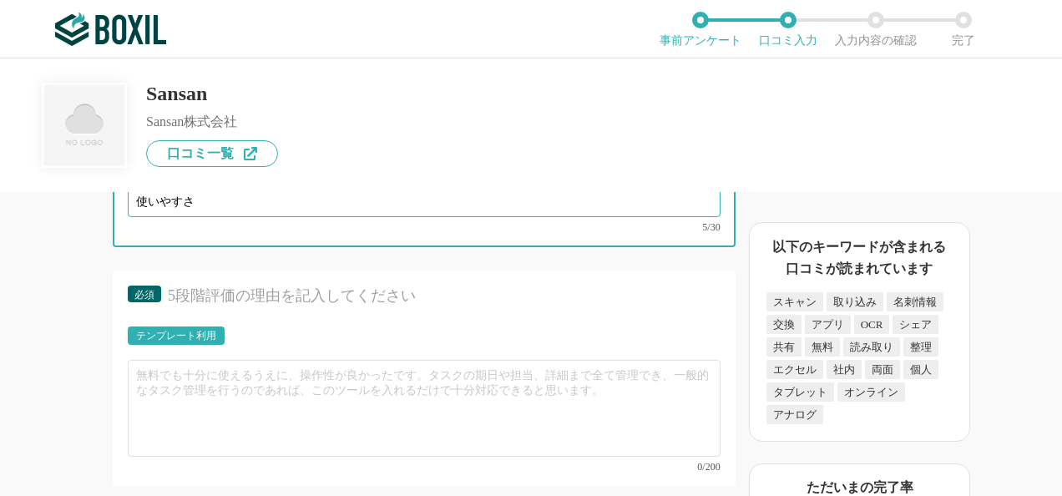
scroll to position [4918, 0]
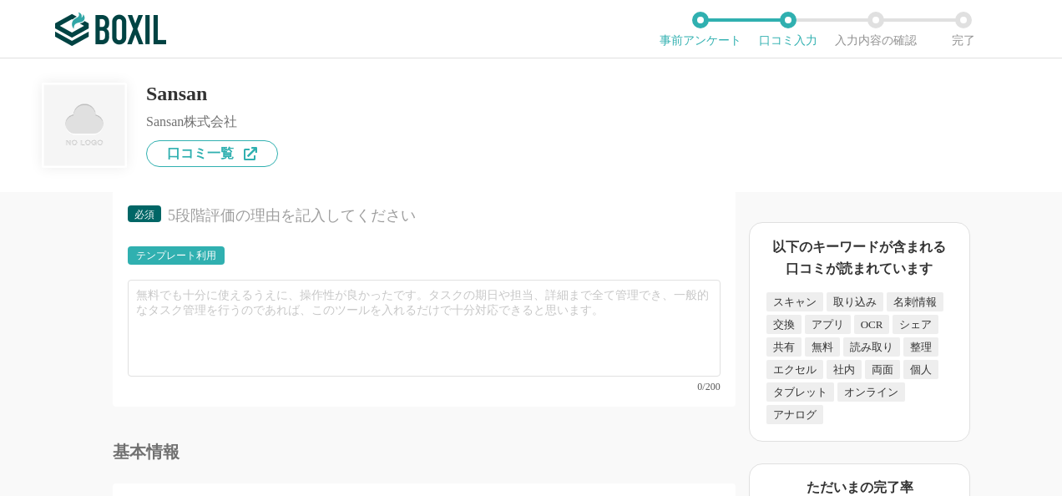
type input "使いやすさ"
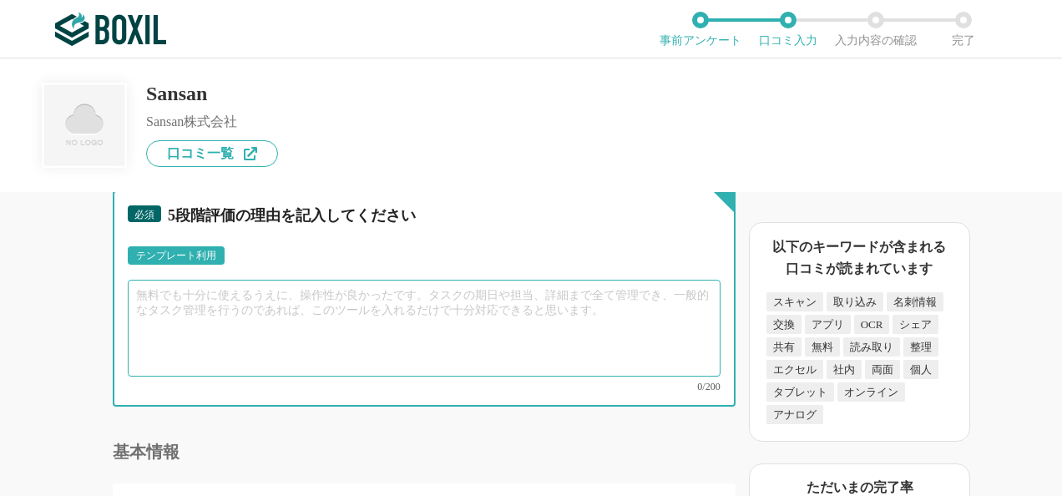
click at [295, 340] on textarea at bounding box center [424, 328] width 593 height 97
type textarea "とても使いやすい"
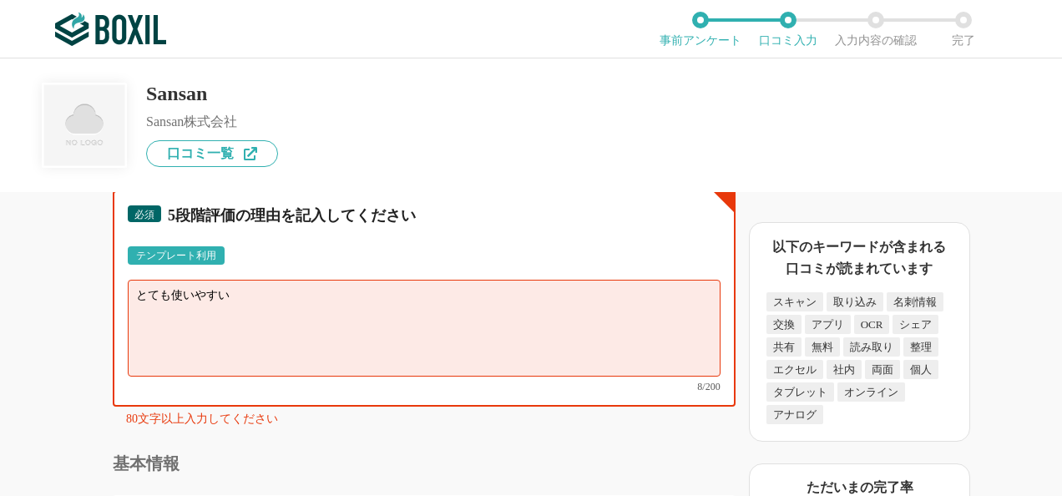
click at [247, 325] on textarea "とても使いやすい" at bounding box center [424, 328] width 593 height 97
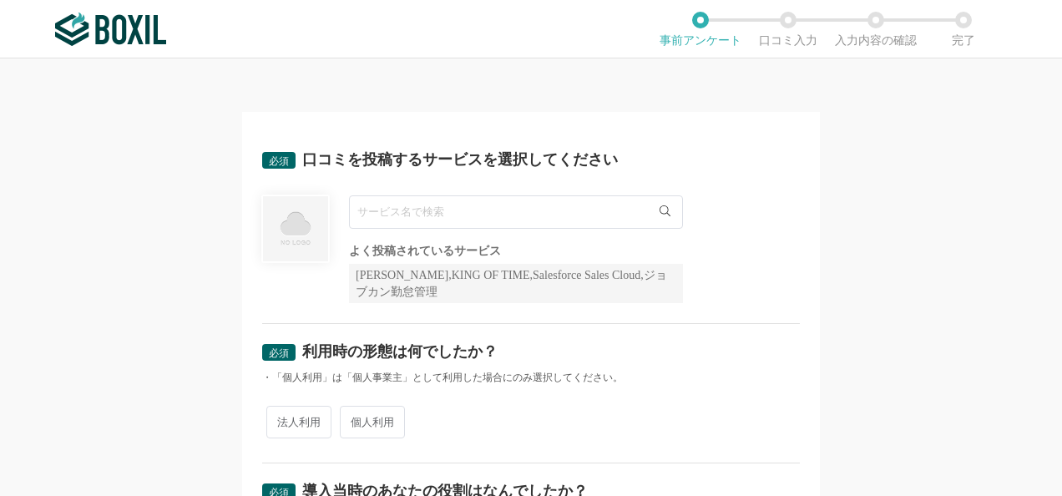
click at [383, 206] on input "text" at bounding box center [516, 211] width 334 height 33
type input "ｎ"
type input "n"
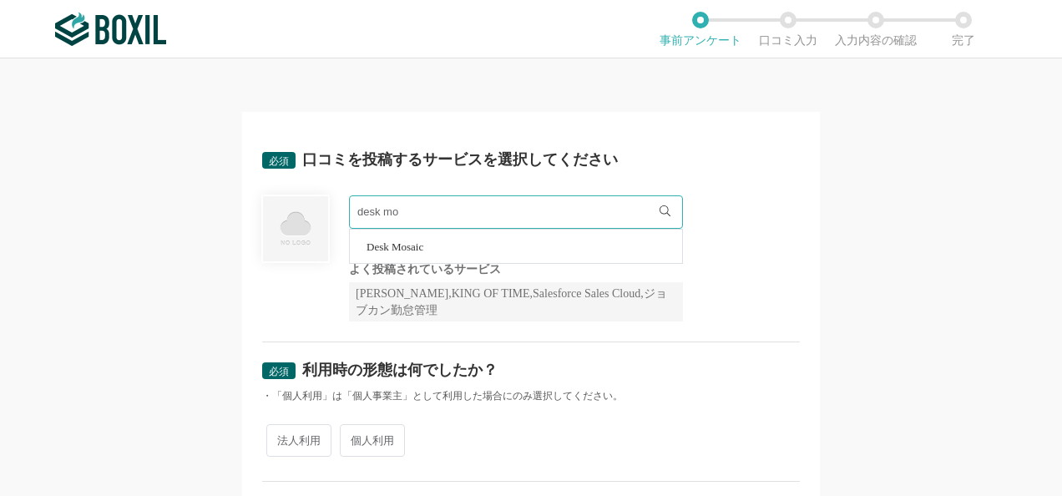
click at [432, 235] on li "Desk Mosaic" at bounding box center [516, 246] width 332 height 33
type input "Desk Mosaic"
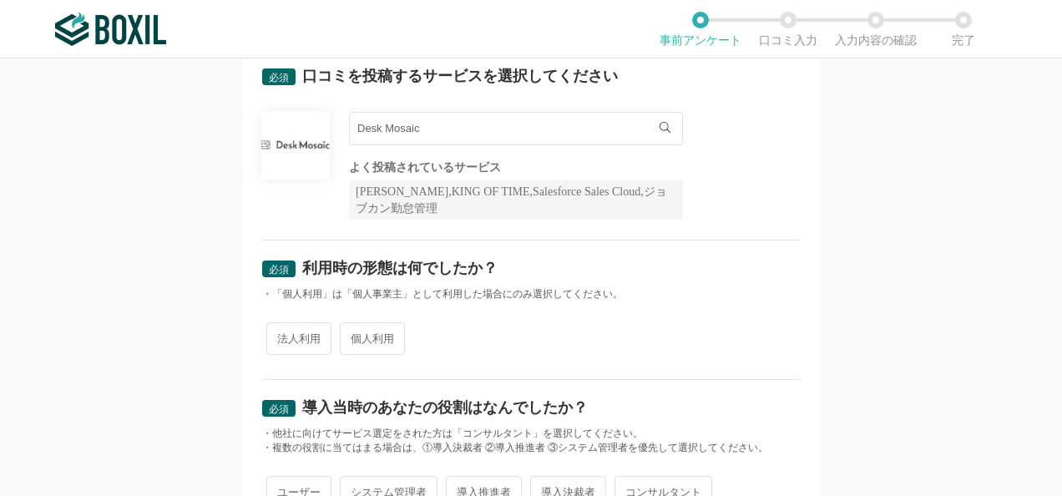
click at [311, 326] on span "法人利用" at bounding box center [298, 338] width 65 height 33
click at [281, 326] on input "法人利用" at bounding box center [275, 330] width 11 height 11
radio input "true"
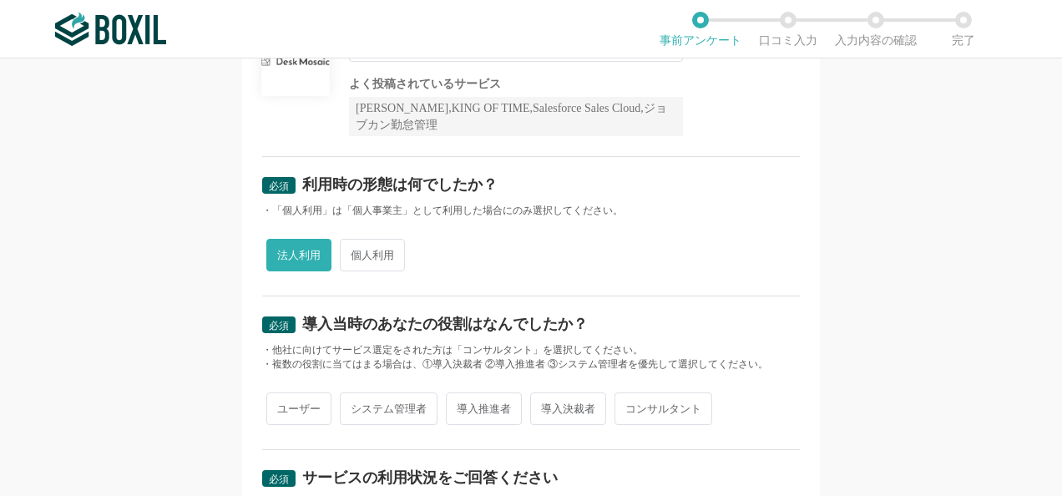
scroll to position [250, 0]
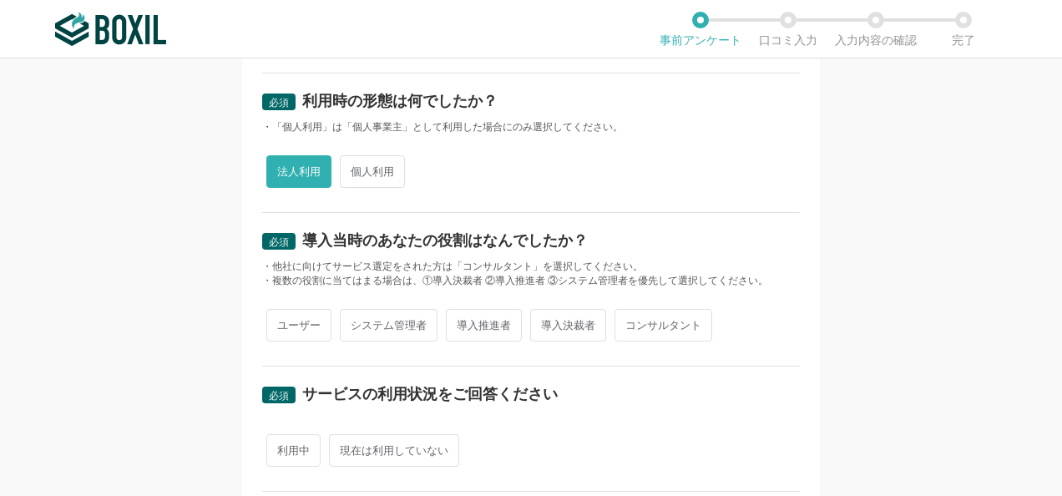
click at [381, 327] on span "システム管理者" at bounding box center [389, 325] width 98 height 33
click at [355, 322] on input "システム管理者" at bounding box center [349, 316] width 11 height 11
radio input "true"
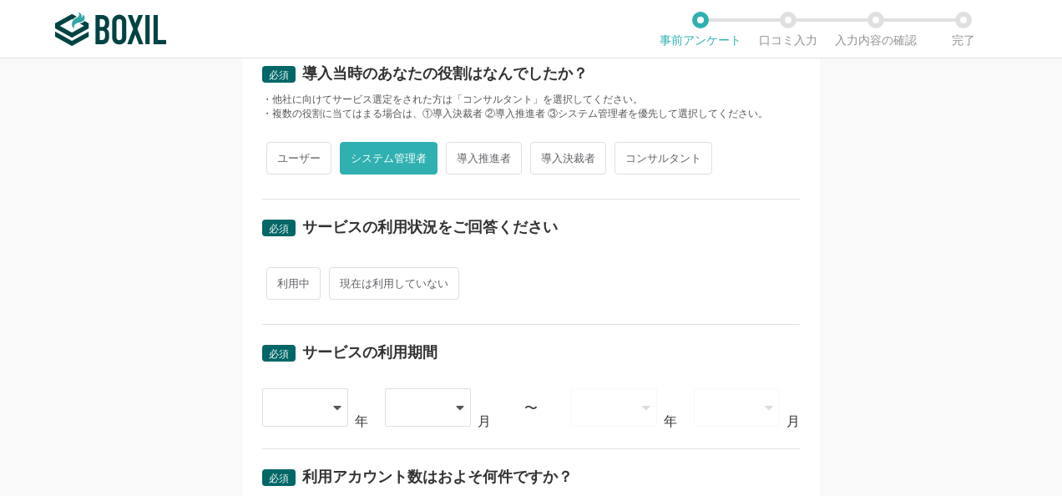
click at [296, 282] on span "利用中" at bounding box center [293, 283] width 54 height 33
click at [281, 280] on input "利用中" at bounding box center [275, 275] width 11 height 11
radio input "true"
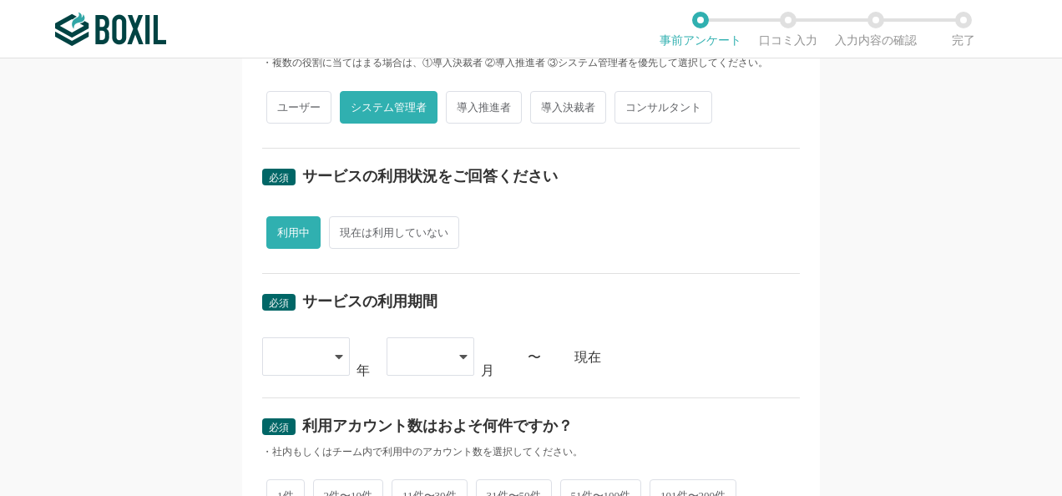
scroll to position [501, 0]
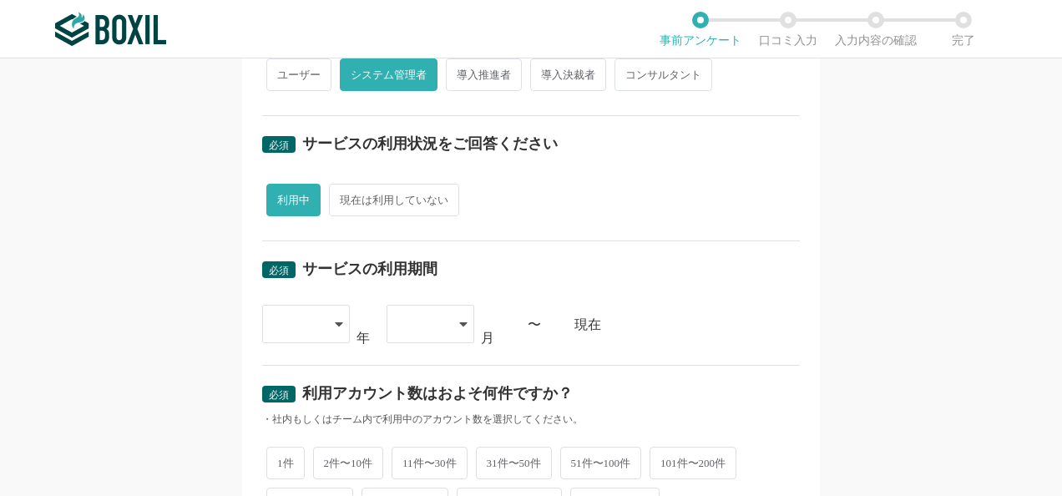
click at [317, 326] on div at bounding box center [306, 324] width 88 height 38
click at [299, 489] on li "[DATE]" at bounding box center [306, 502] width 88 height 40
click at [429, 334] on div at bounding box center [421, 324] width 49 height 37
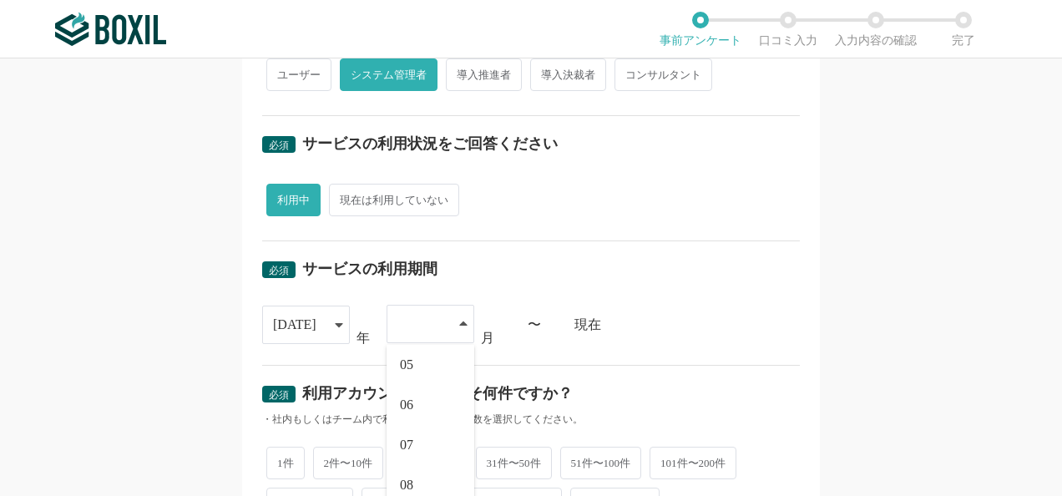
click at [414, 390] on li "06" at bounding box center [431, 405] width 88 height 40
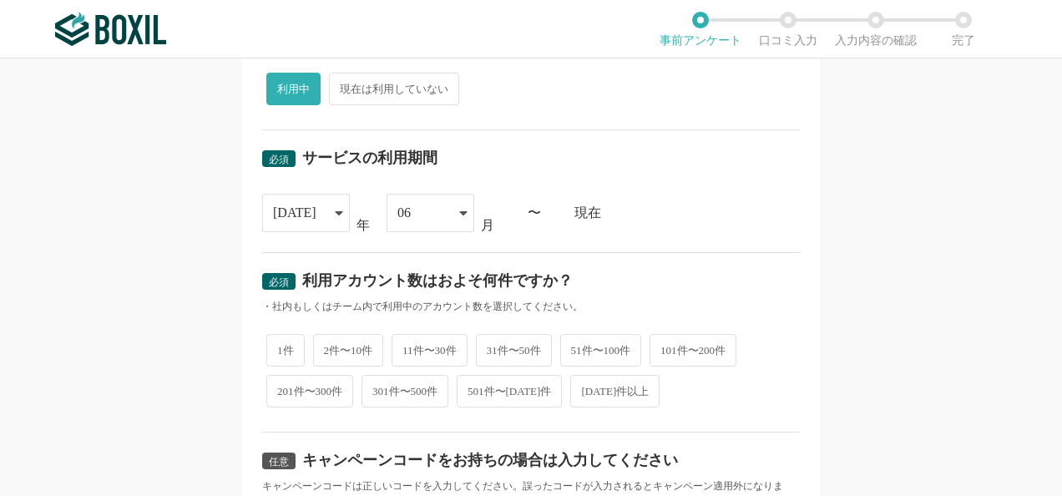
scroll to position [668, 0]
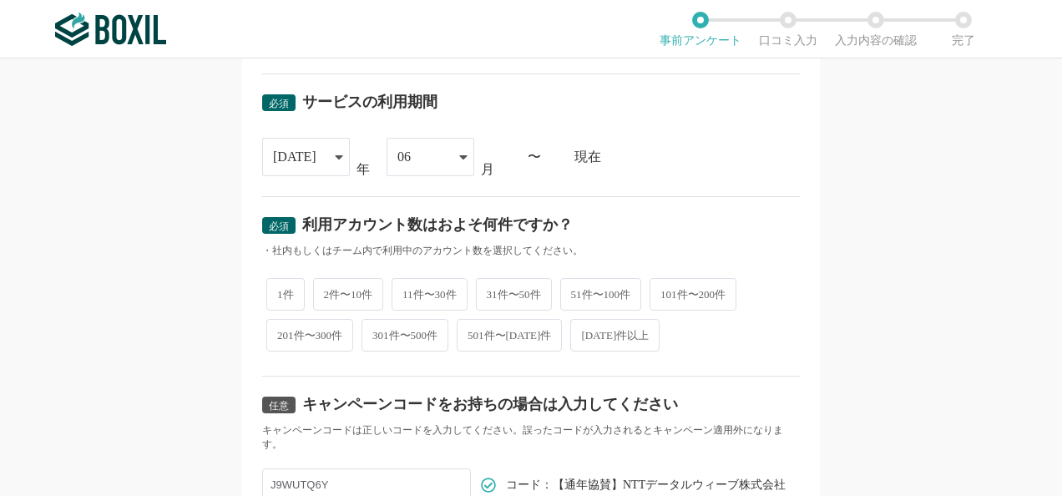
click at [407, 161] on div "06" at bounding box center [421, 157] width 49 height 37
click at [324, 157] on div "[DATE]" at bounding box center [306, 157] width 88 height 38
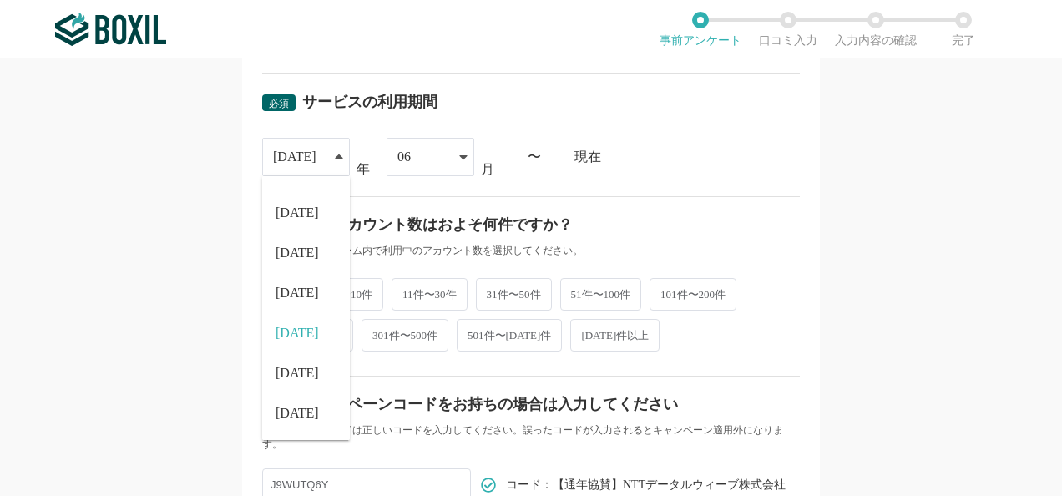
click at [290, 366] on span "[DATE]" at bounding box center [296, 372] width 43 height 13
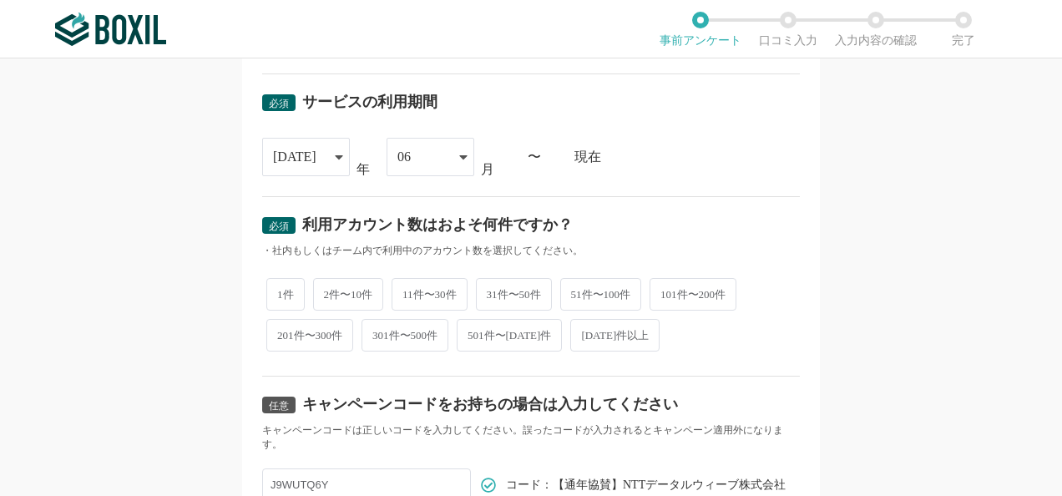
click at [278, 282] on span "1件" at bounding box center [285, 294] width 38 height 33
click at [278, 282] on input "1件" at bounding box center [275, 285] width 11 height 11
radio input "true"
click at [573, 286] on span "51件〜100件" at bounding box center [601, 294] width 82 height 33
click at [573, 286] on input "51件〜100件" at bounding box center [569, 285] width 11 height 11
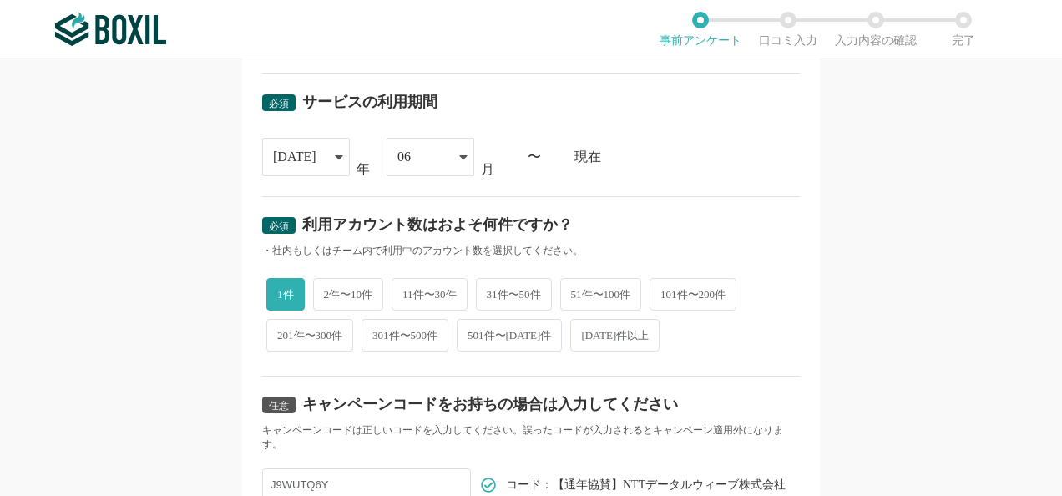
radio input "true"
radio input "false"
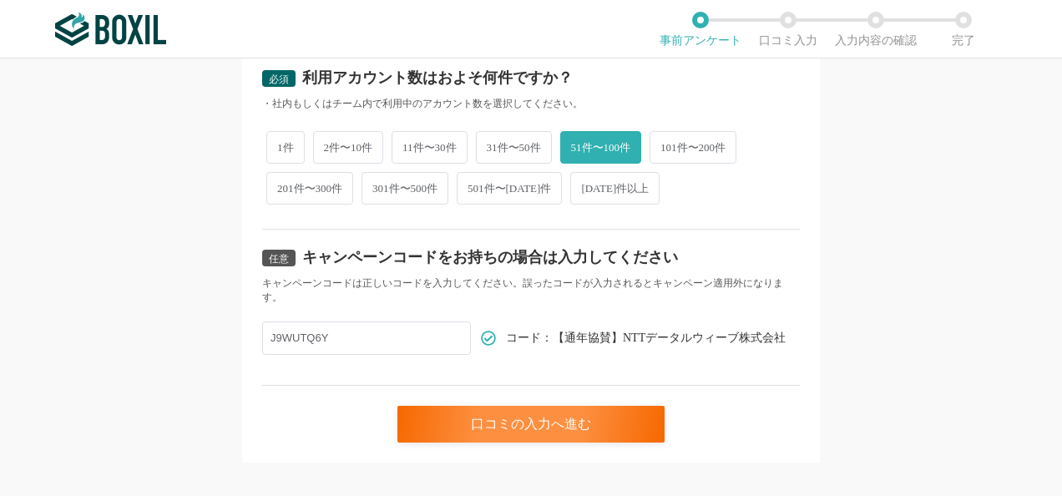
scroll to position [830, 0]
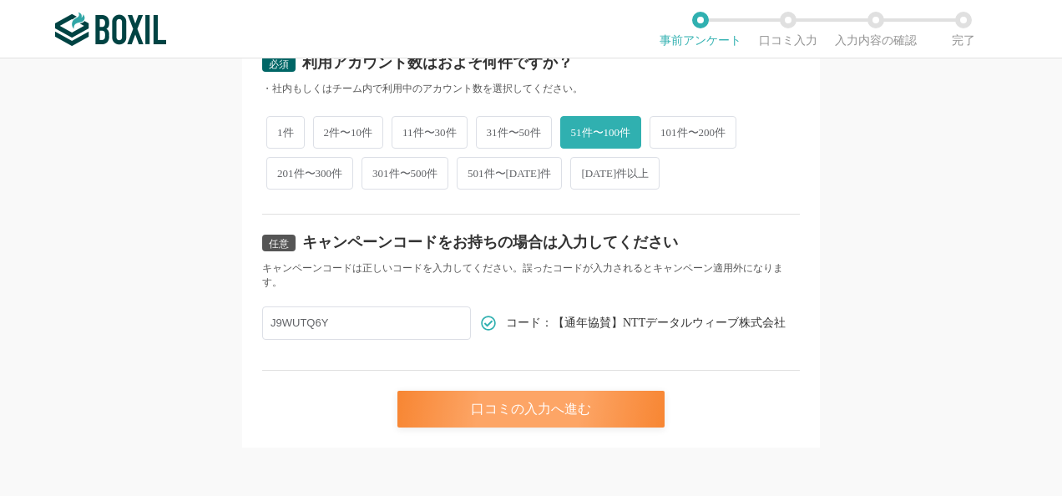
click at [508, 419] on div "口コミの入力へ進む" at bounding box center [530, 409] width 267 height 37
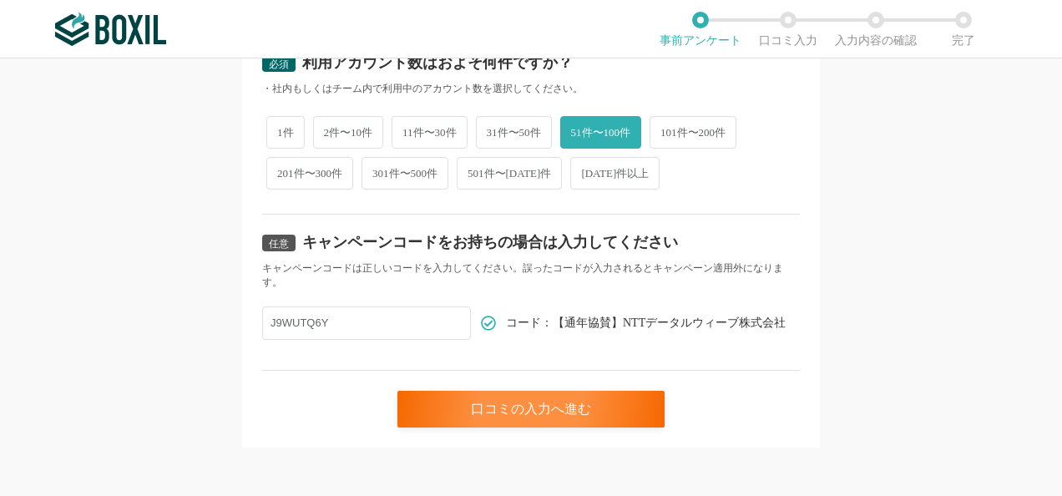
scroll to position [0, 0]
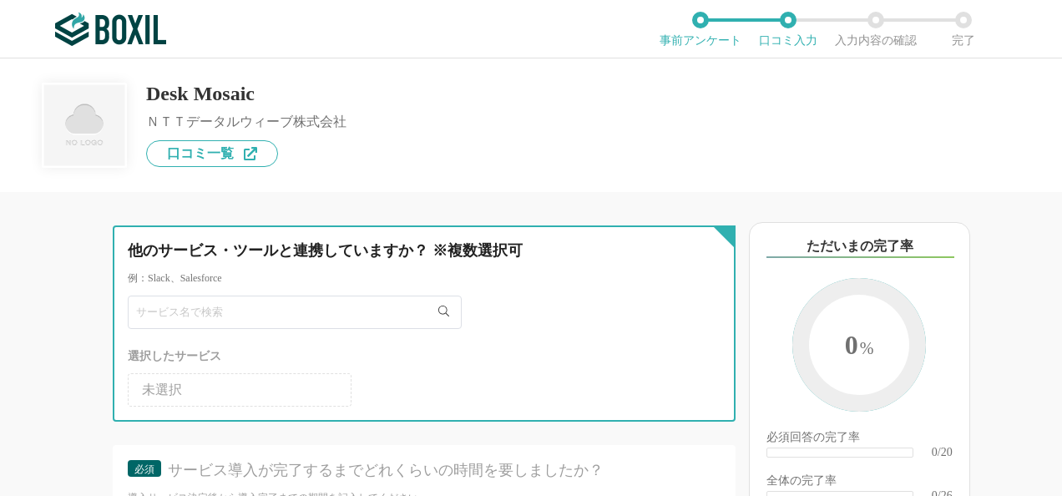
click at [304, 311] on input "text" at bounding box center [295, 312] width 334 height 33
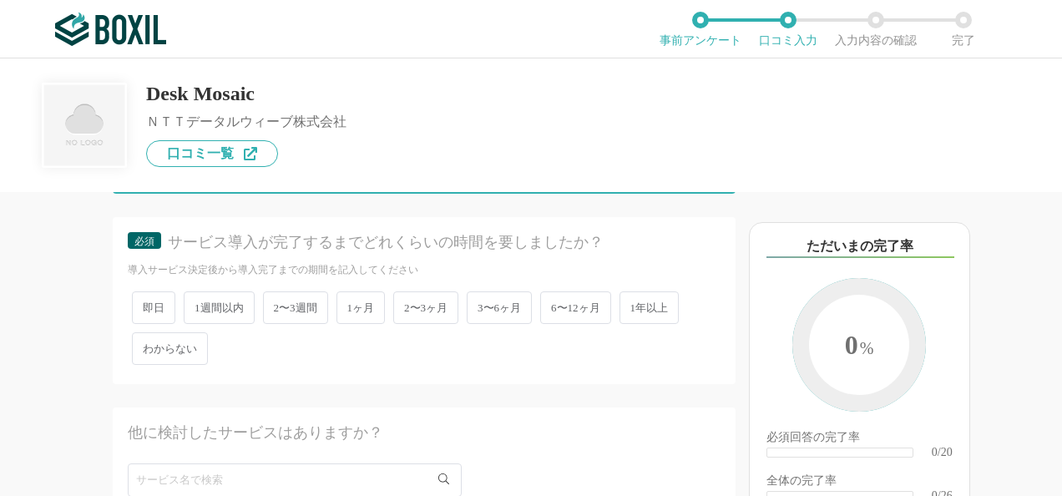
scroll to position [250, 0]
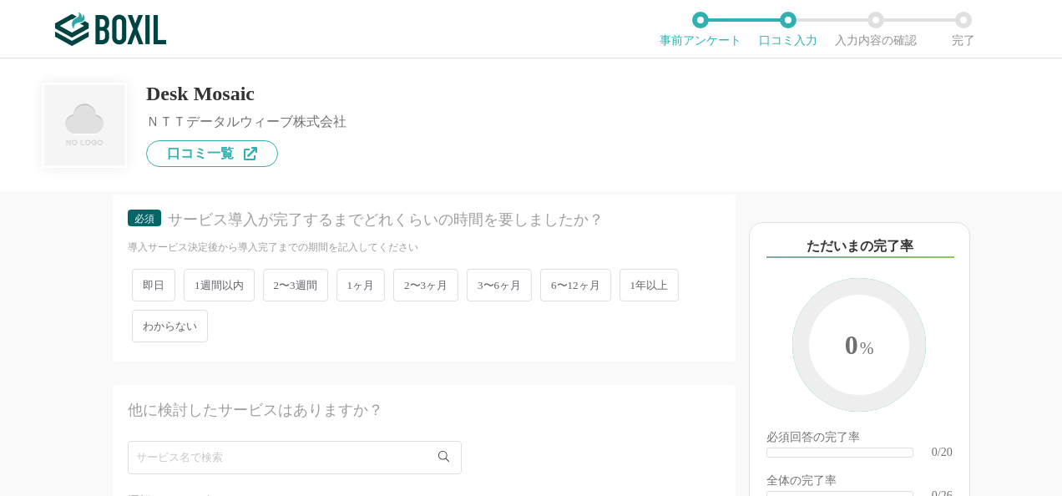
click at [214, 289] on span "1週間以内" at bounding box center [219, 285] width 71 height 33
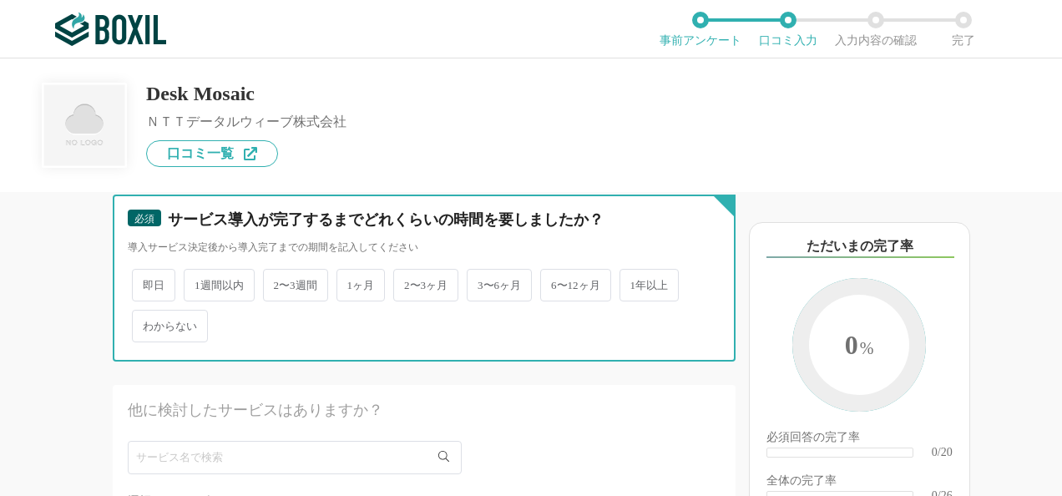
click at [199, 282] on input "1週間以内" at bounding box center [193, 276] width 11 height 11
radio input "true"
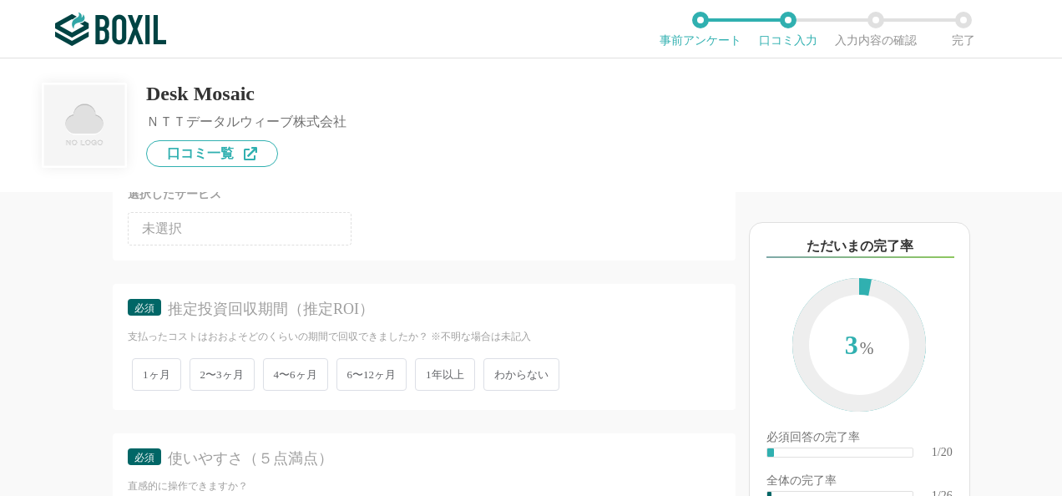
scroll to position [584, 0]
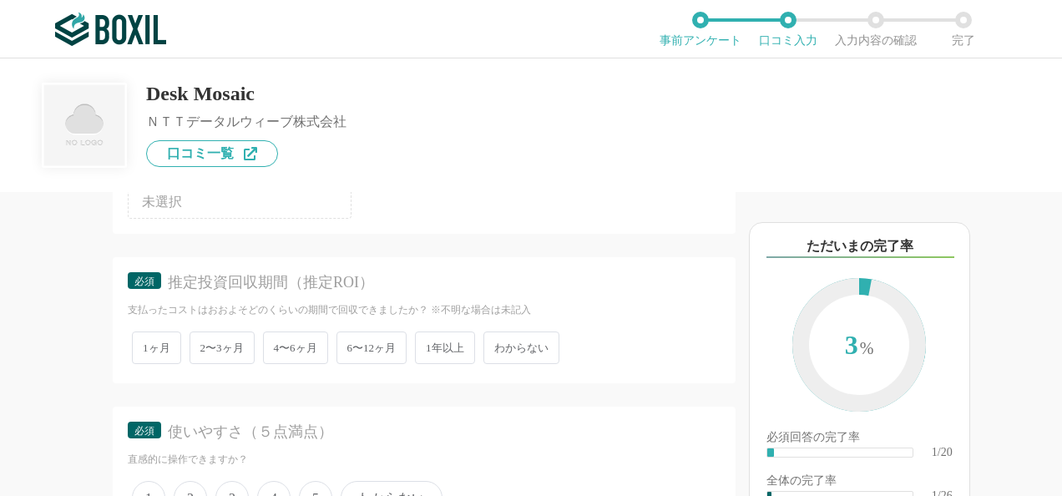
drag, startPoint x: 409, startPoint y: 344, endPoint x: 436, endPoint y: 346, distance: 26.8
click at [432, 345] on div "1ヶ月 2〜3ヶ月 4〜6ヶ月 6〜12ヶ月 1年以上 わからない" at bounding box center [424, 347] width 593 height 41
drag, startPoint x: 436, startPoint y: 346, endPoint x: 446, endPoint y: 346, distance: 10.0
click at [446, 346] on span "1年以上" at bounding box center [445, 347] width 60 height 33
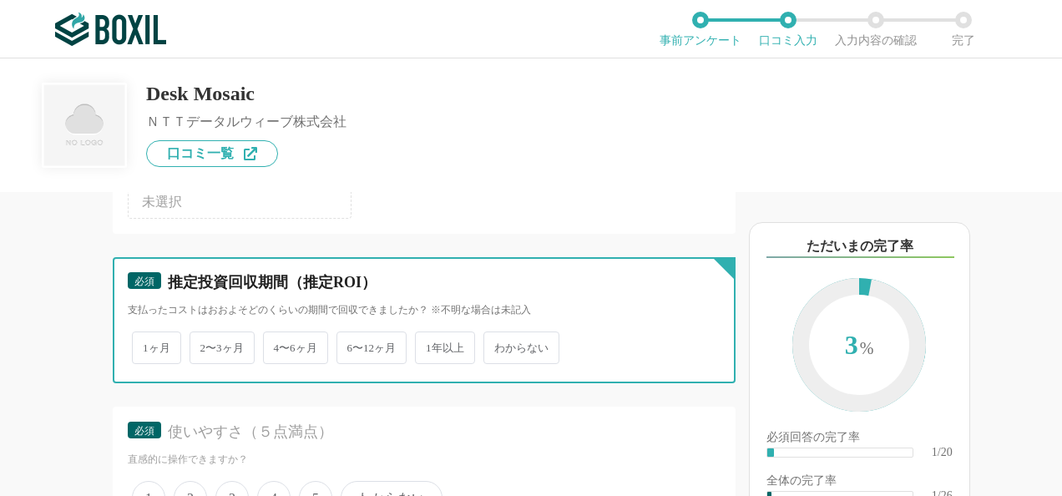
click at [430, 345] on input "1年以上" at bounding box center [424, 339] width 11 height 11
radio input "true"
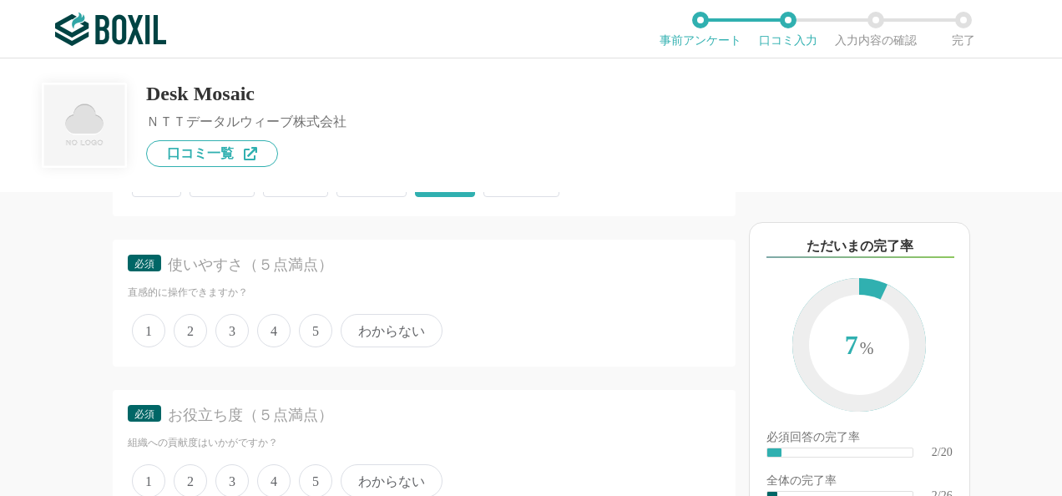
click at [279, 332] on span "4" at bounding box center [273, 330] width 33 height 33
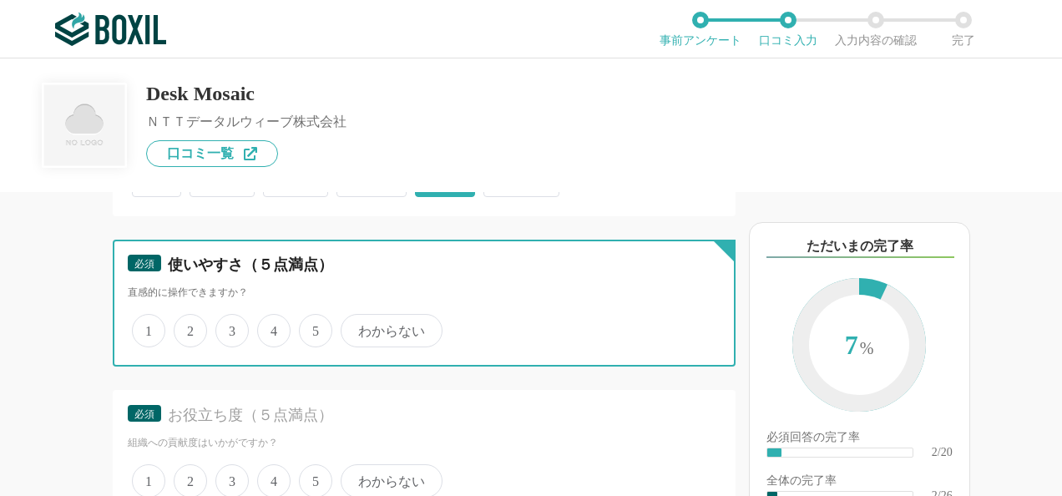
click at [272, 327] on input "4" at bounding box center [266, 321] width 11 height 11
radio input "true"
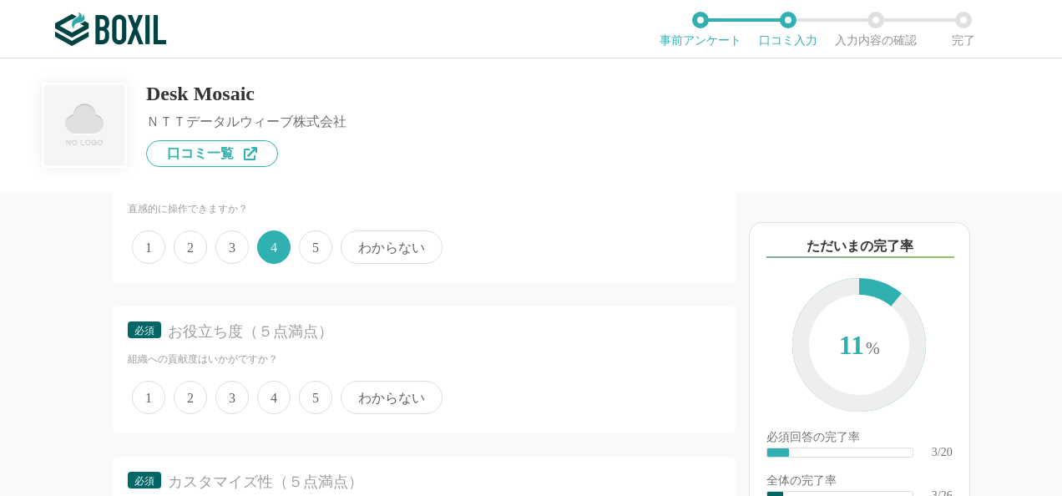
click at [279, 383] on span "4" at bounding box center [273, 397] width 33 height 33
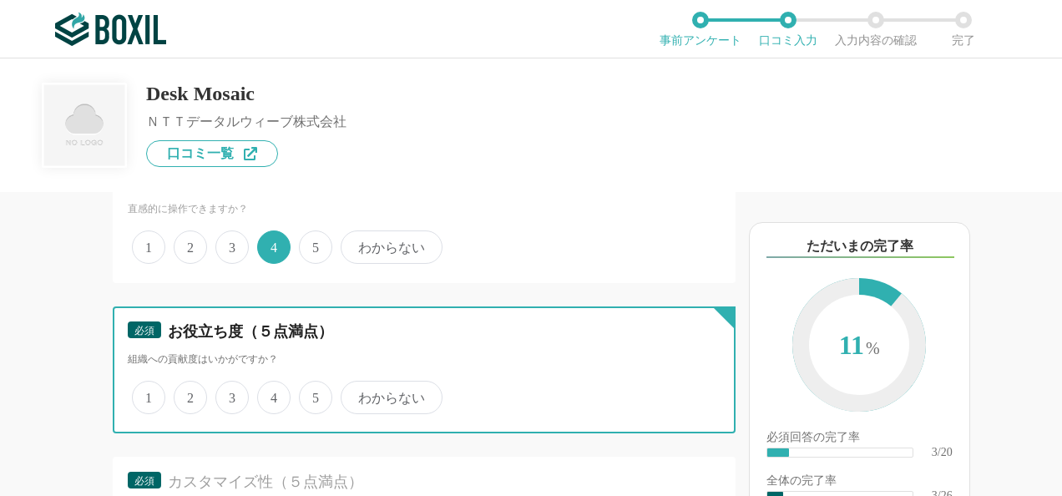
click at [272, 383] on input "4" at bounding box center [266, 388] width 11 height 11
radio input "true"
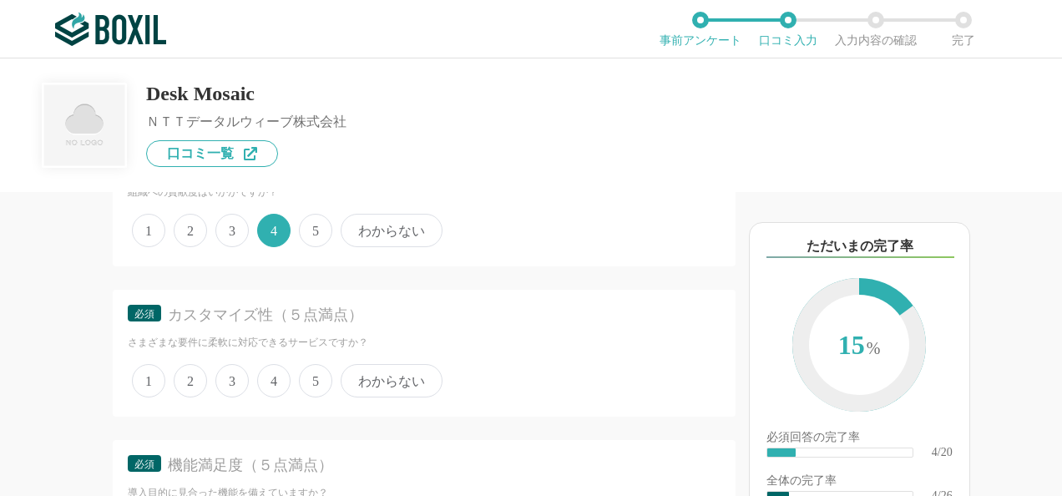
click at [270, 378] on span "4" at bounding box center [273, 380] width 33 height 33
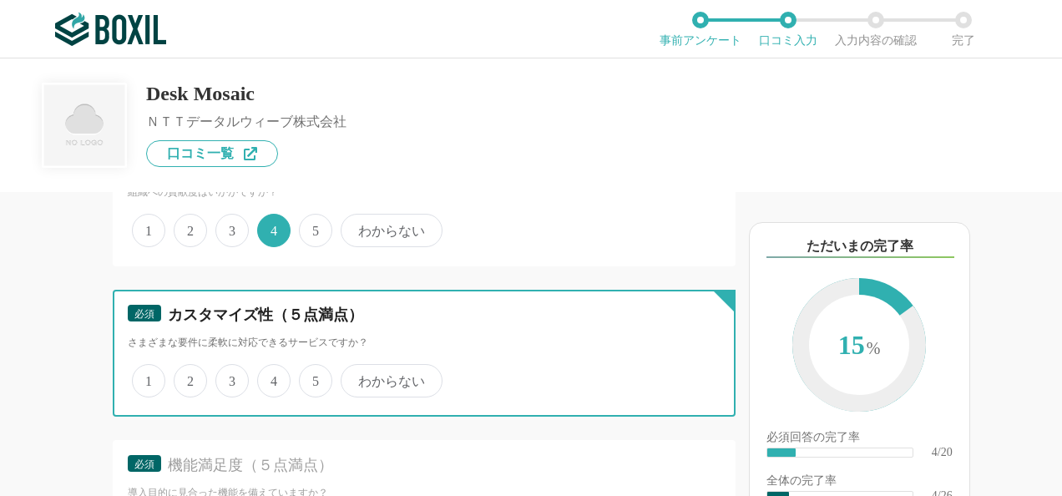
click at [270, 377] on input "4" at bounding box center [266, 371] width 11 height 11
radio input "true"
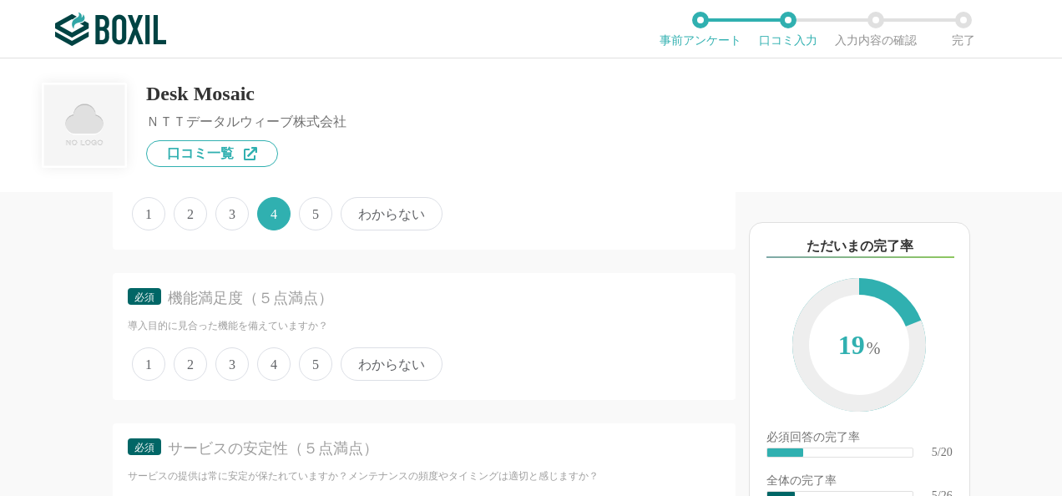
click at [269, 369] on span "4" at bounding box center [273, 363] width 33 height 33
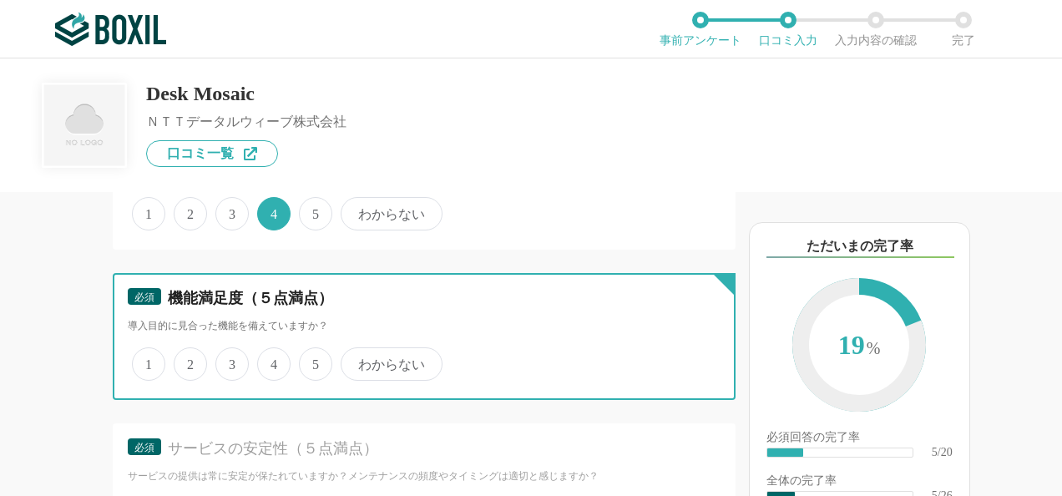
click at [269, 361] on input "4" at bounding box center [266, 355] width 11 height 11
radio input "true"
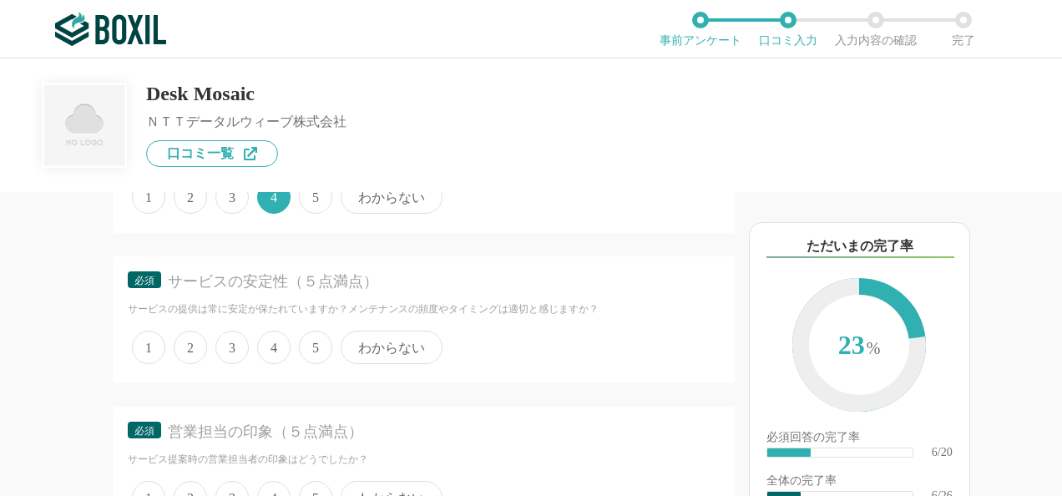
click at [272, 358] on span "4" at bounding box center [273, 347] width 33 height 33
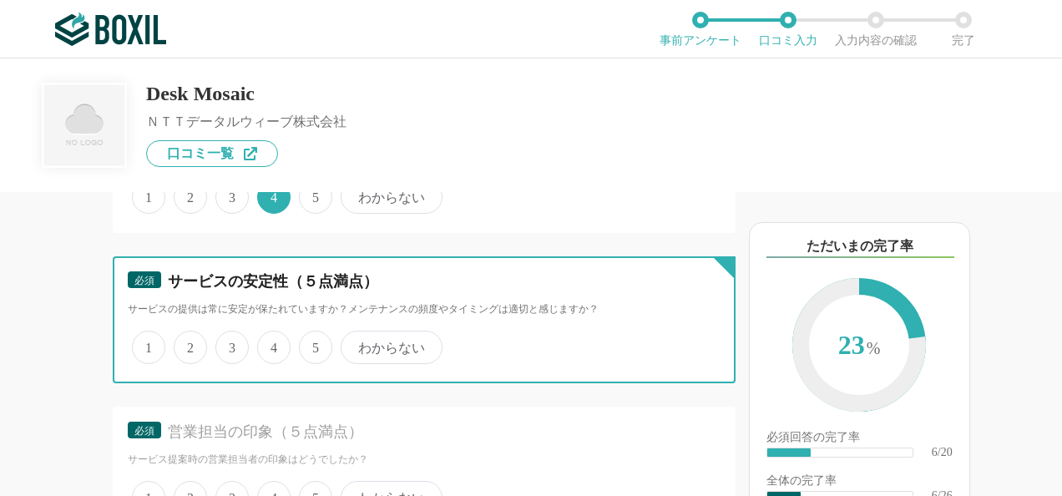
click at [272, 344] on input "4" at bounding box center [266, 338] width 11 height 11
radio input "true"
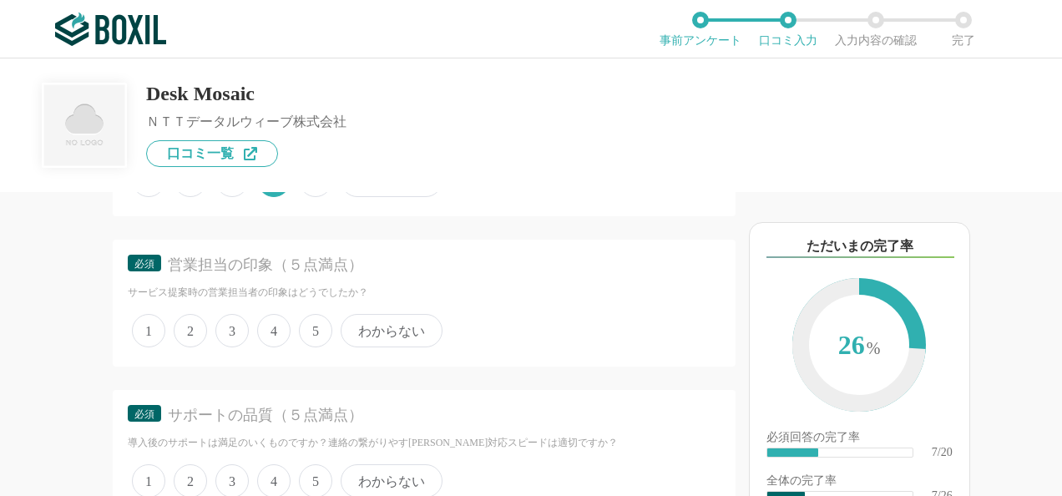
click at [224, 334] on span "3" at bounding box center [231, 330] width 33 height 33
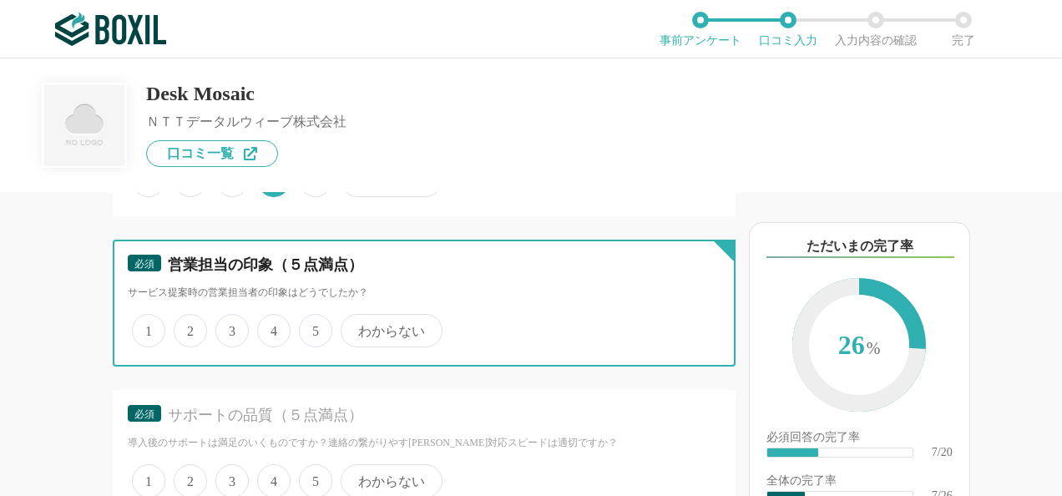
click at [224, 327] on input "3" at bounding box center [225, 321] width 11 height 11
radio input "true"
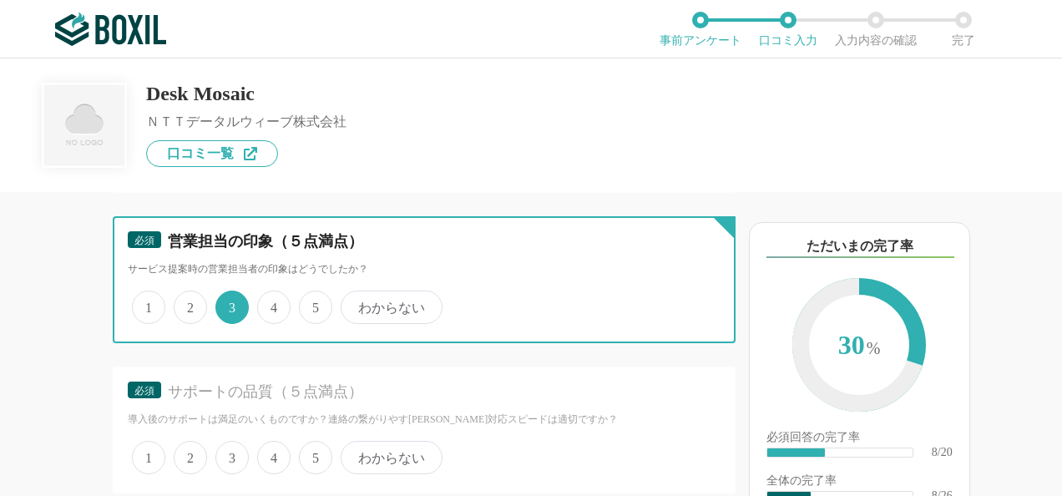
scroll to position [1586, 0]
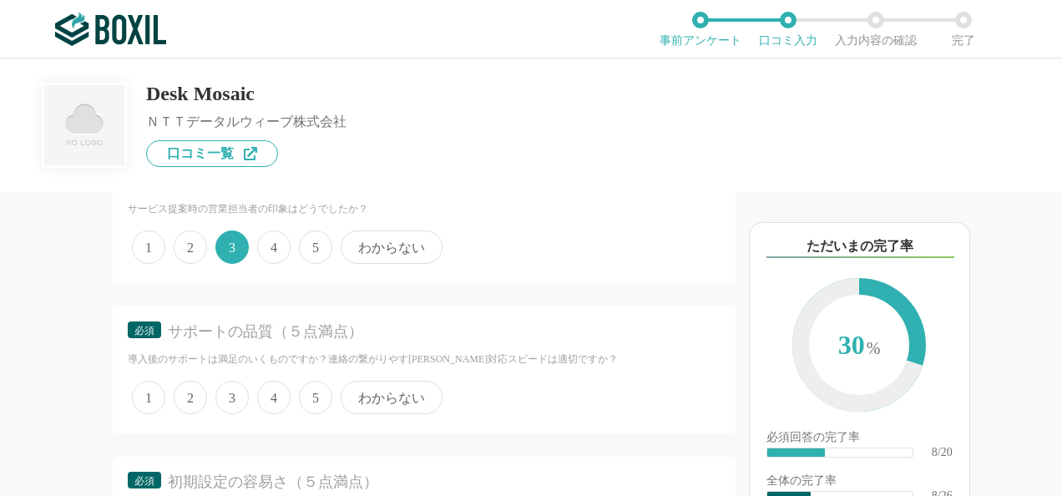
click at [234, 392] on span "3" at bounding box center [231, 397] width 33 height 33
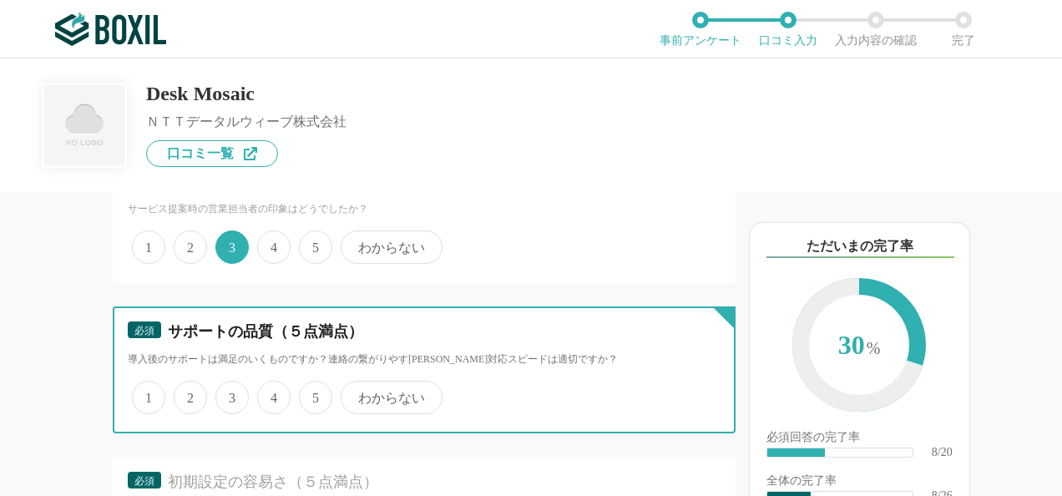
click at [230, 392] on input "3" at bounding box center [225, 388] width 11 height 11
radio input "true"
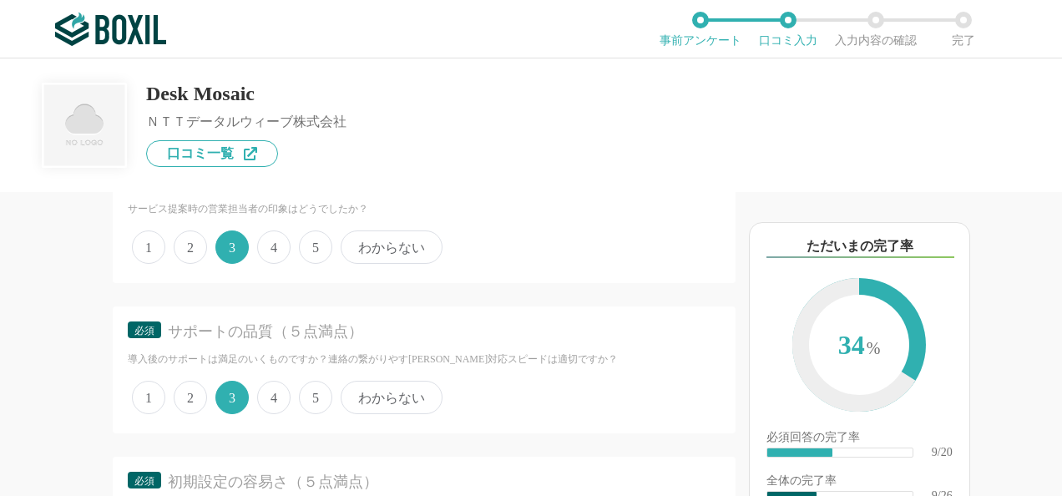
click at [279, 388] on span "4" at bounding box center [273, 397] width 33 height 33
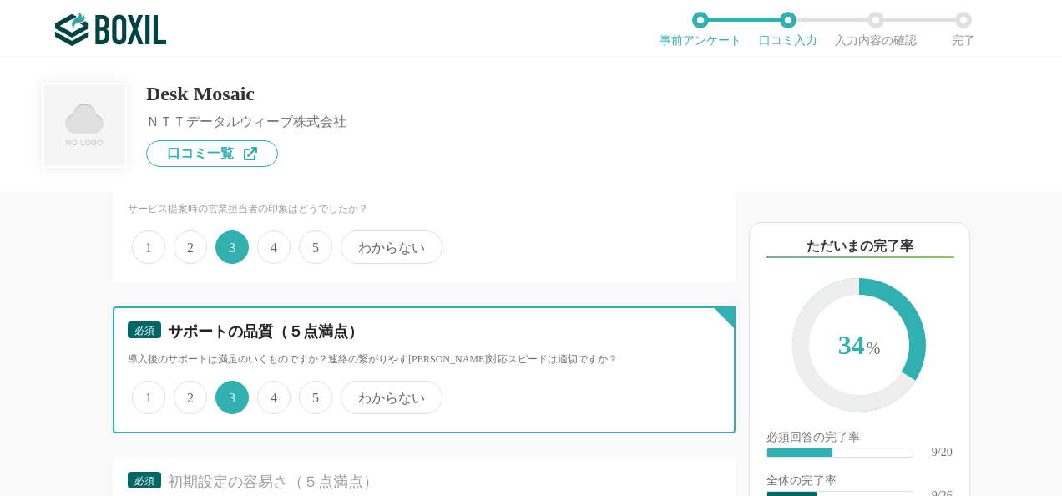
click at [272, 388] on input "4" at bounding box center [266, 388] width 11 height 11
radio input "true"
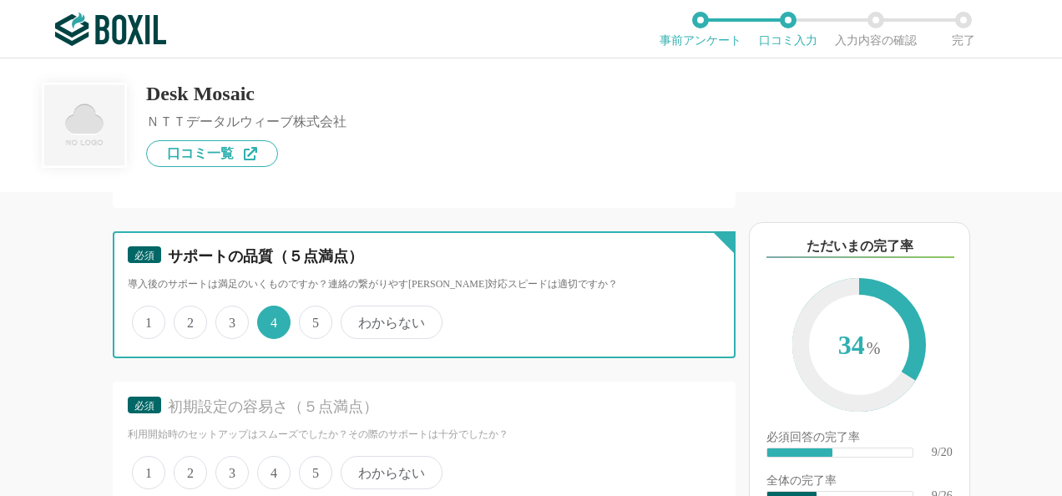
scroll to position [1753, 0]
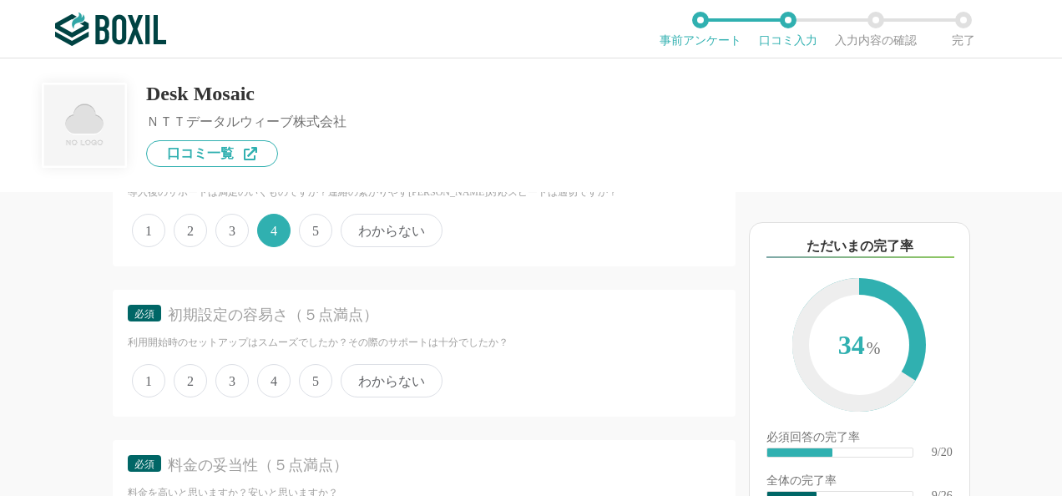
click at [277, 372] on span "4" at bounding box center [273, 380] width 33 height 33
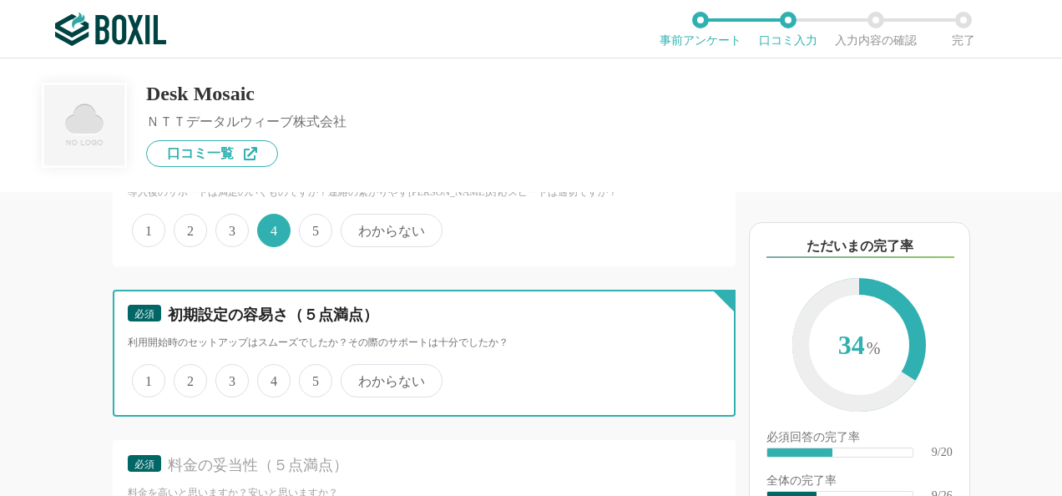
click at [272, 372] on input "4" at bounding box center [266, 371] width 11 height 11
radio input "true"
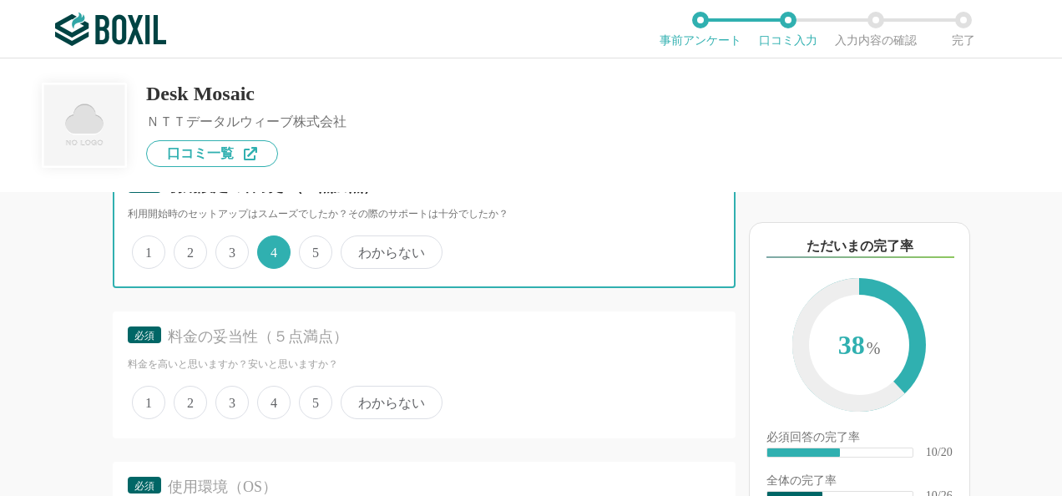
scroll to position [1920, 0]
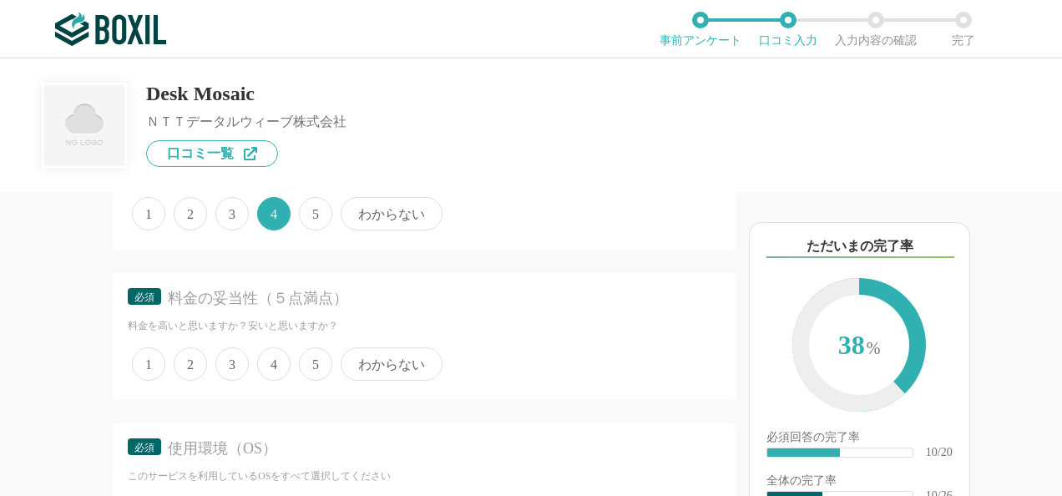
click at [232, 349] on span "3" at bounding box center [231, 363] width 33 height 33
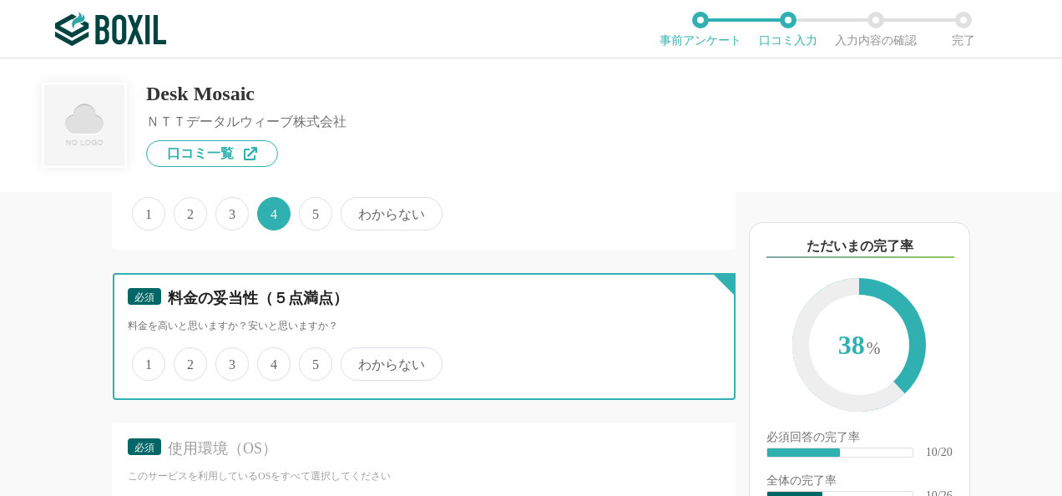
click at [230, 350] on input "3" at bounding box center [225, 355] width 11 height 11
radio input "true"
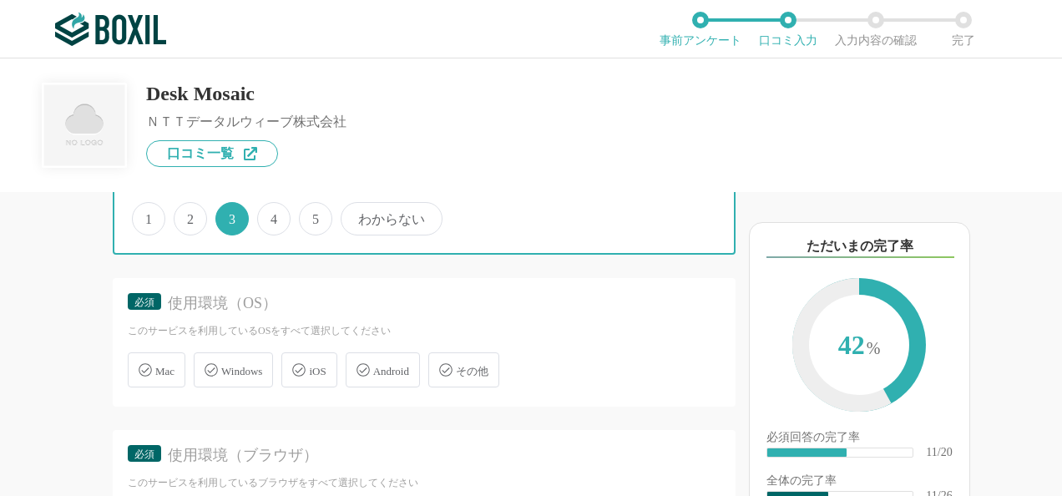
scroll to position [2087, 0]
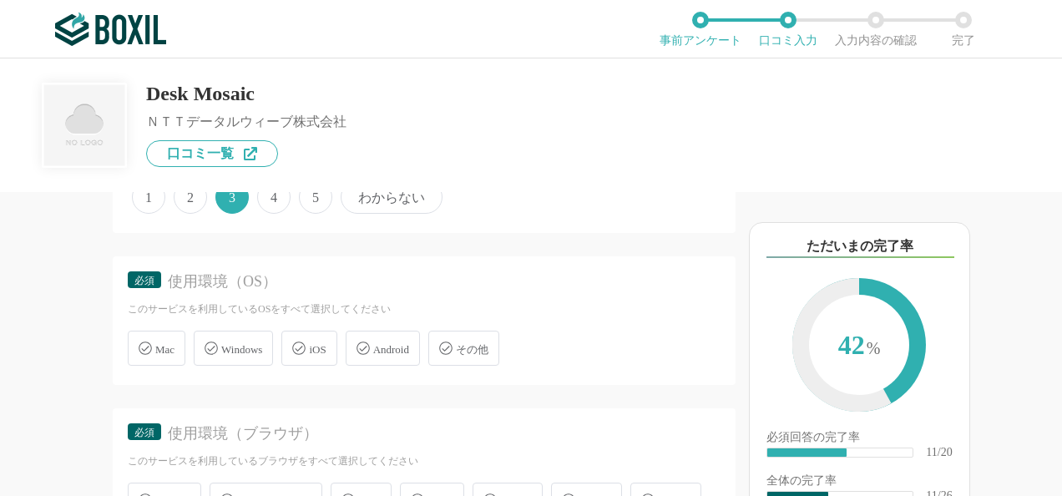
click at [239, 349] on span "Windows" at bounding box center [241, 349] width 41 height 13
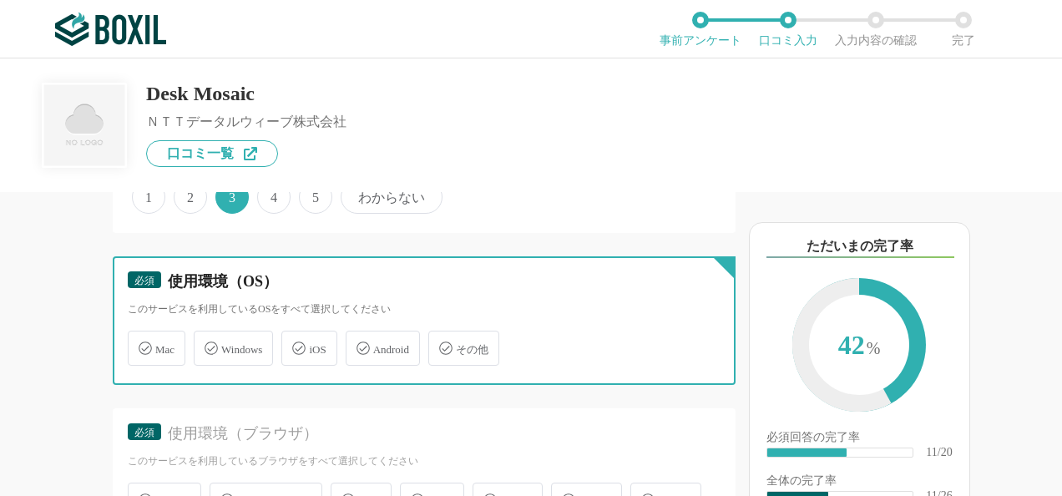
click at [208, 344] on input "Windows" at bounding box center [202, 338] width 11 height 11
checkbox input "true"
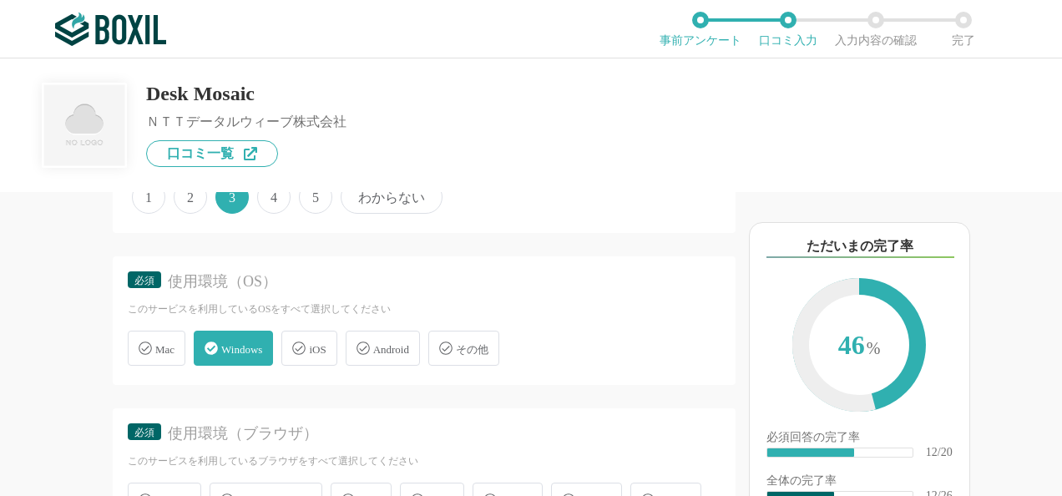
click at [174, 345] on span "Mac" at bounding box center [164, 349] width 19 height 13
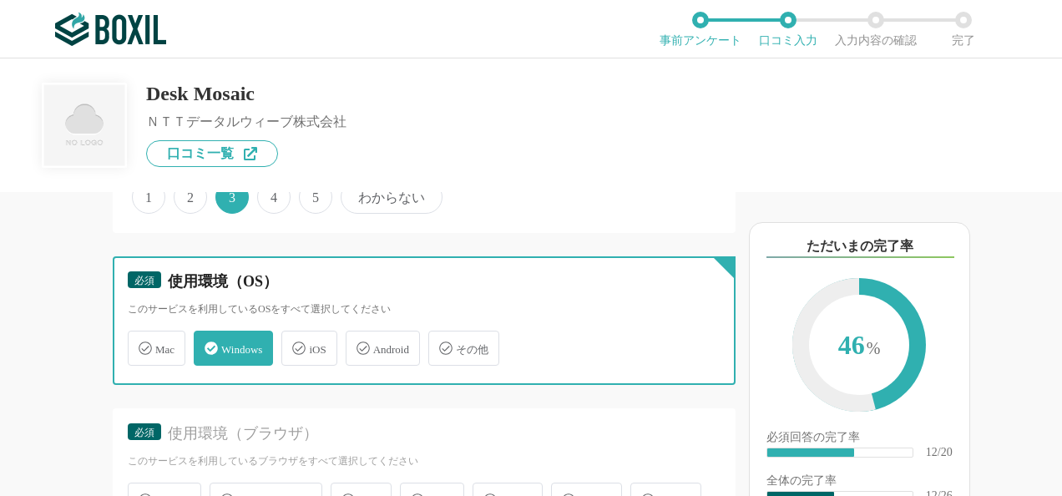
click at [142, 344] on input "Mac" at bounding box center [136, 338] width 11 height 11
checkbox input "true"
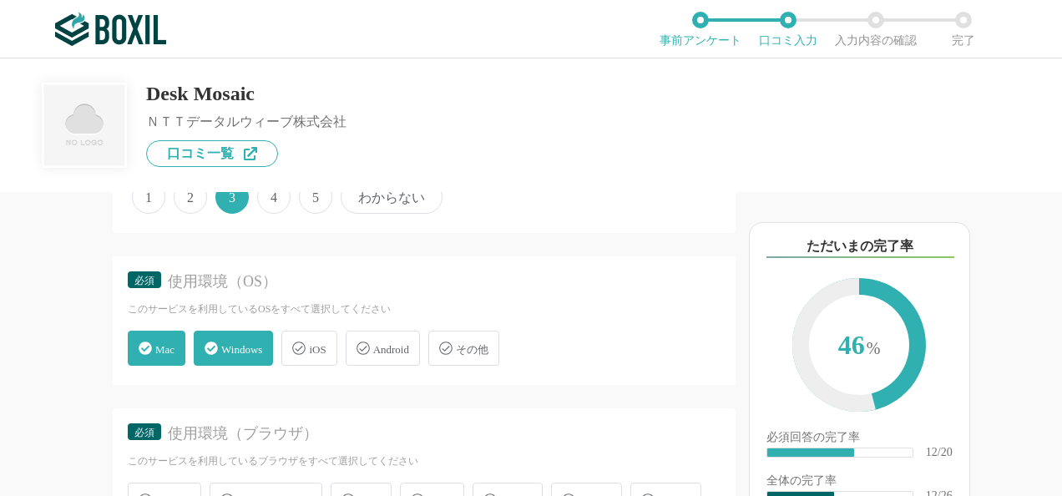
click at [231, 343] on span "Windows" at bounding box center [241, 349] width 41 height 13
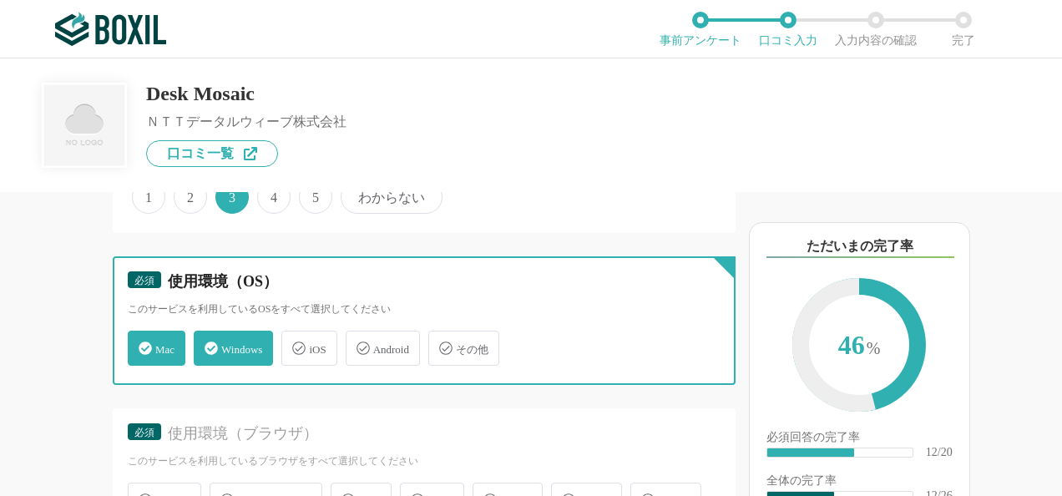
click at [208, 341] on input "Windows" at bounding box center [202, 338] width 11 height 11
checkbox input "false"
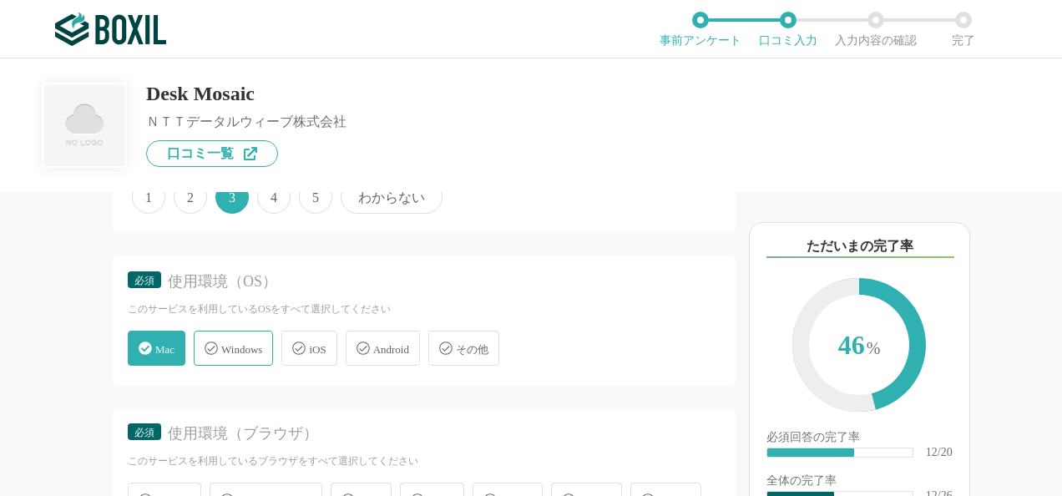
click at [170, 343] on span "Mac" at bounding box center [164, 349] width 19 height 13
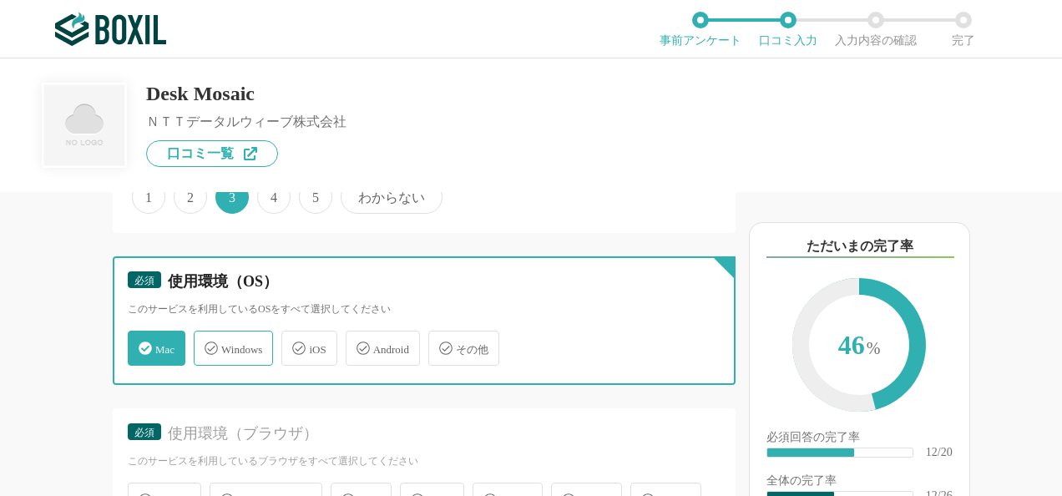
click at [142, 343] on input "Mac" at bounding box center [136, 338] width 11 height 11
checkbox input "false"
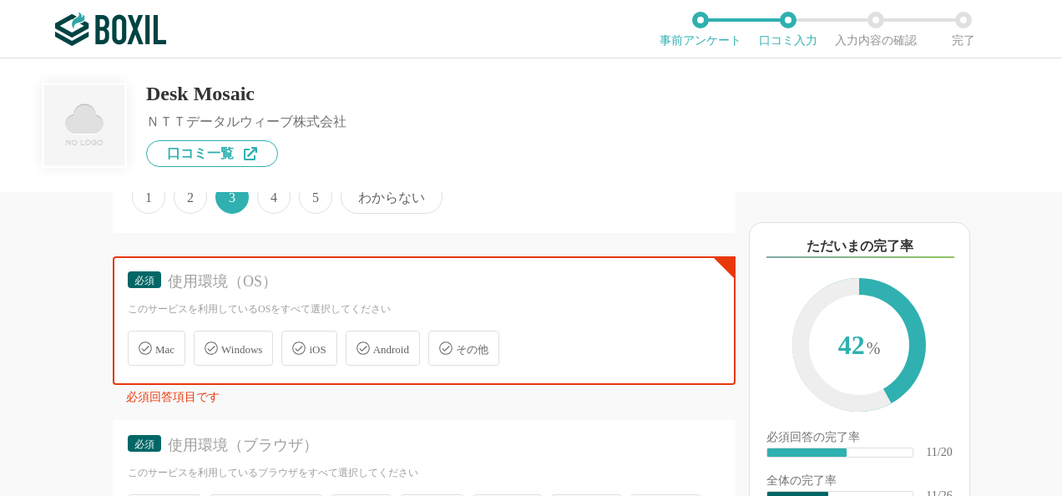
click at [235, 348] on span "Windows" at bounding box center [241, 349] width 41 height 13
click at [208, 344] on input "Windows" at bounding box center [202, 338] width 11 height 11
checkbox input "true"
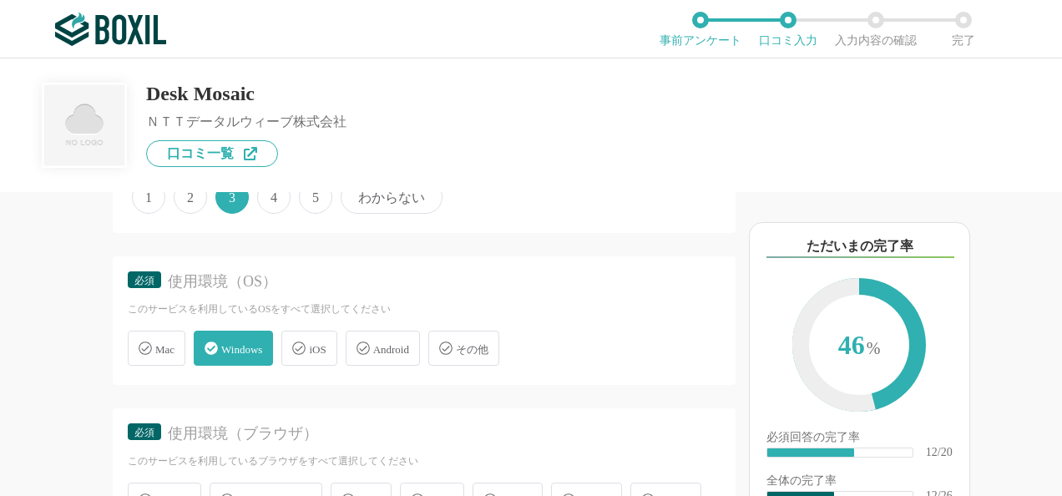
click at [306, 341] on icon at bounding box center [299, 347] width 13 height 13
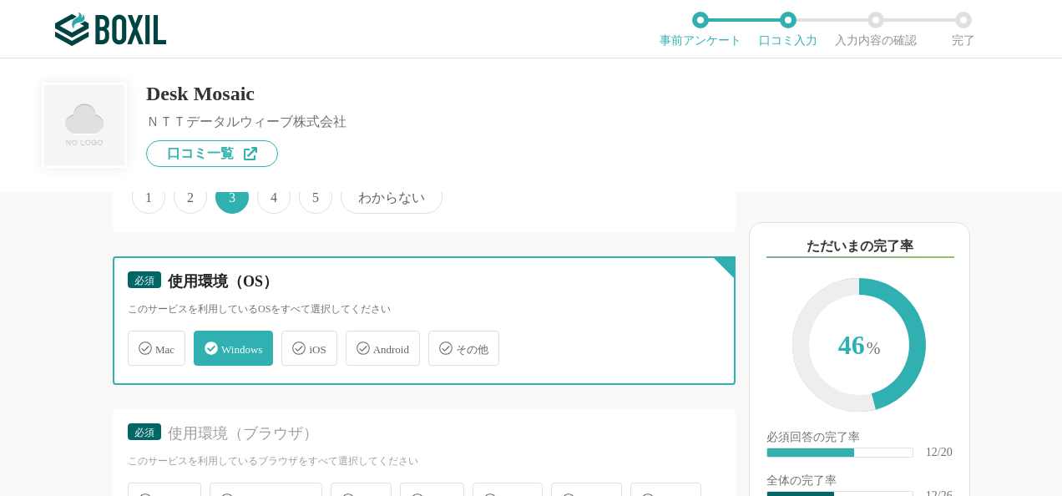
click at [296, 341] on input "iOS" at bounding box center [290, 338] width 11 height 11
checkbox input "true"
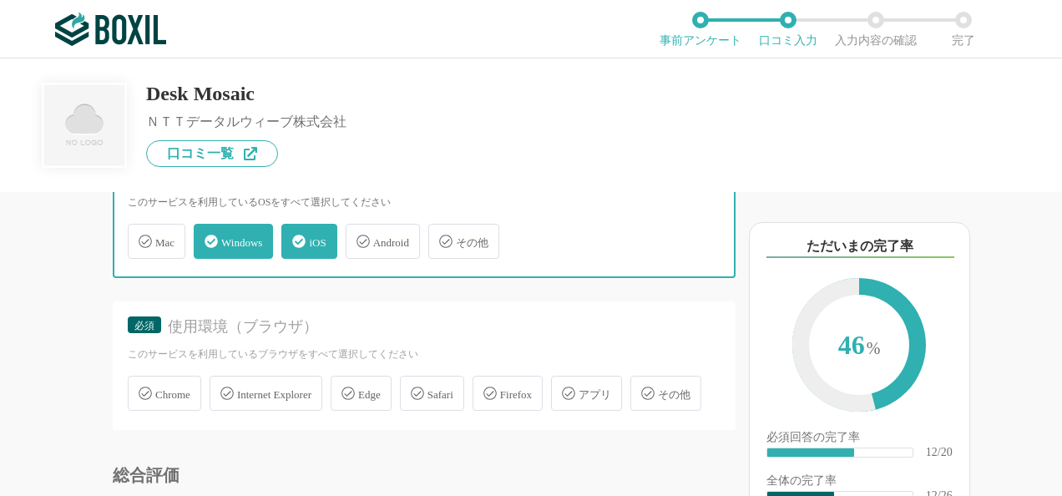
scroll to position [2254, 0]
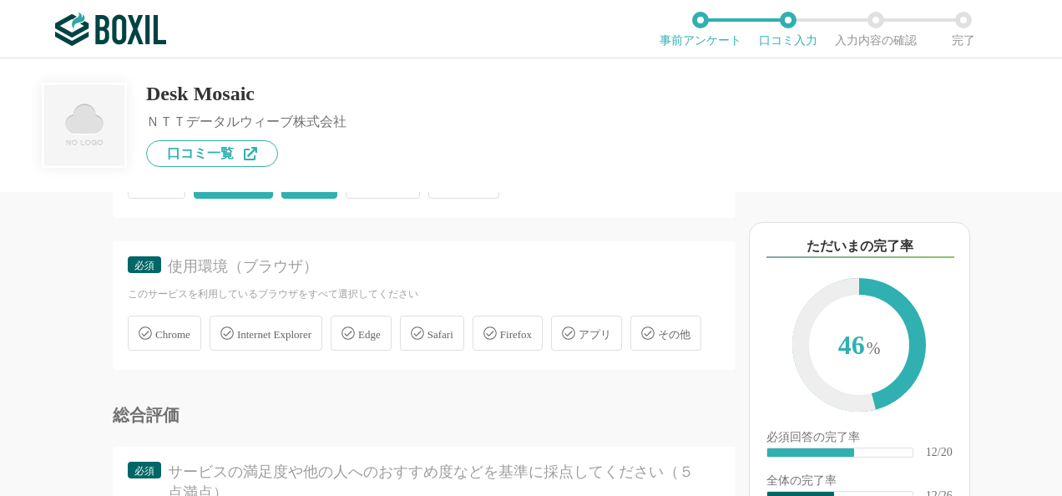
click at [190, 332] on span "Chrome" at bounding box center [172, 334] width 35 height 13
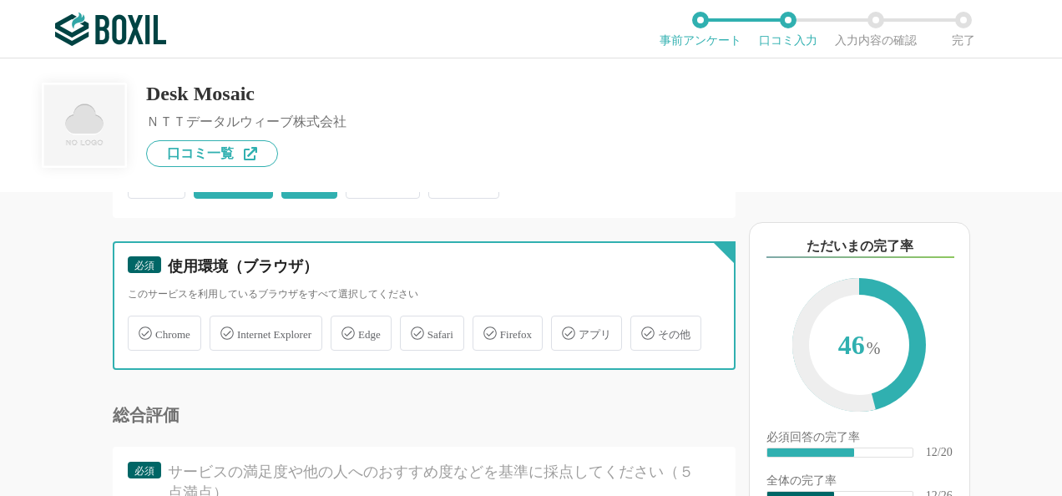
click at [142, 329] on input "Chrome" at bounding box center [136, 323] width 11 height 11
checkbox input "true"
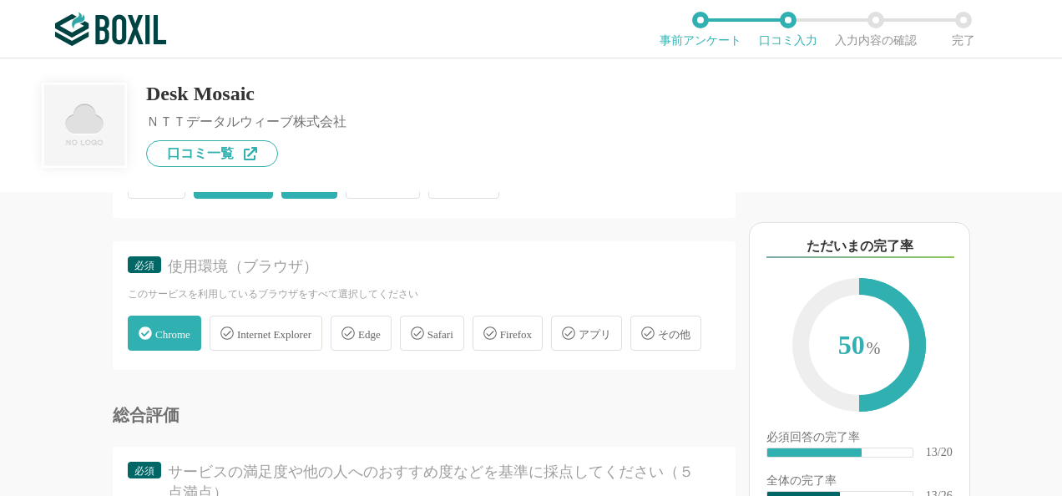
click at [301, 332] on span "Internet Explorer" at bounding box center [274, 334] width 74 height 13
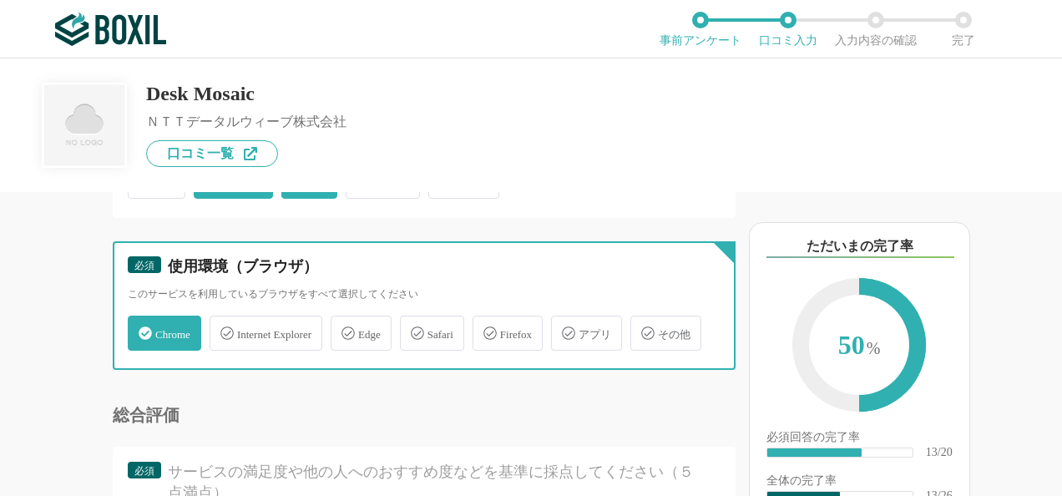
click at [224, 329] on input "Internet Explorer" at bounding box center [218, 323] width 11 height 11
checkbox input "true"
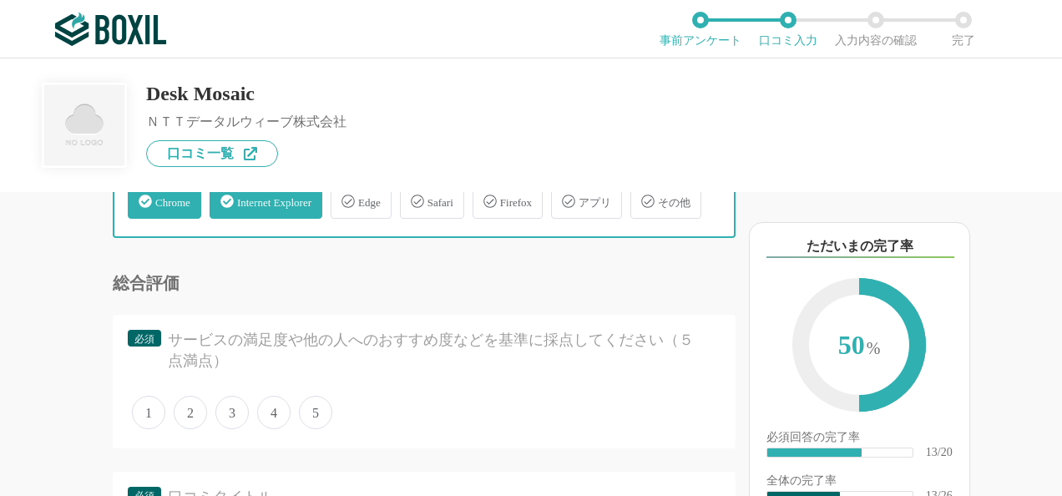
scroll to position [2504, 0]
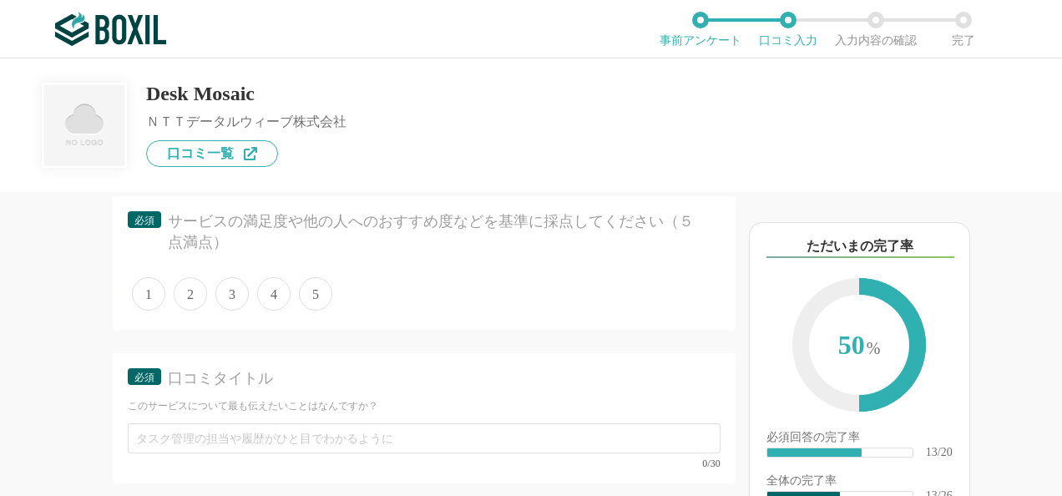
click at [270, 311] on span "4" at bounding box center [273, 293] width 33 height 33
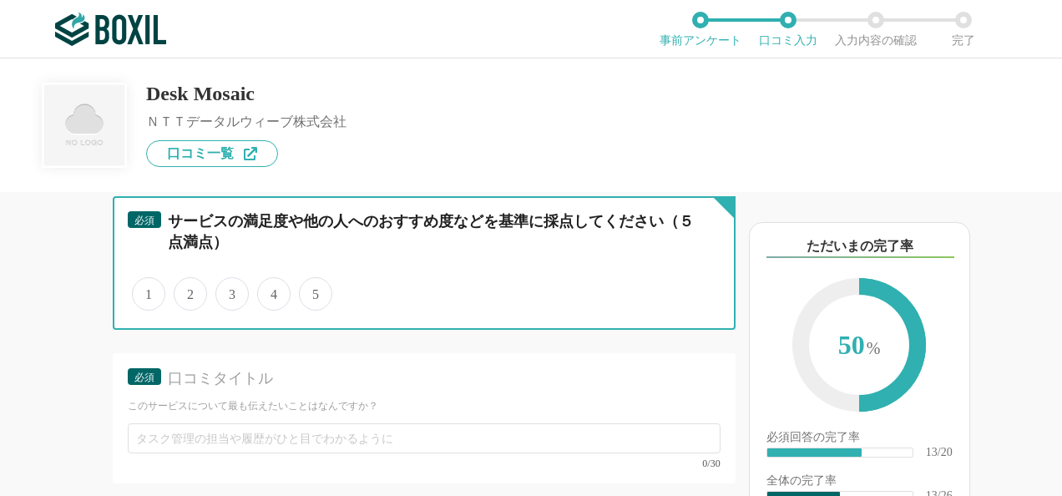
click at [270, 291] on input "4" at bounding box center [266, 285] width 11 height 11
radio input "true"
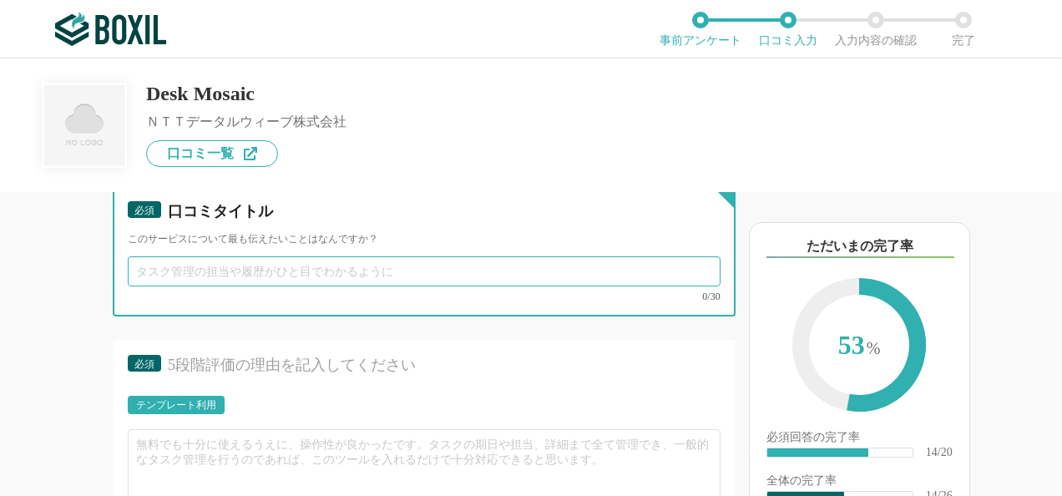
click at [262, 286] on input "text" at bounding box center [424, 271] width 593 height 30
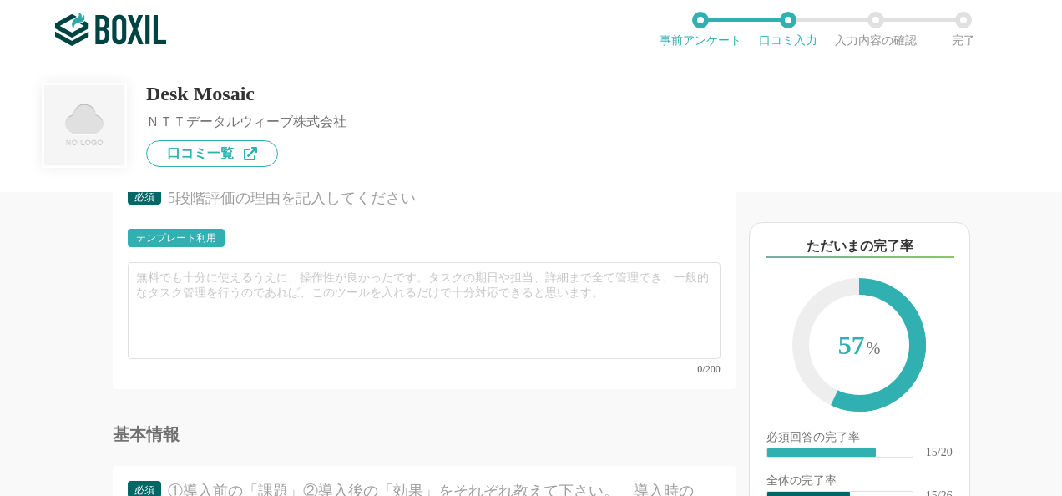
type input "使いやすさ"
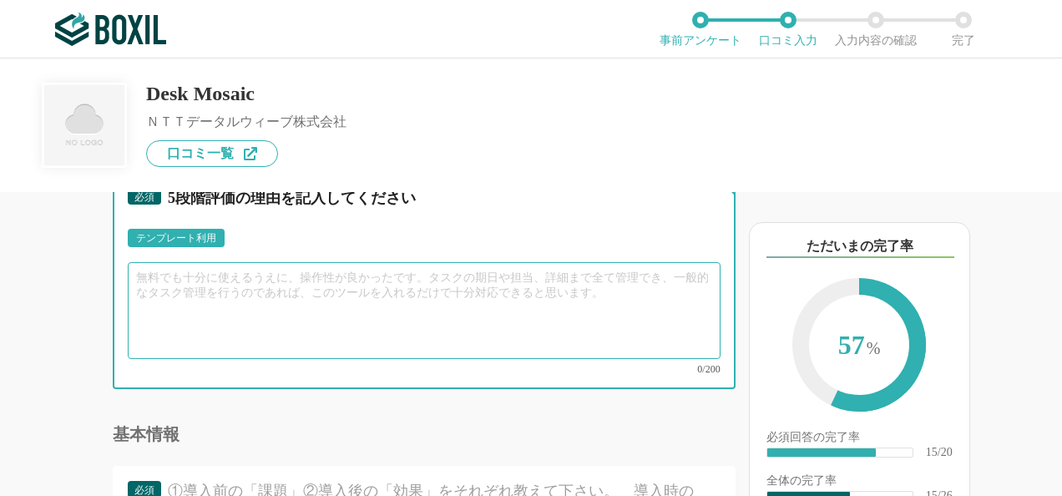
click at [267, 328] on textarea at bounding box center [424, 310] width 593 height 97
type textarea "D"
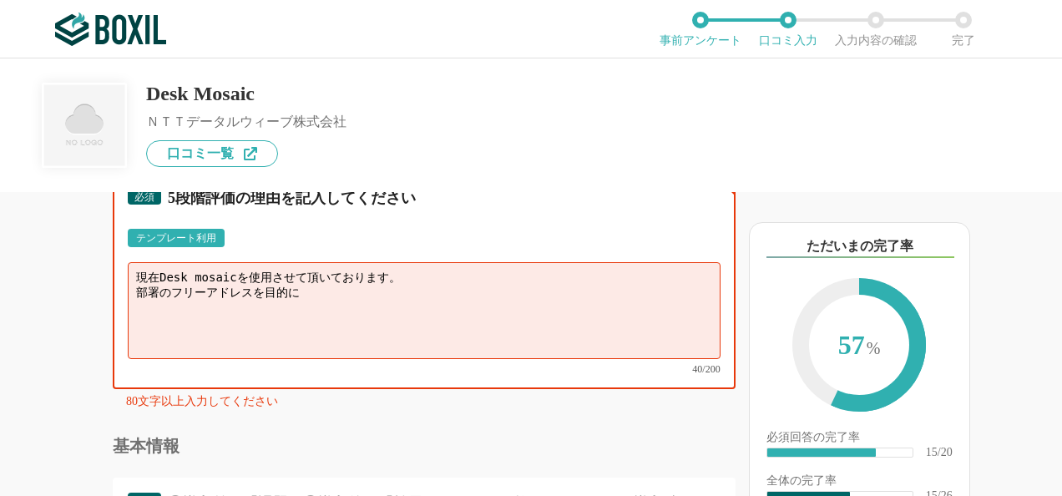
drag, startPoint x: 312, startPoint y: 334, endPoint x: 57, endPoint y: 334, distance: 255.4
click at [57, 334] on div "他のサービス・ツールと連携していますか？ ※複数選択可 例：Slack、Salesforce 選択したサービス 未選択 必須 サービス導入が完了するまでどれく…" at bounding box center [367, 344] width 735 height 304
click at [162, 316] on textarea "現在Desk mosaicを使用させて頂いております。" at bounding box center [424, 310] width 593 height 97
paste textarea "部署のフリーアドレスを目的に"
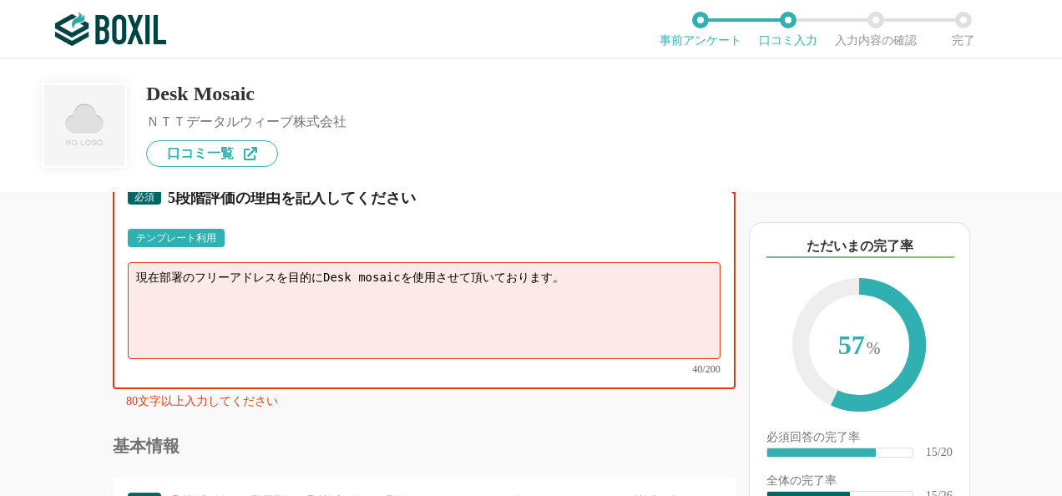
click at [339, 331] on textarea "現在部署のフリーアドレスを目的にDesk mosaicを使用させて頂いております。" at bounding box center [424, 310] width 593 height 97
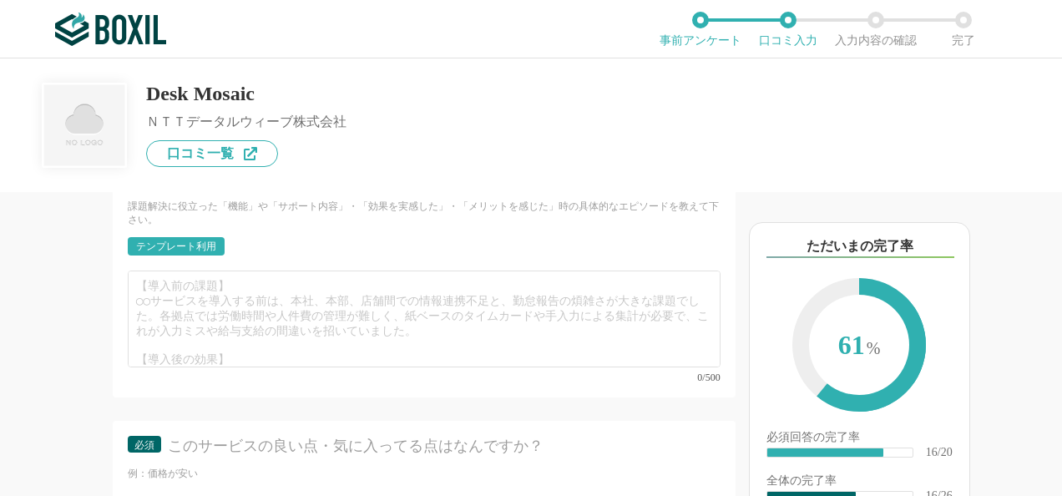
type textarea "現在部署のフリーアドレスを目的にDesk mosaicを使用させて頂いております。 使用して、一年程度たちましたが、以前の固定席設定には戻れないと思えるほど …"
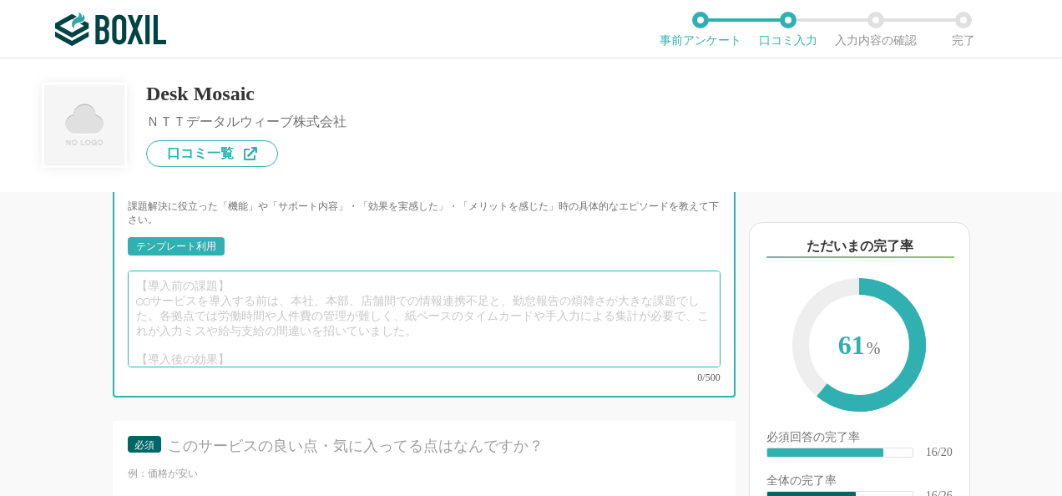
click at [271, 329] on textarea at bounding box center [424, 318] width 593 height 97
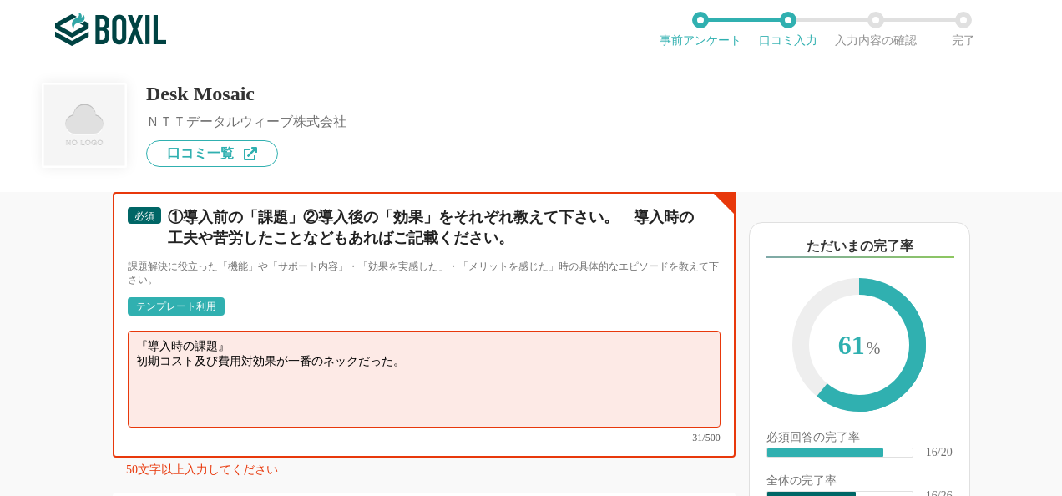
scroll to position [3089, 0]
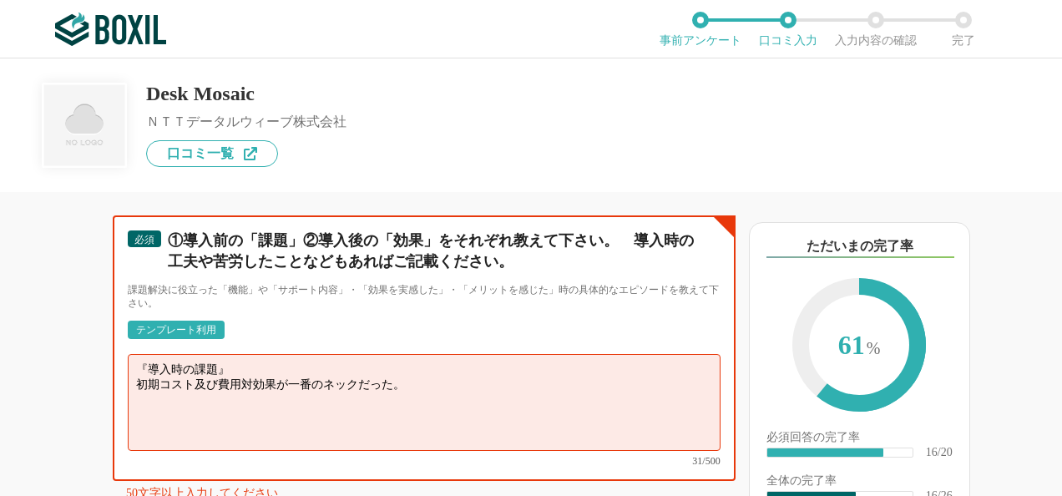
click at [169, 434] on textarea "『導入時の課題』 初期コスト及び費用対効果が一番のネックだった。" at bounding box center [424, 402] width 593 height 97
click at [167, 426] on textarea "『導入時の課題』 初期コスト及び費用対効果が一番のネックだった。" at bounding box center [424, 402] width 593 height 97
click at [161, 421] on textarea "『導入時の課題』 初期コスト及び費用対効果が一番のネックだった。" at bounding box center [424, 402] width 593 height 97
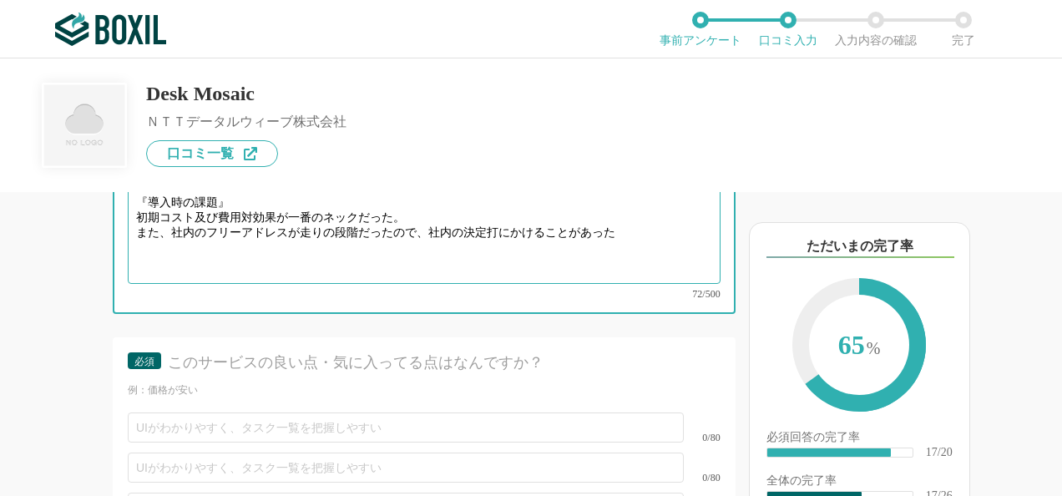
scroll to position [3339, 0]
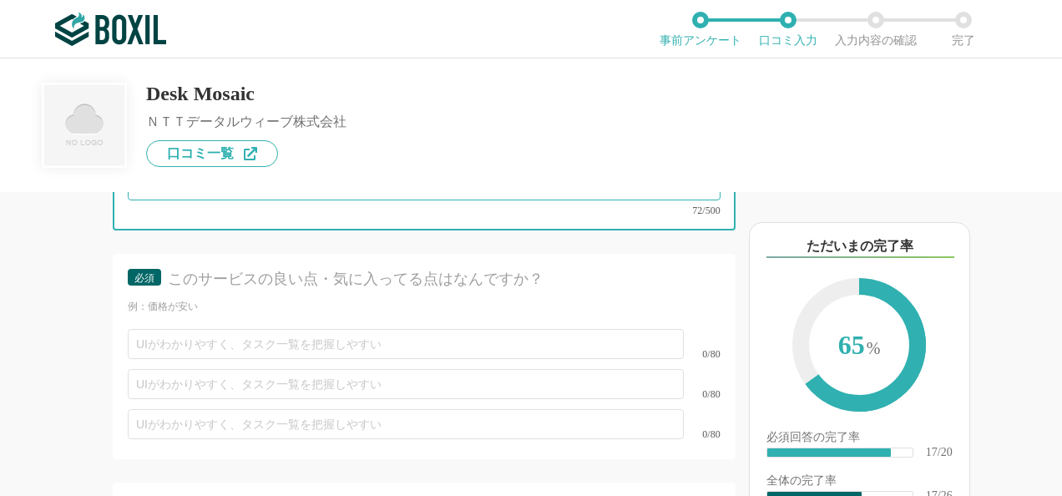
type textarea "『導入時の課題』 初期コスト及び費用対効果が一番のネックだった。 また、社内のフリーアドレスが走りの段階だったので、社内の決定打にかけることがあった"
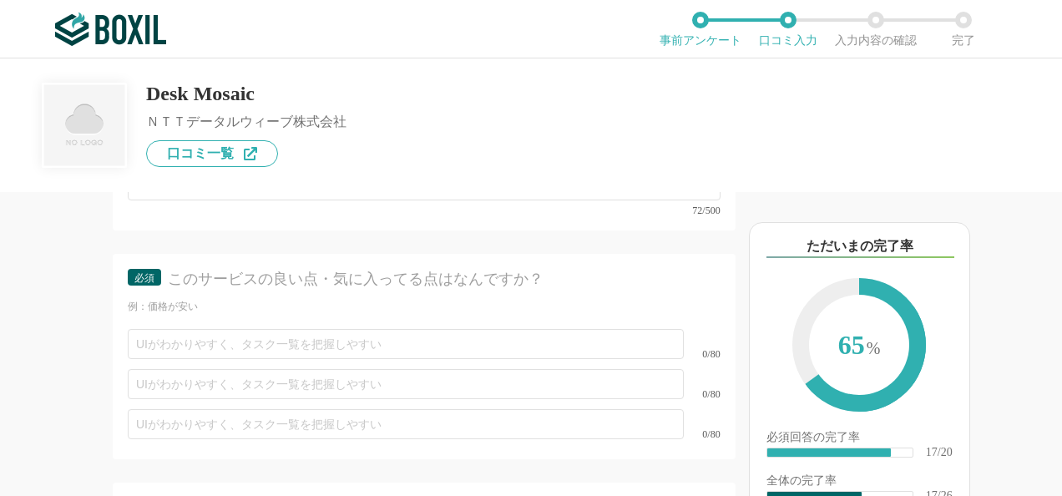
click at [180, 382] on div "0/80" at bounding box center [424, 384] width 593 height 40
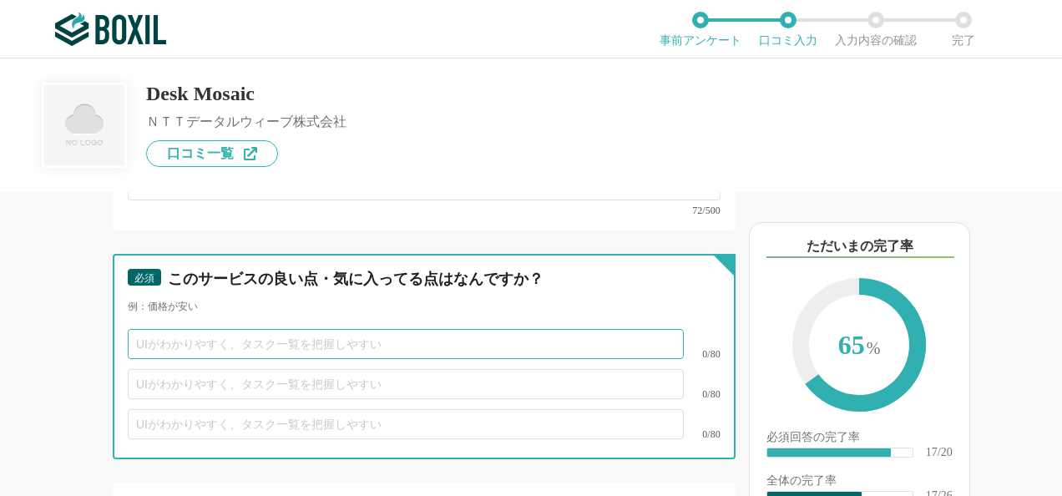
click at [180, 359] on input "text" at bounding box center [406, 344] width 556 height 30
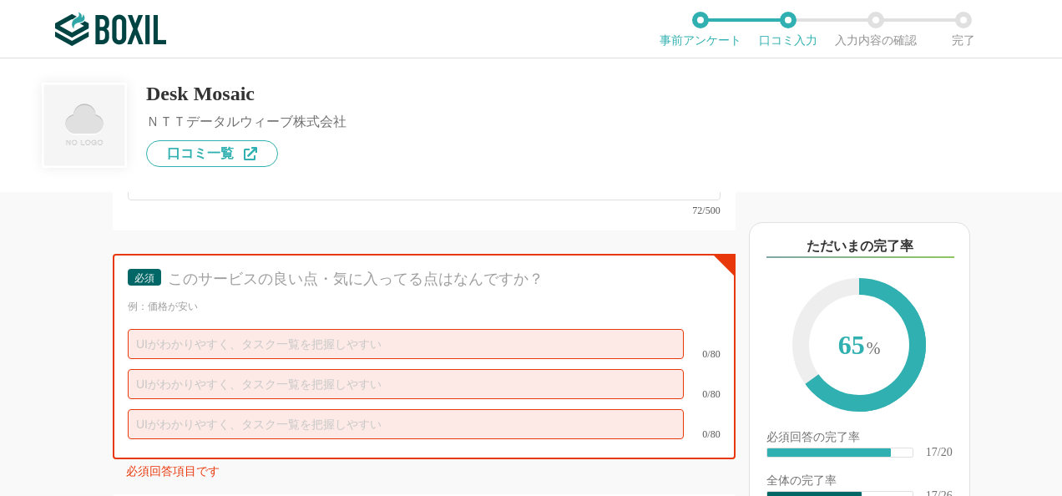
click at [181, 387] on div "0/80" at bounding box center [424, 384] width 593 height 40
click at [180, 399] on input "text" at bounding box center [406, 384] width 556 height 30
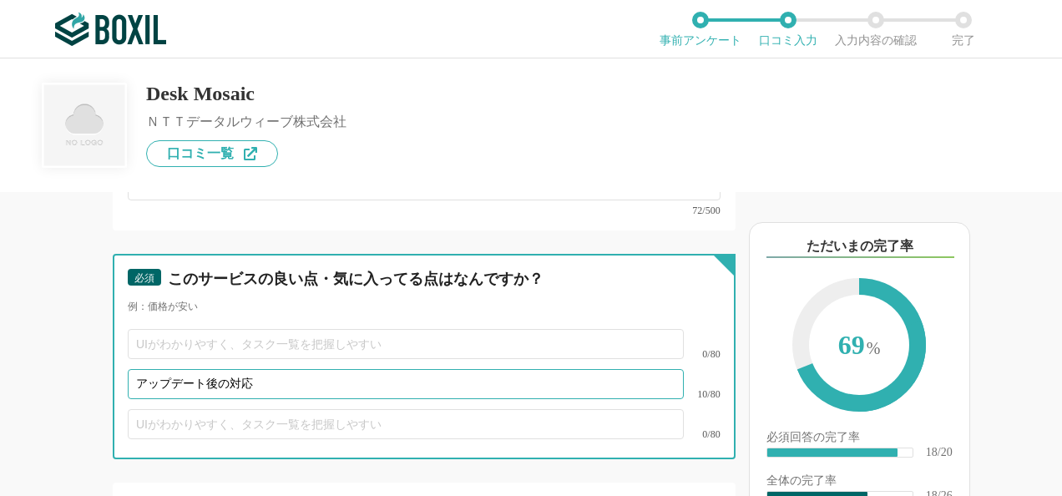
type input "アップデート後の対応"
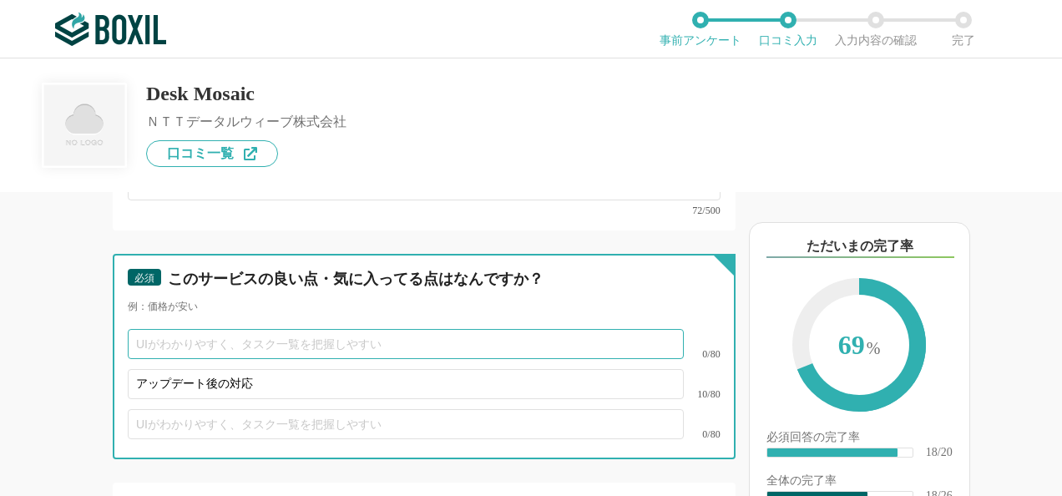
click at [226, 359] on input "text" at bounding box center [406, 344] width 556 height 30
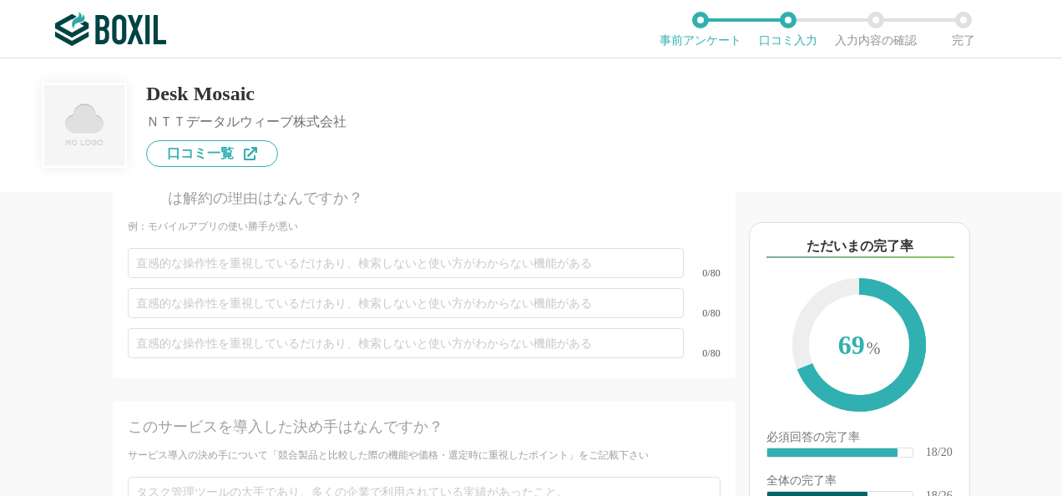
scroll to position [3673, 0]
type input "システムの使いやすさ"
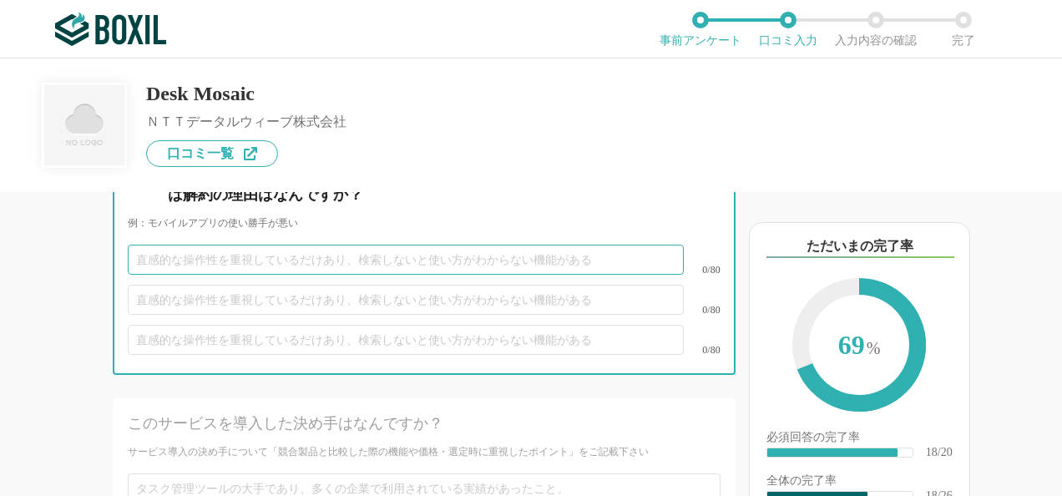
click at [279, 275] on input "text" at bounding box center [406, 260] width 556 height 30
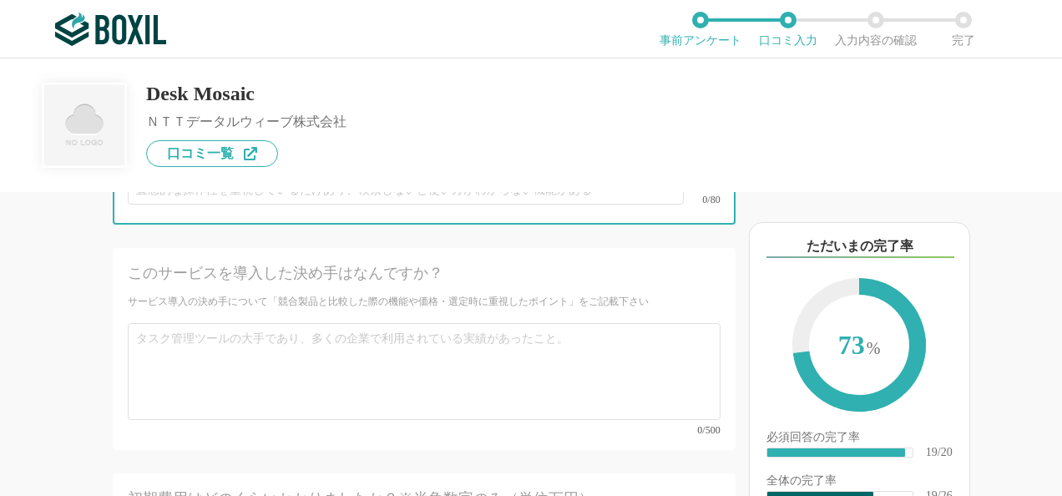
scroll to position [3840, 0]
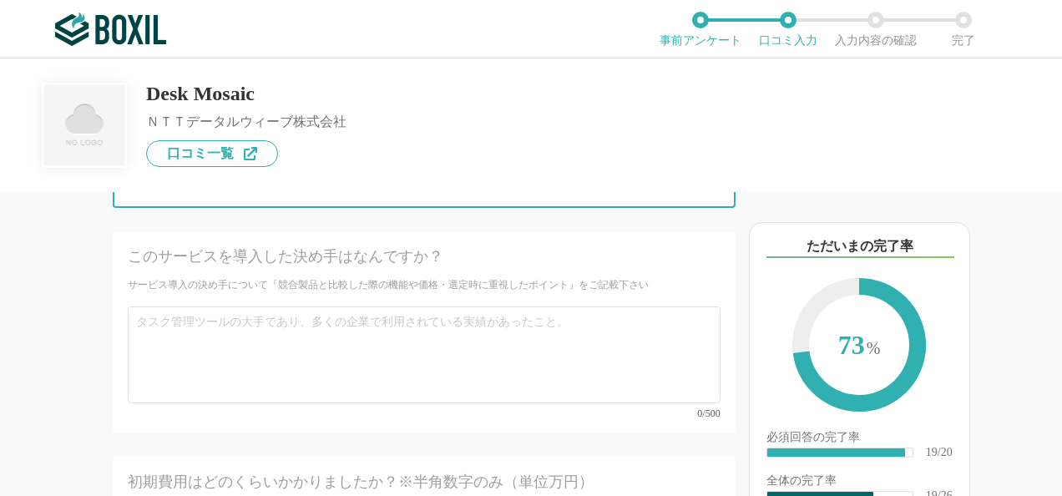
type input "別システムとの連携等"
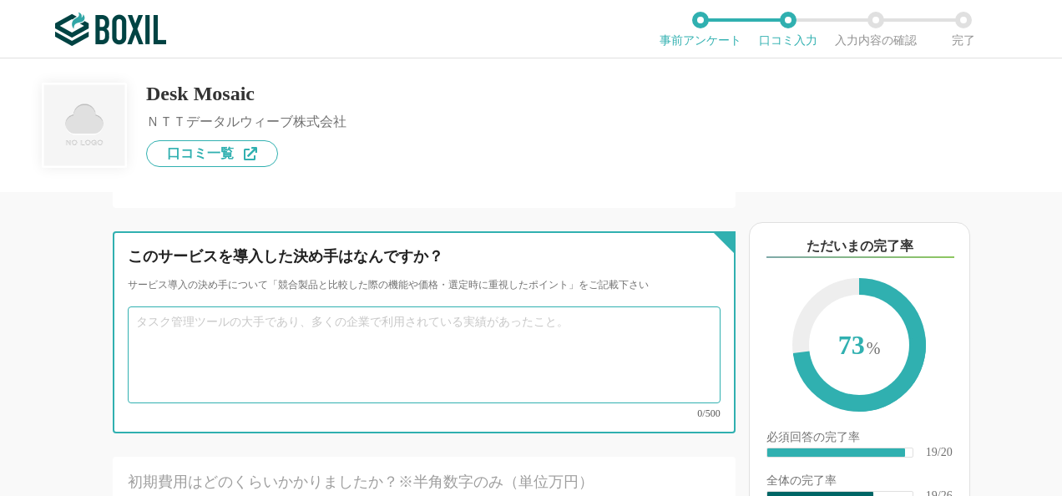
click at [240, 349] on textarea at bounding box center [424, 354] width 593 height 97
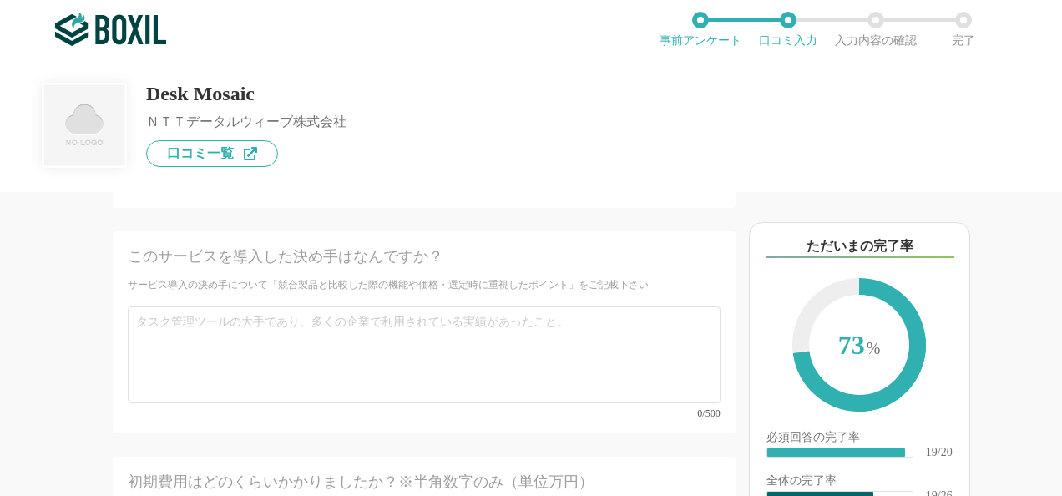
click at [81, 289] on div "他のサービス・ツールと連携していますか？ ※複数選択可 例：Slack、Salesforce 選択したサービス 未選択 必須 サービス導入が完了するまでどれく…" at bounding box center [367, 344] width 735 height 304
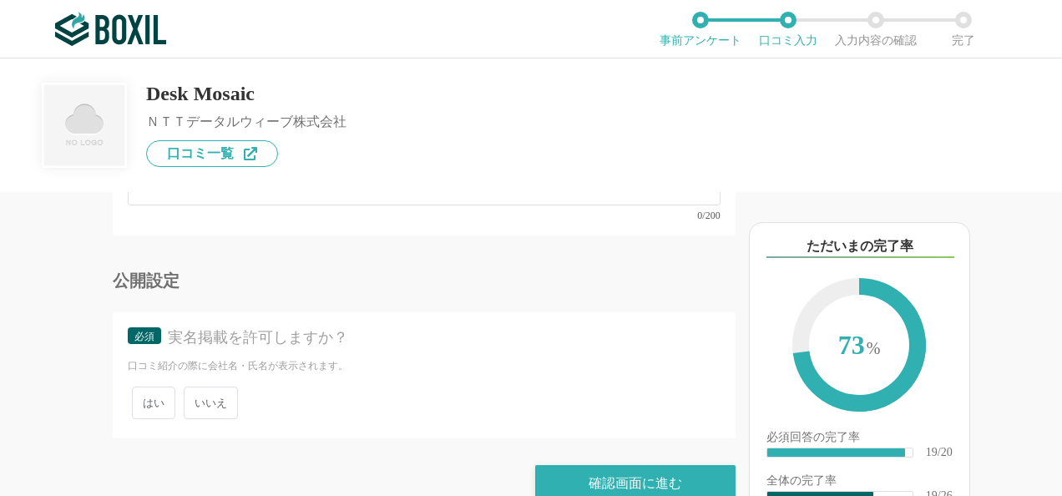
scroll to position [4574, 0]
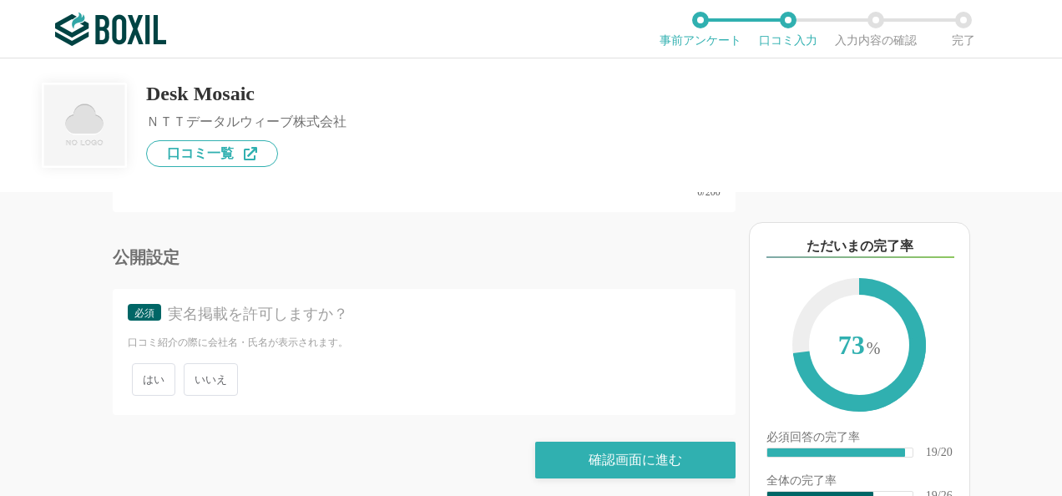
click at [200, 367] on span "いいえ" at bounding box center [211, 379] width 54 height 33
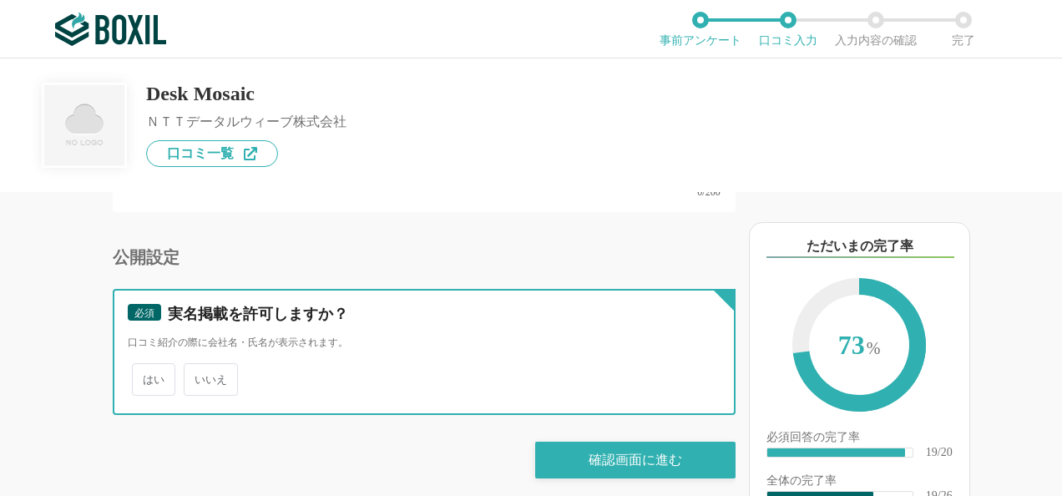
click at [199, 367] on input "いいえ" at bounding box center [193, 371] width 11 height 11
radio input "true"
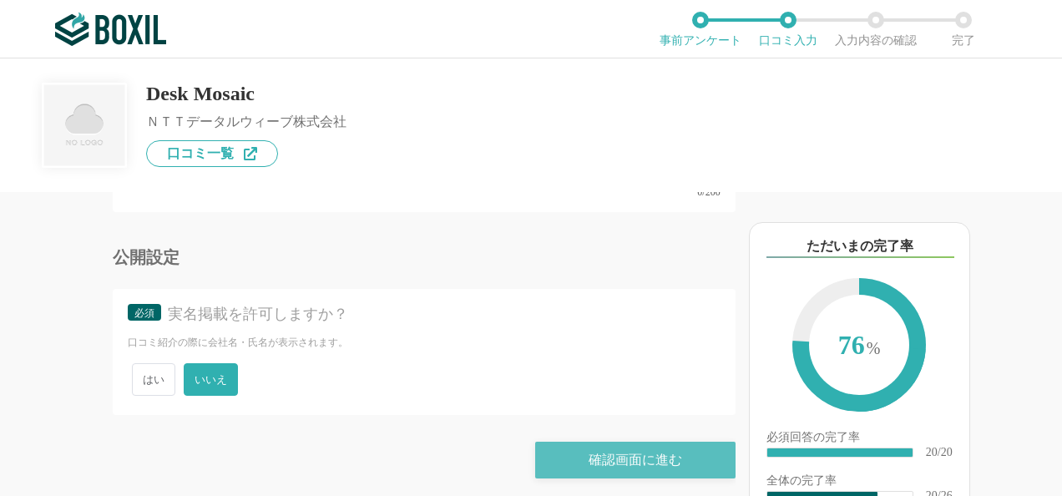
click at [574, 448] on div "確認画面に進む" at bounding box center [635, 460] width 200 height 37
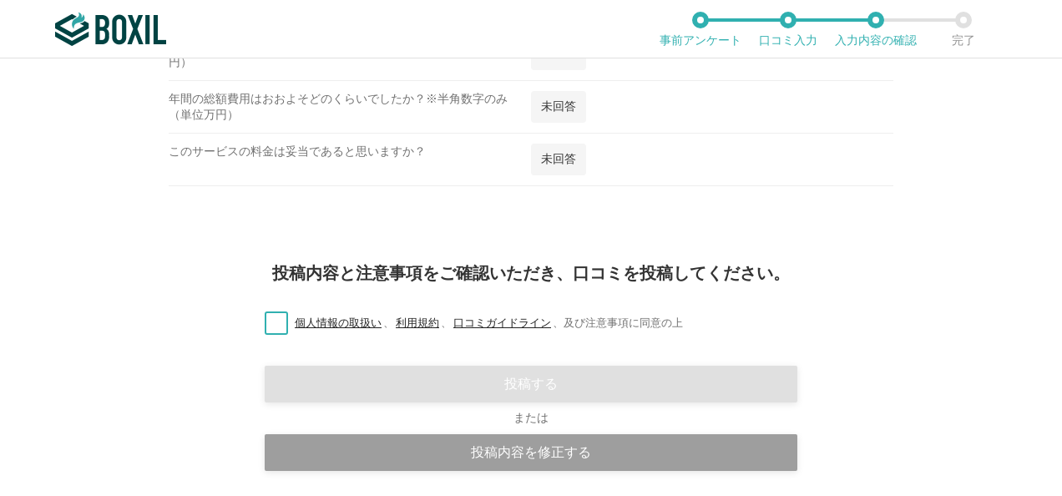
scroll to position [1901, 0]
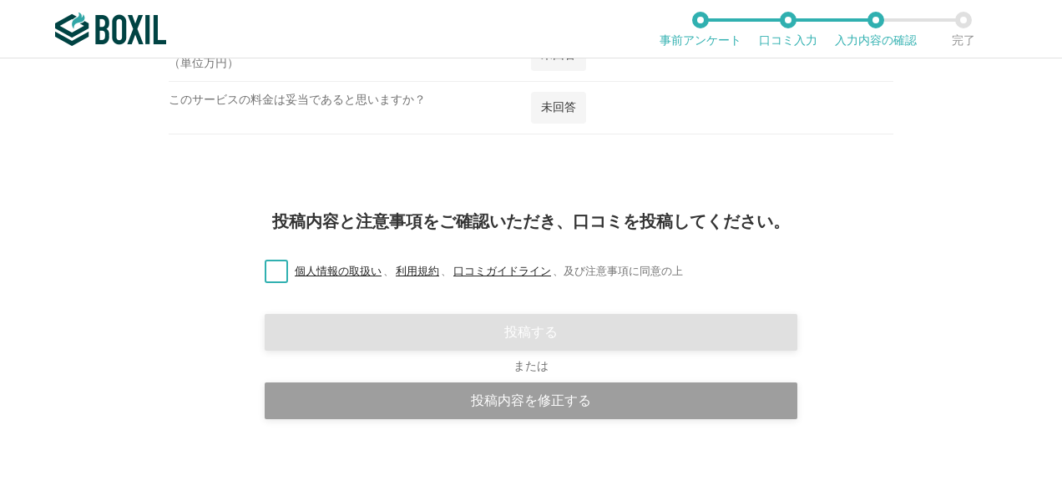
click at [280, 263] on label "個人情報の取扱い 、 利用規約 、 口コミガイドライン 、 及び注意事項に同意の上" at bounding box center [467, 272] width 432 height 18
click at [0, 0] on input "個人情報の取扱い 、 利用規約 、 口コミガイドライン 、 及び注意事項に同意の上" at bounding box center [0, 0] width 0 height 0
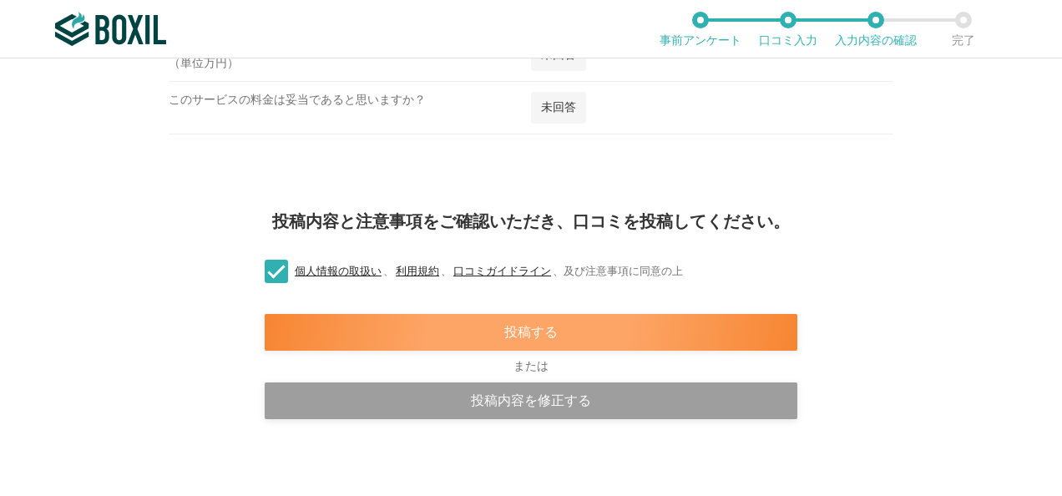
click at [445, 314] on div "投稿する" at bounding box center [531, 332] width 533 height 37
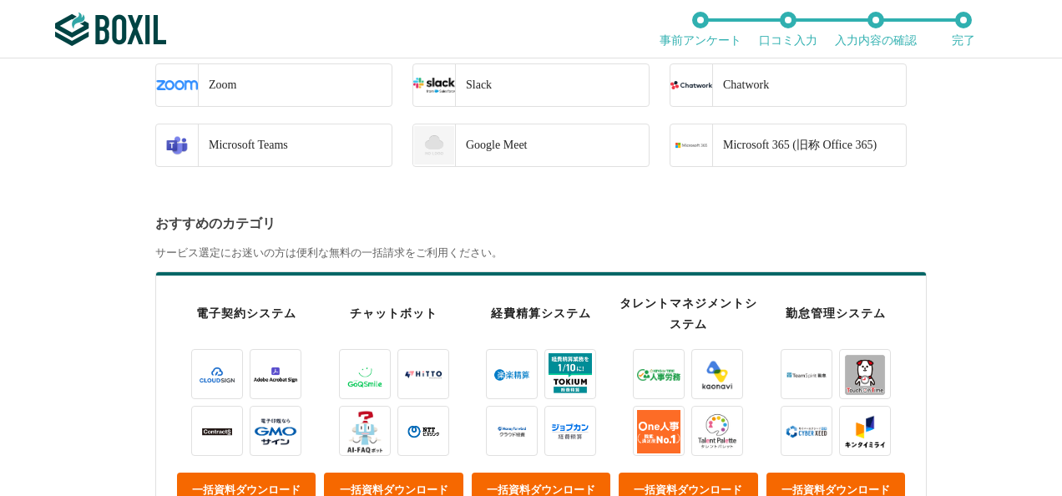
scroll to position [73, 0]
